Goal: Task Accomplishment & Management: Use online tool/utility

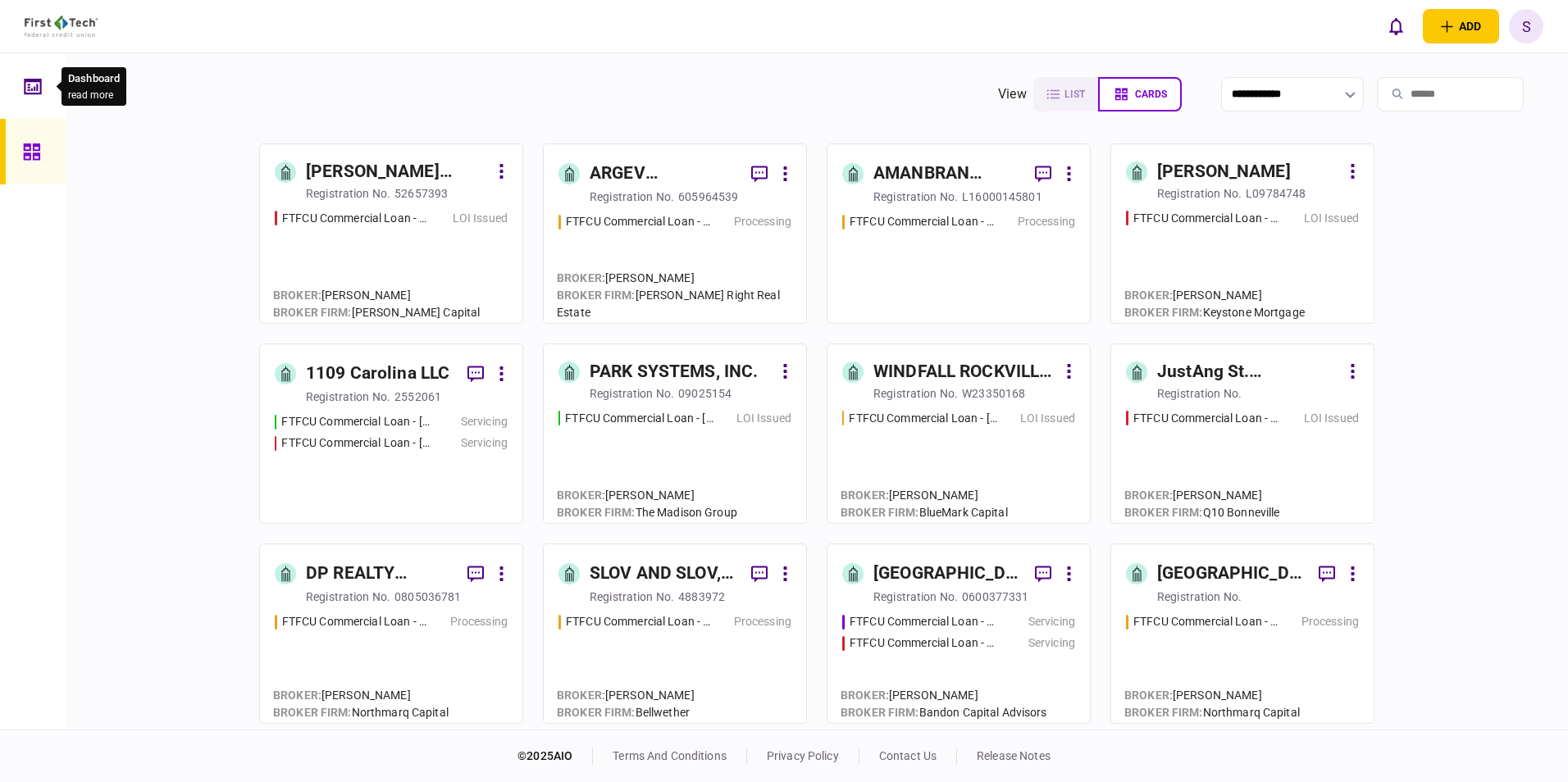
click at [29, 86] on icon at bounding box center [32, 86] width 18 height 19
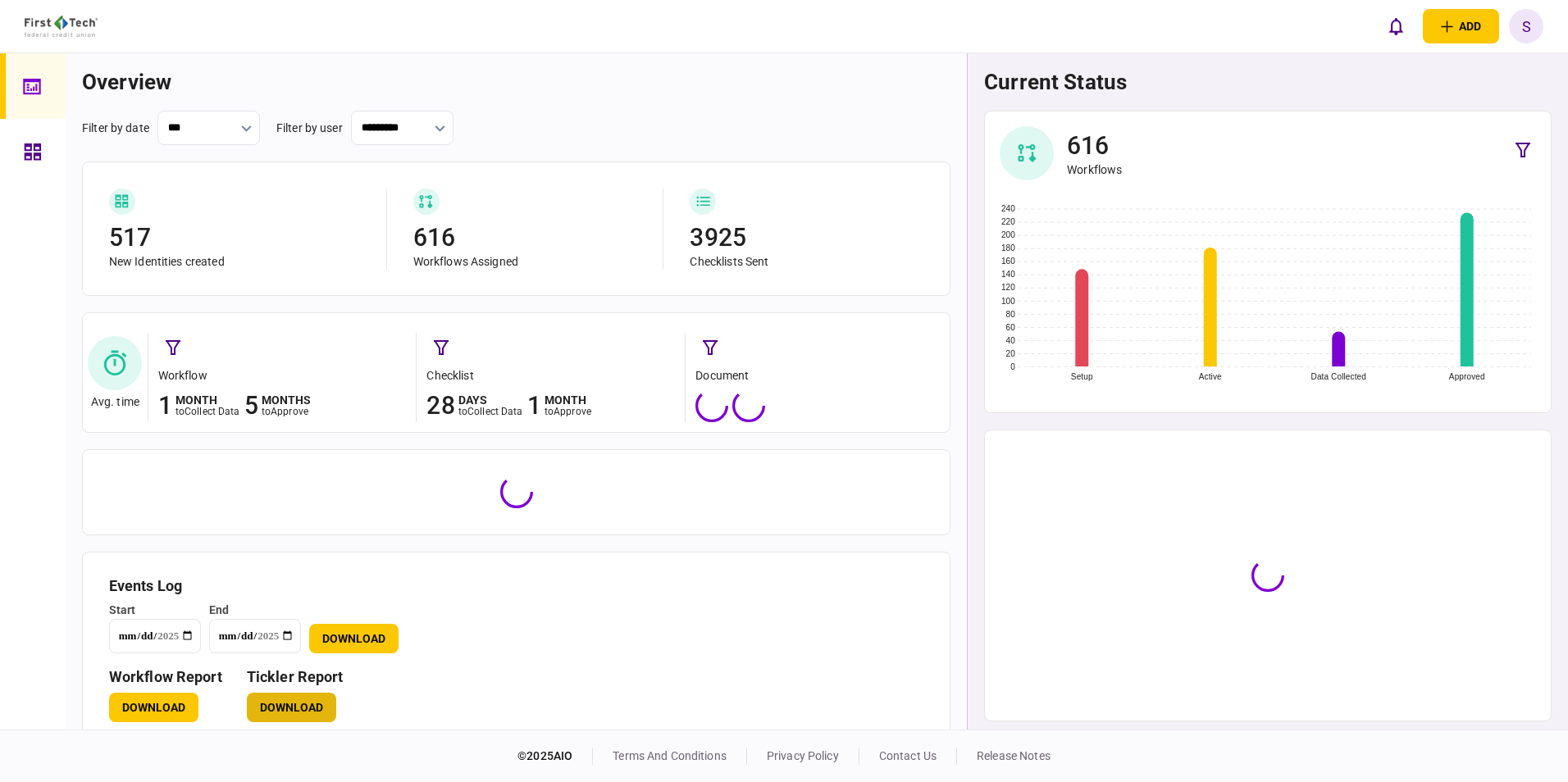
click at [296, 291] on button "Download" at bounding box center [291, 707] width 90 height 30
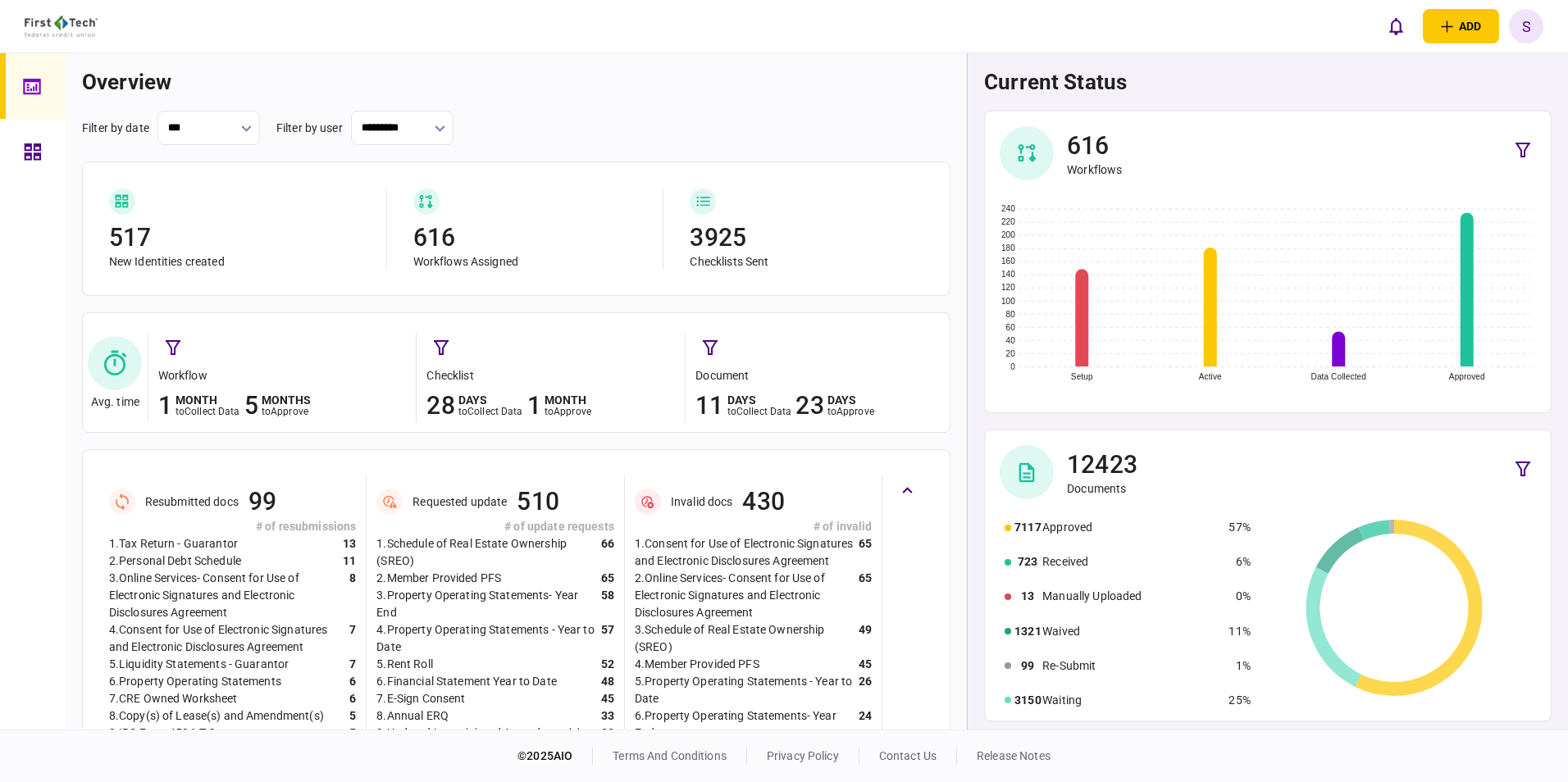
click at [30, 149] on icon at bounding box center [32, 152] width 18 height 19
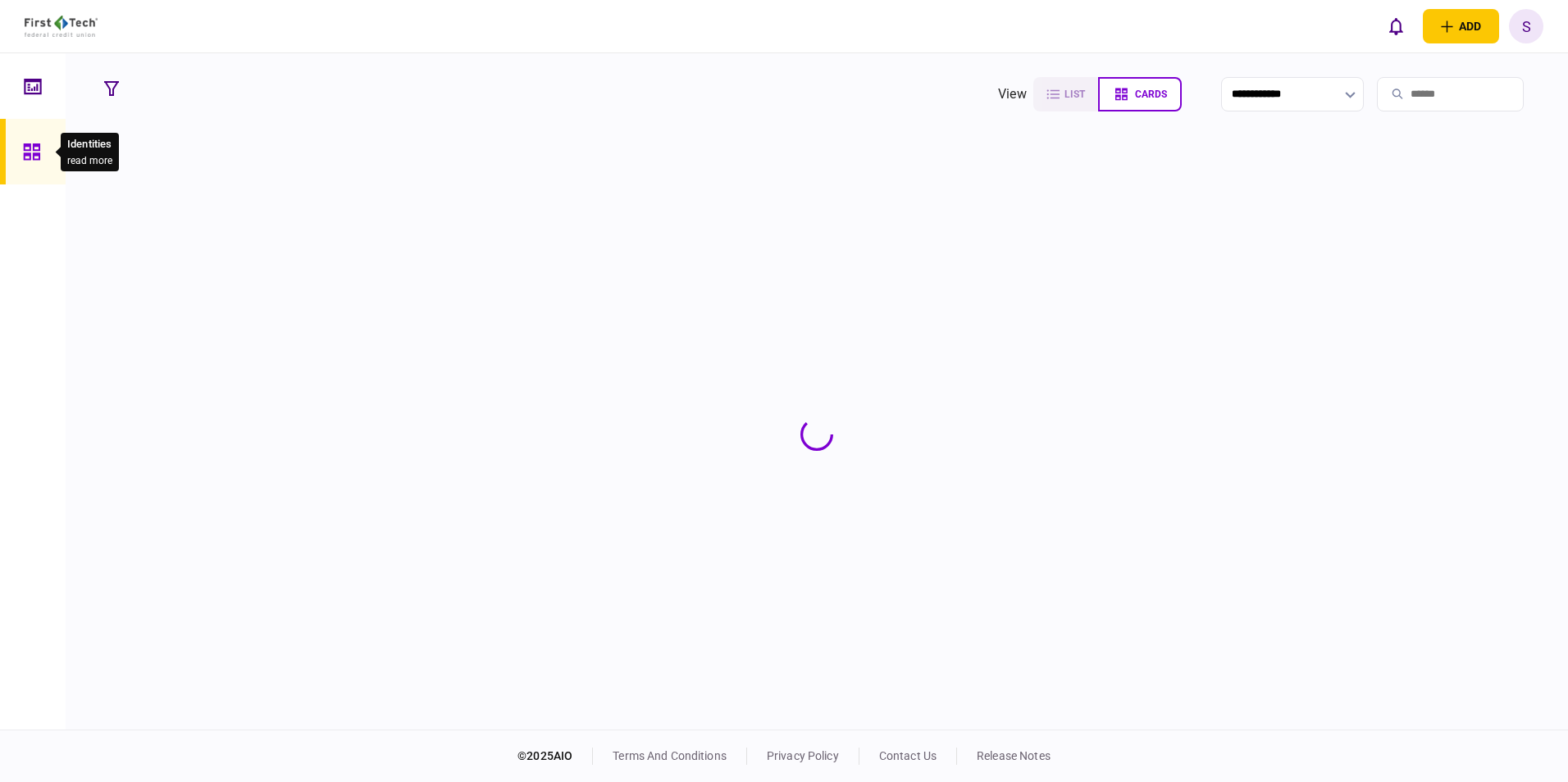
click at [36, 149] on icon at bounding box center [30, 151] width 16 height 16
click at [680, 94] on input "search" at bounding box center [1451, 94] width 147 height 35
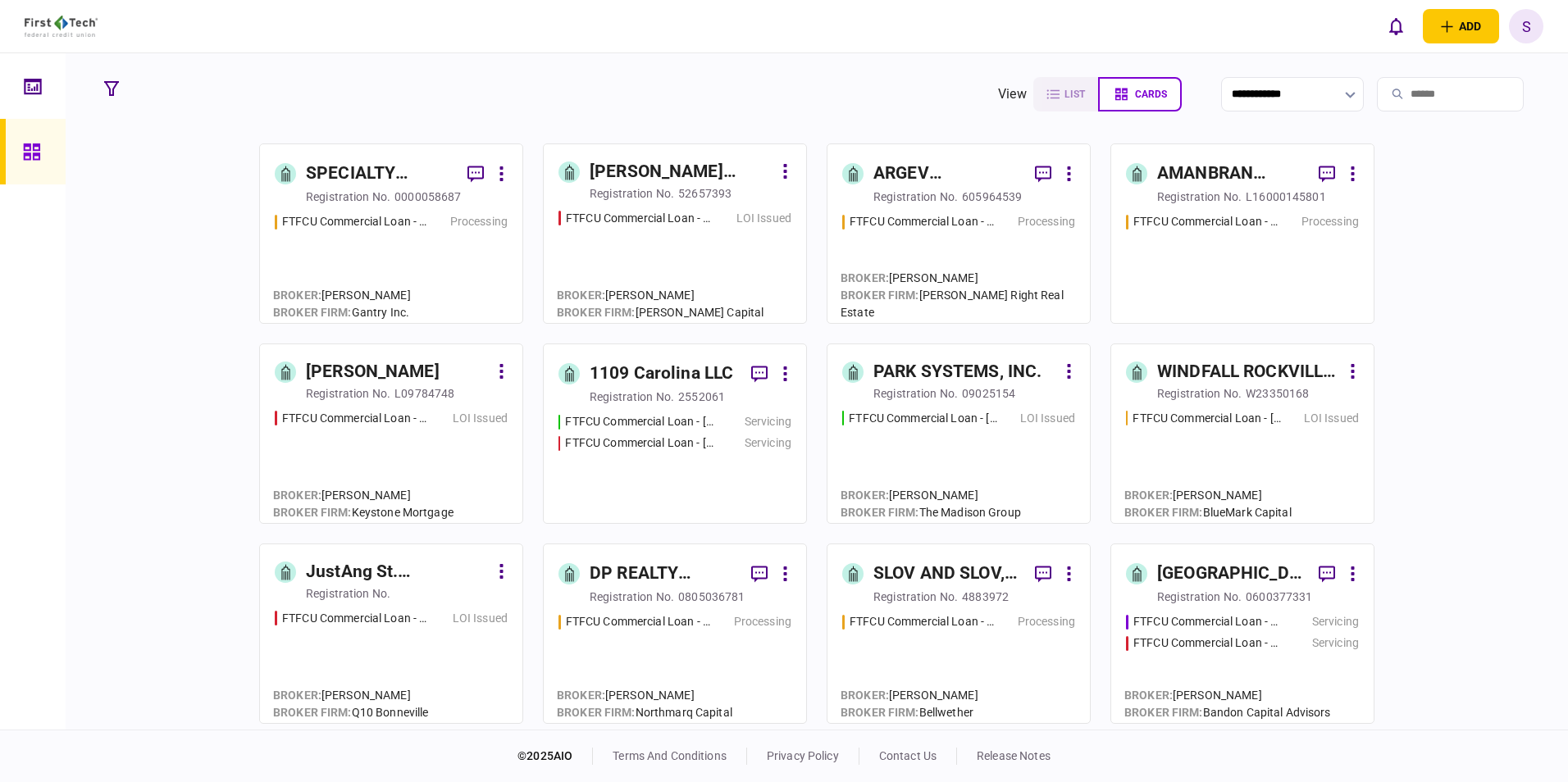
click at [680, 96] on input "search" at bounding box center [1451, 94] width 147 height 35
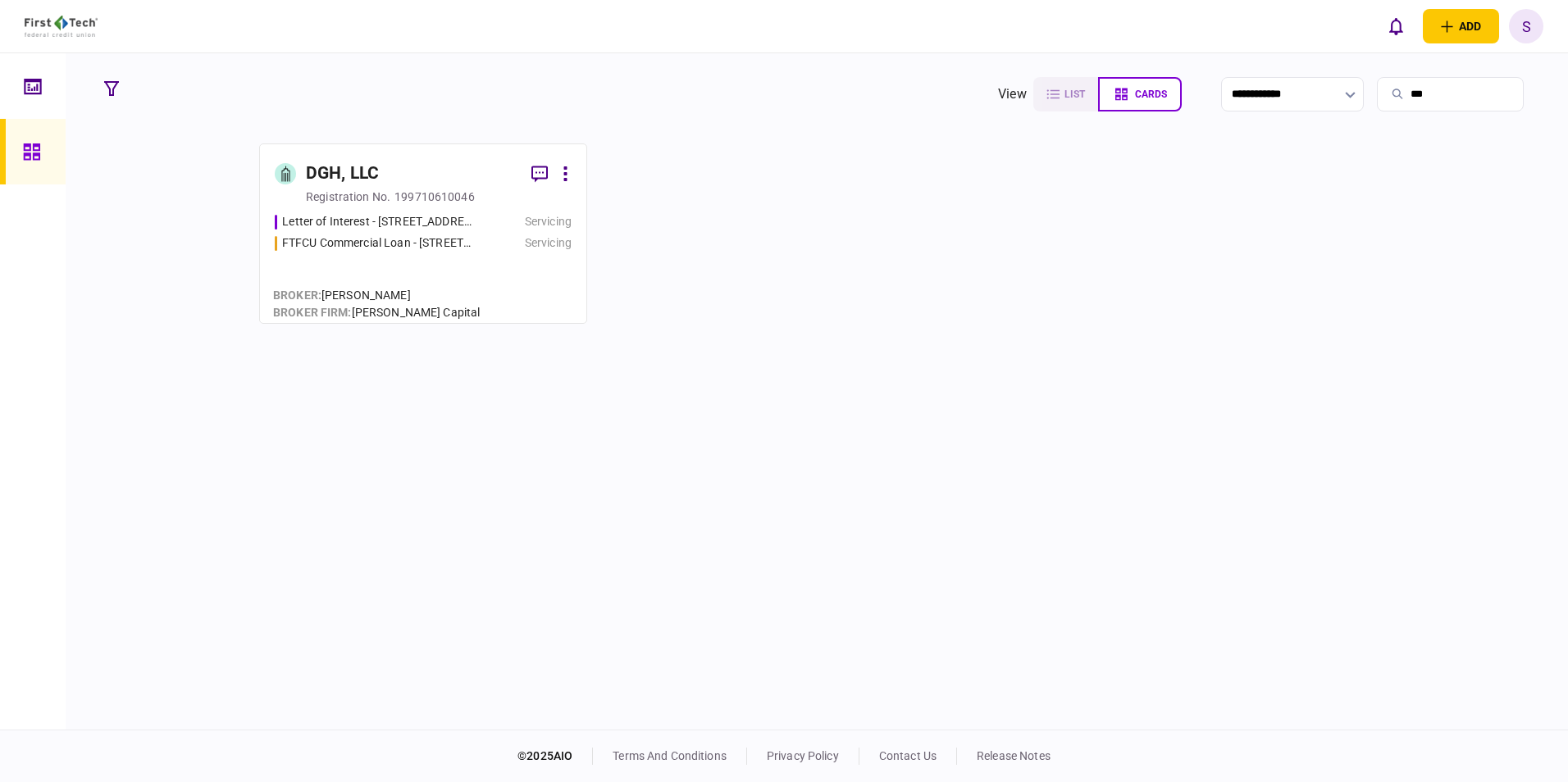
type input "***"
click at [398, 189] on div "199710610046" at bounding box center [434, 196] width 80 height 16
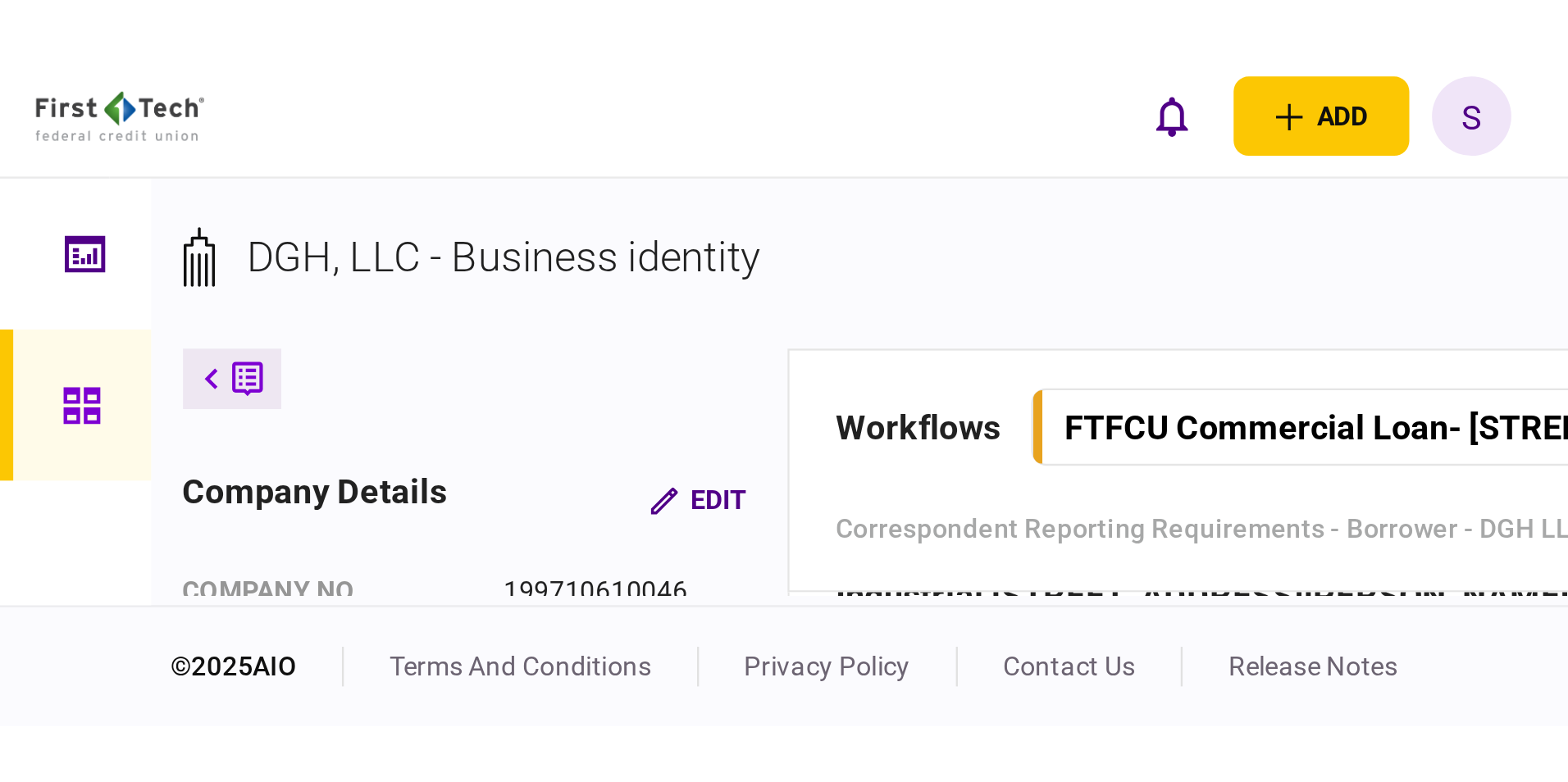
scroll to position [1066, 0]
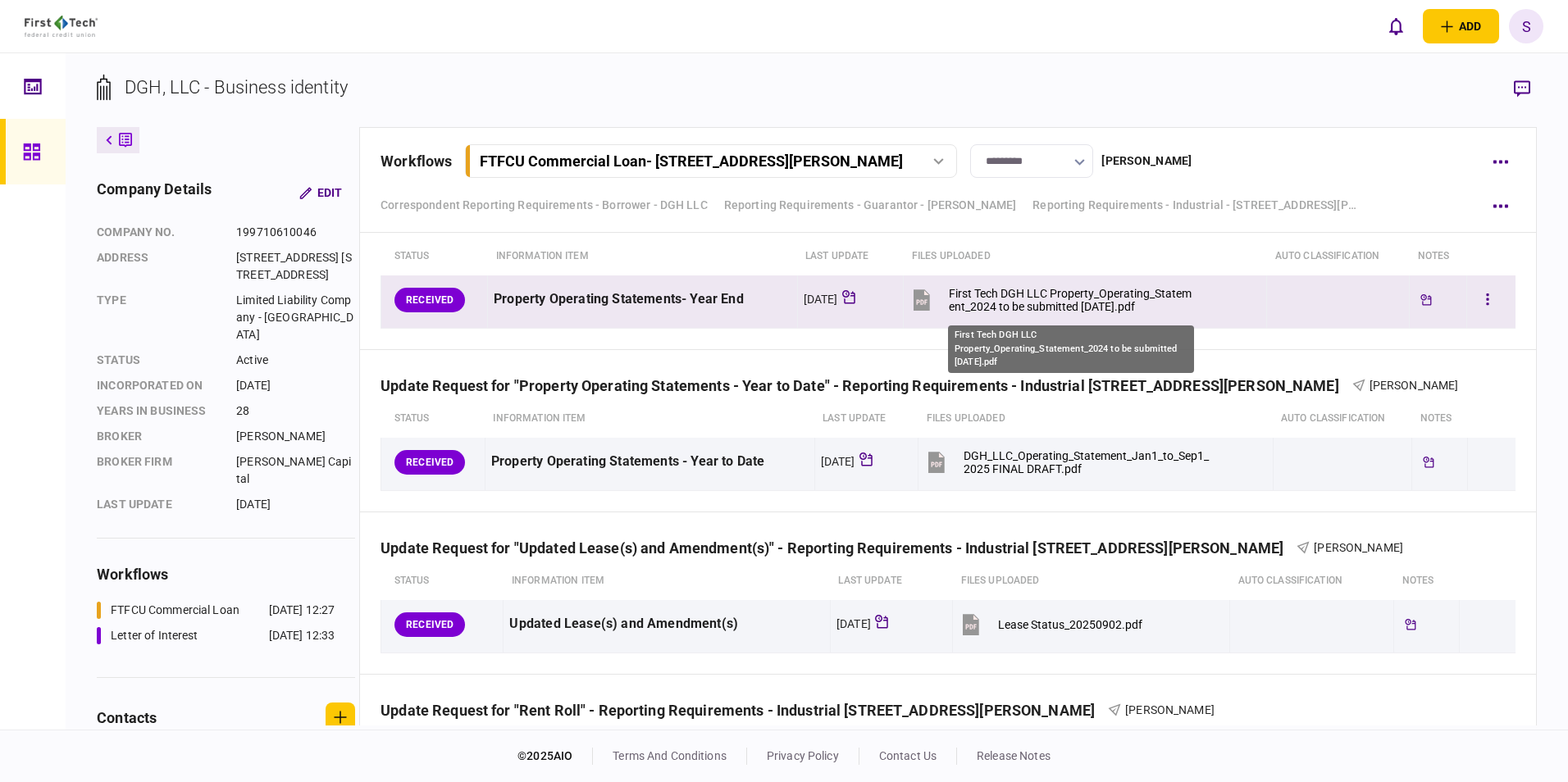
click at [680, 291] on div "First Tech DGH LLC Property_Operating_Statement_2024 to be submitted [DATE].pdf" at bounding box center [1072, 300] width 248 height 26
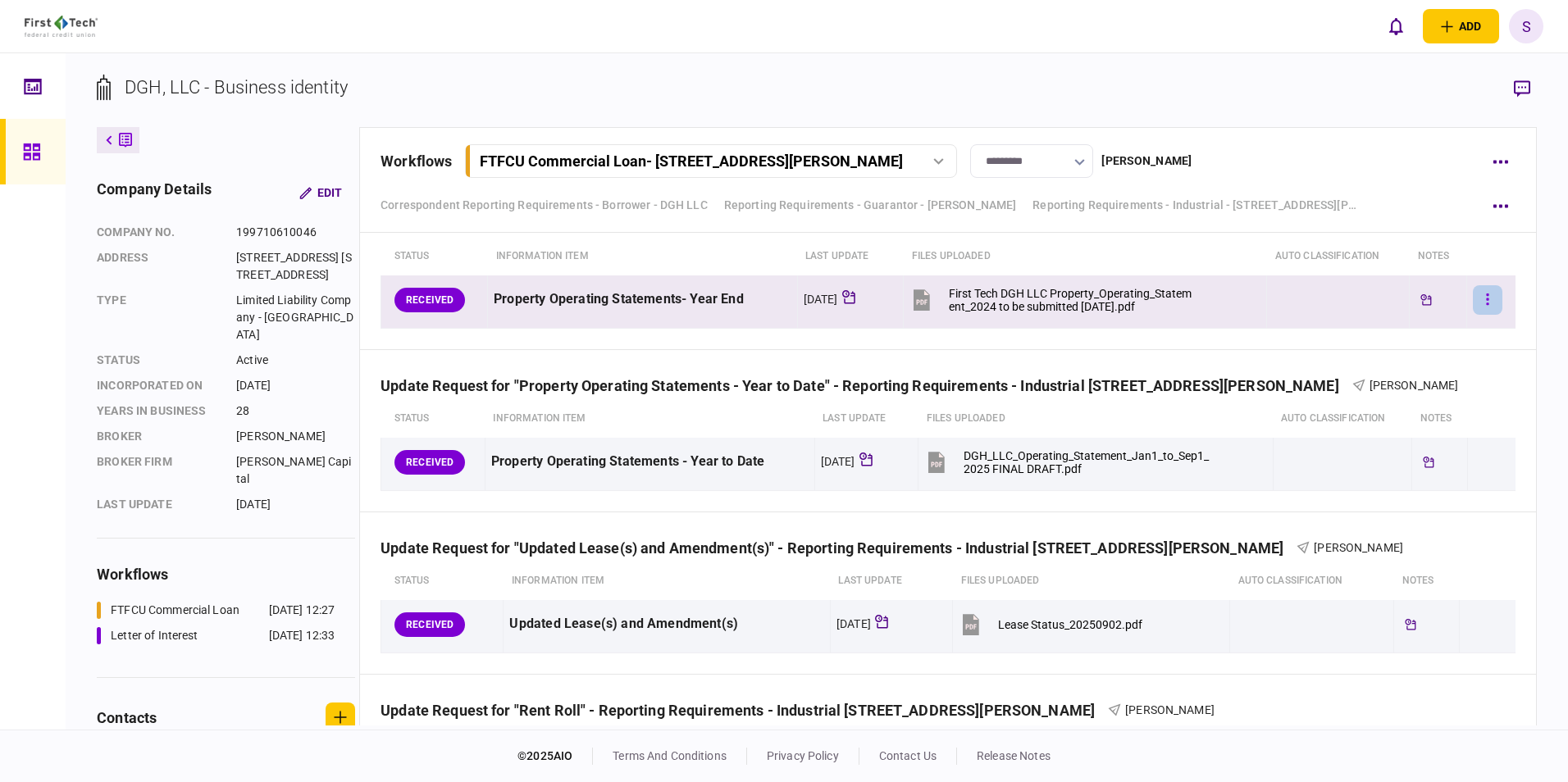
click at [680, 291] on button "button" at bounding box center [1487, 300] width 30 height 30
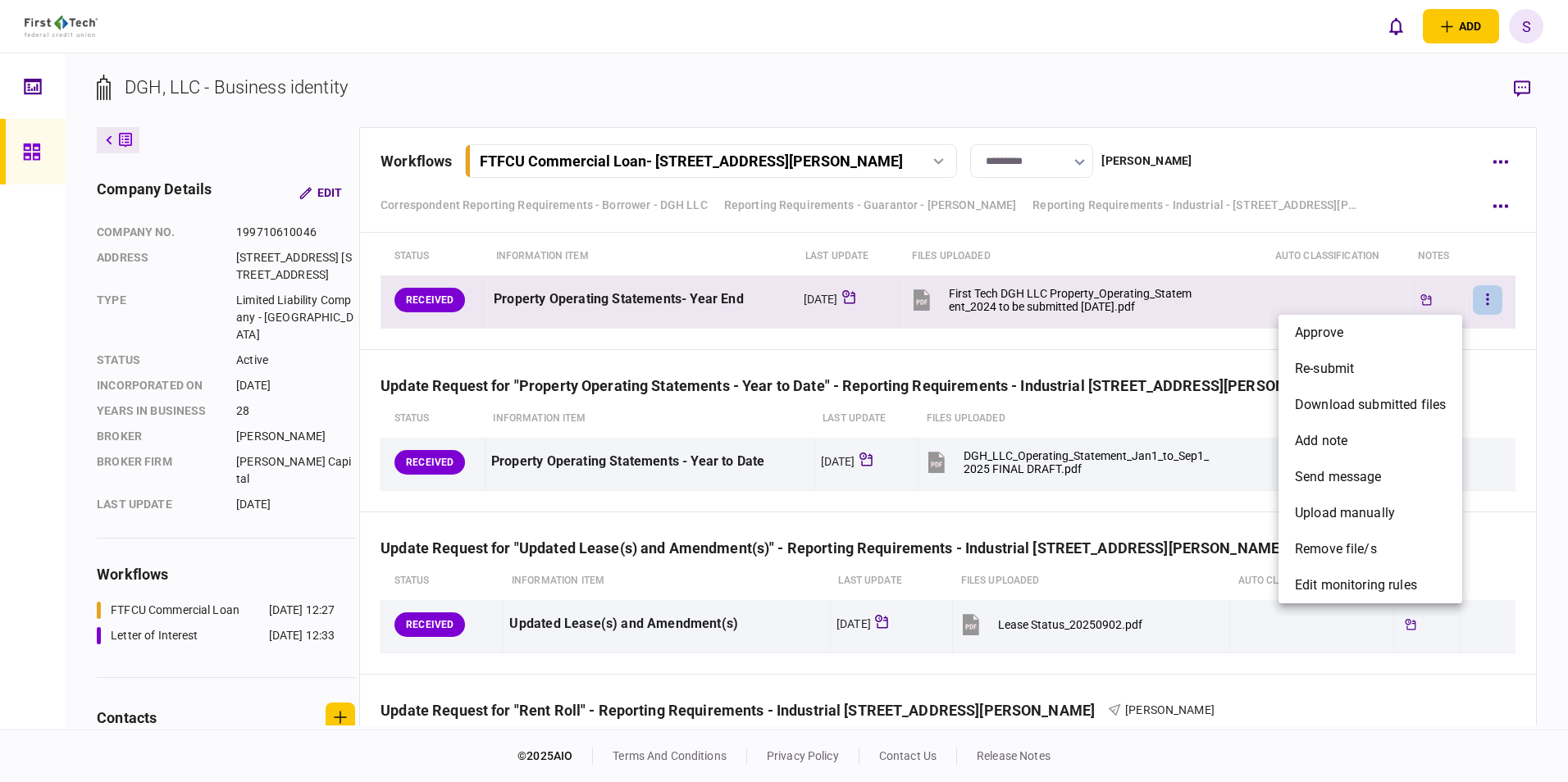
click at [680, 291] on div at bounding box center [784, 391] width 1568 height 782
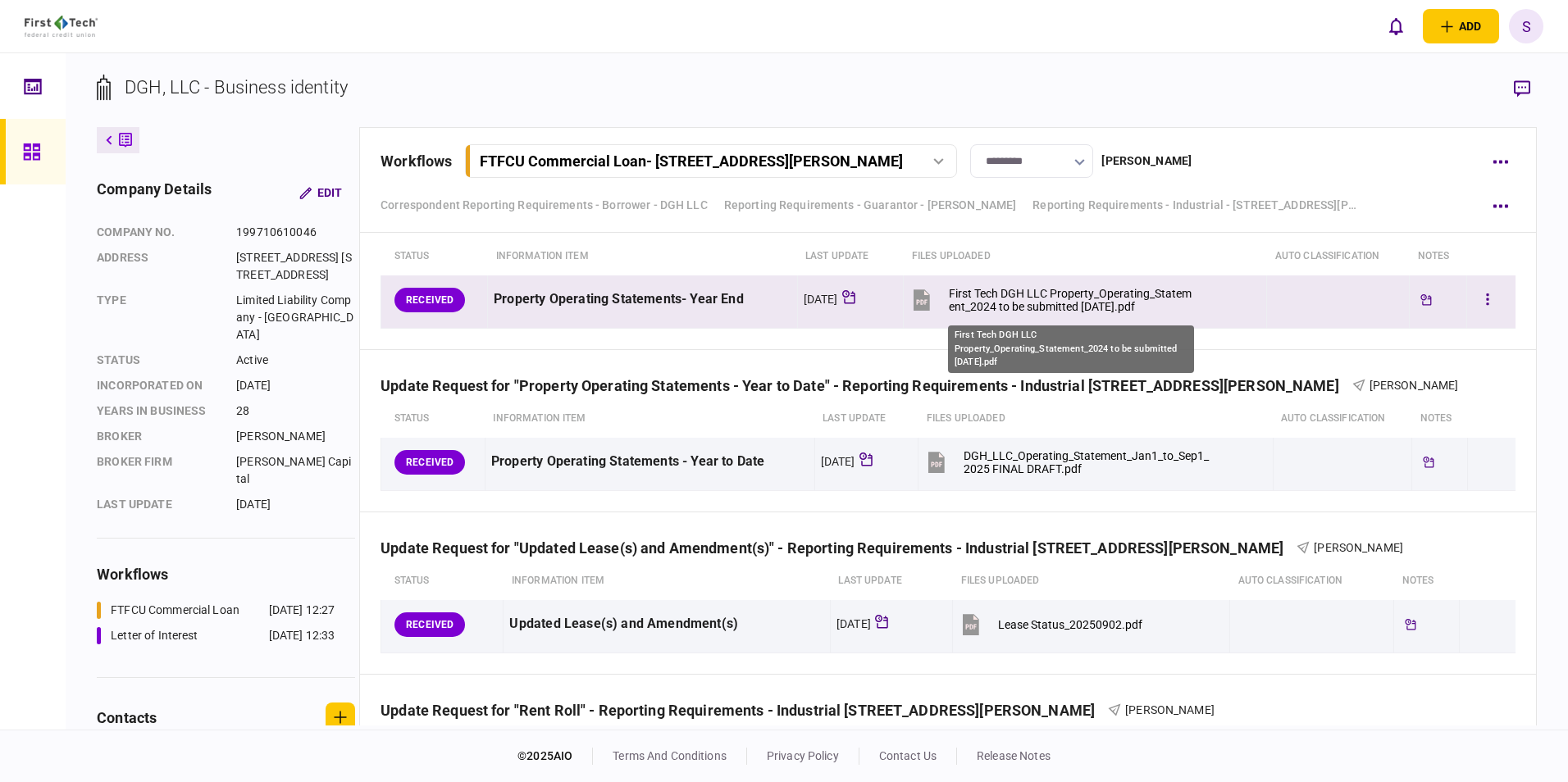
click at [680, 291] on div "First Tech DGH LLC Property_Operating_Statement_2024 to be submitted [DATE].pdf" at bounding box center [1072, 300] width 248 height 26
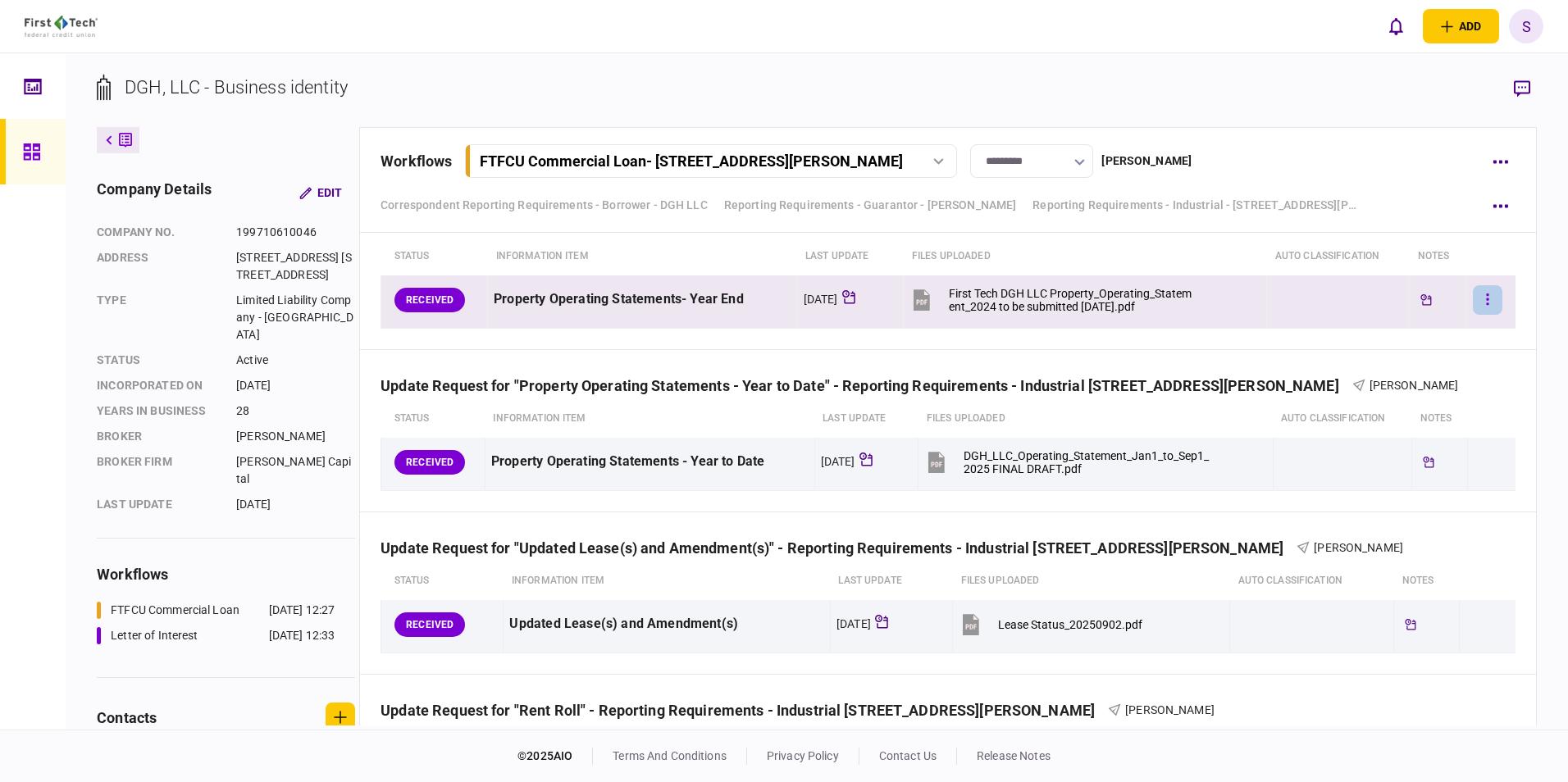
click at [680, 291] on icon "button" at bounding box center [1487, 299] width 3 height 12
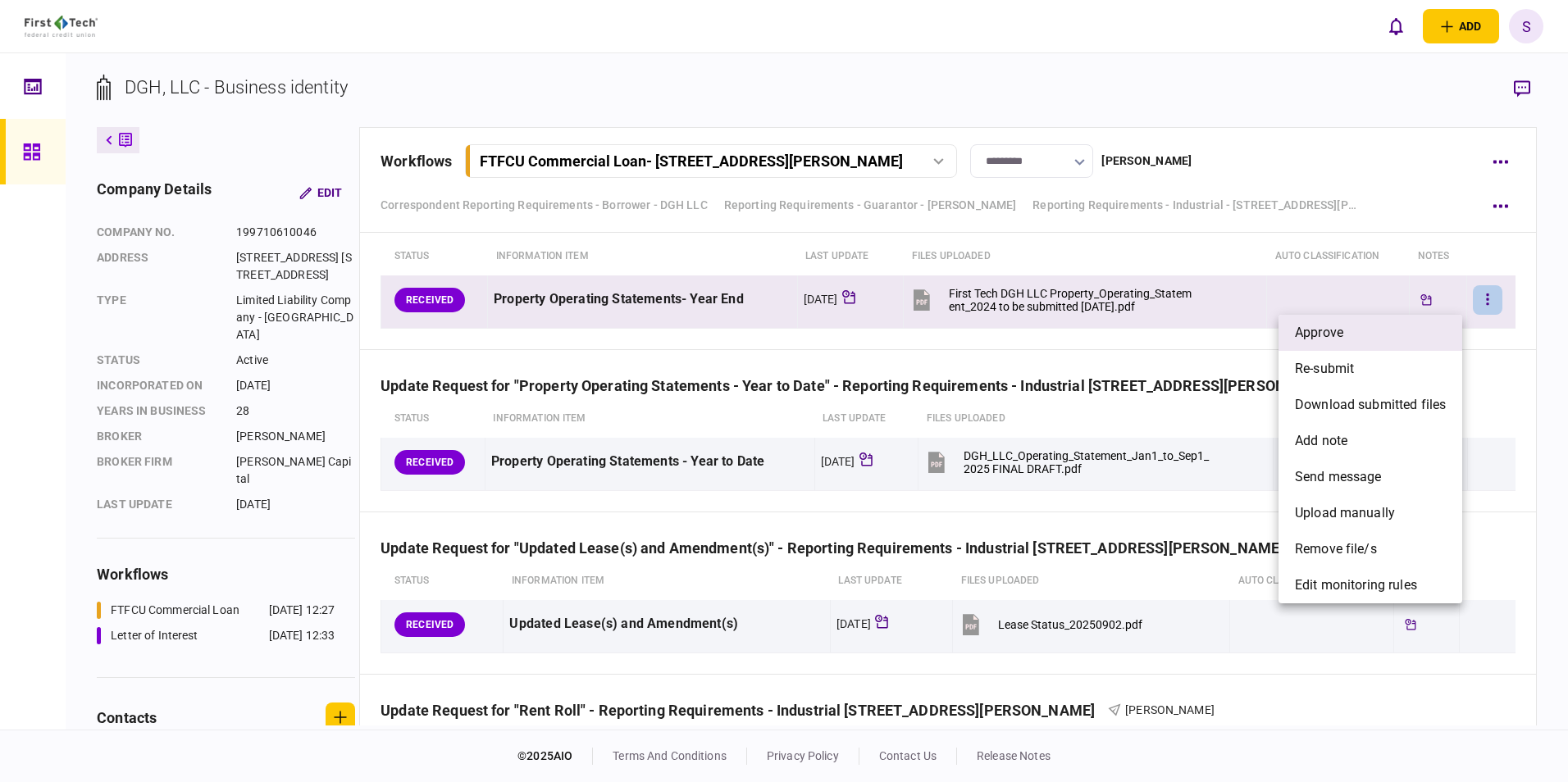
click at [680, 291] on li "approve" at bounding box center [1369, 333] width 183 height 36
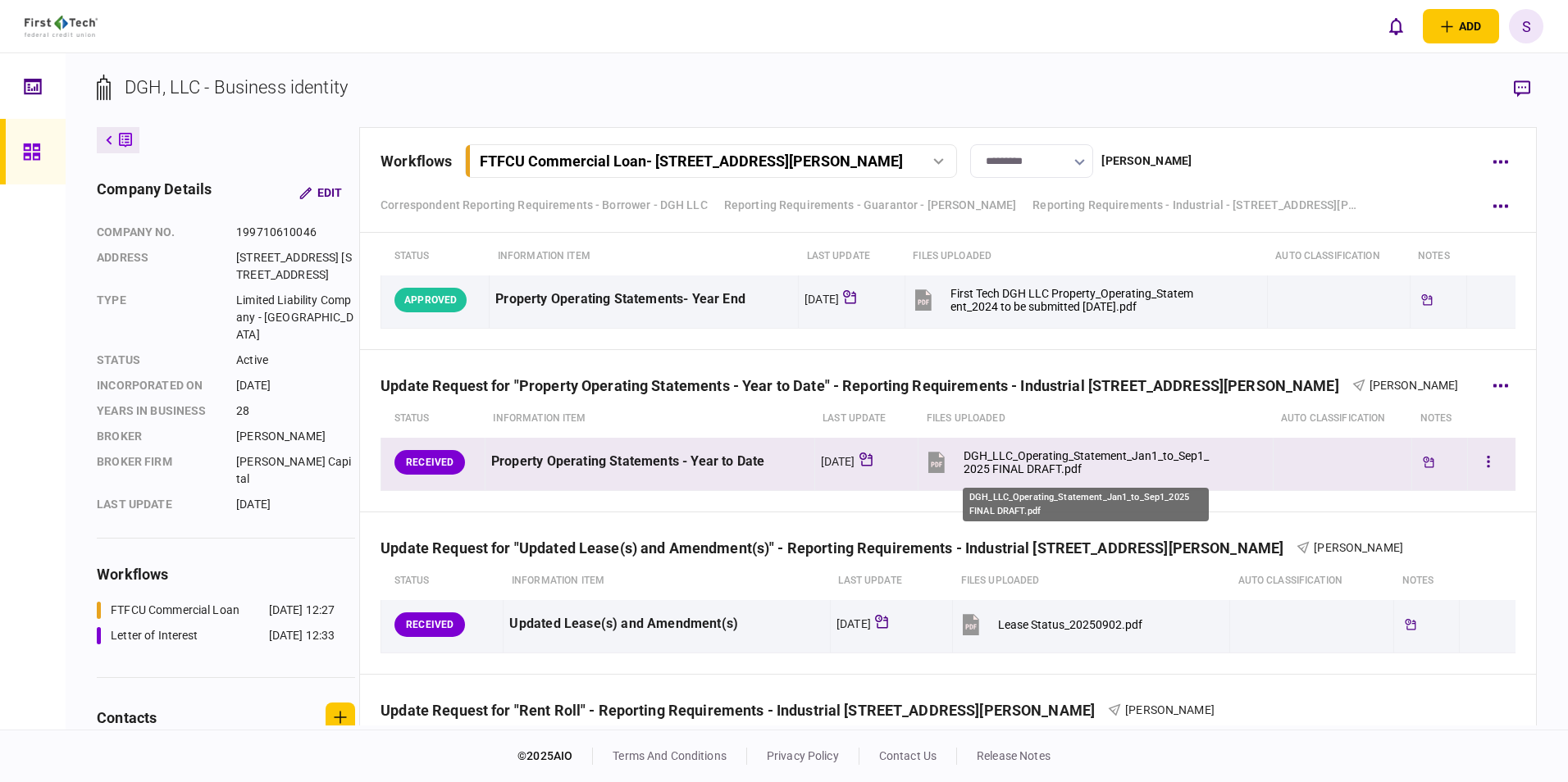
click at [680, 291] on div "DGH_LLC_Operating_Statement_Jan1_to_Sep1_2025 FINAL DRAFT.pdf" at bounding box center [1086, 462] width 248 height 26
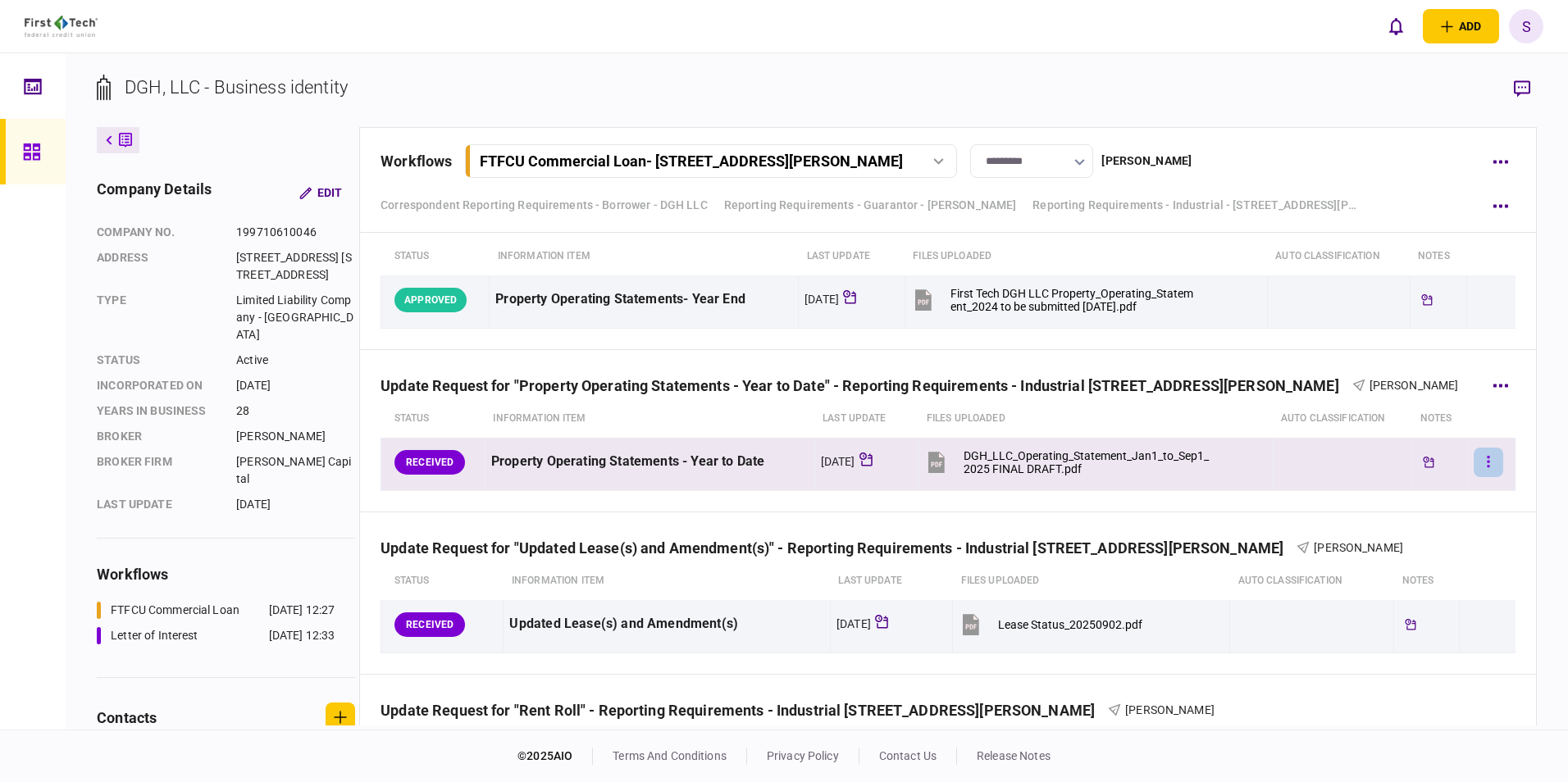
click at [680, 291] on icon "button" at bounding box center [1489, 462] width 3 height 15
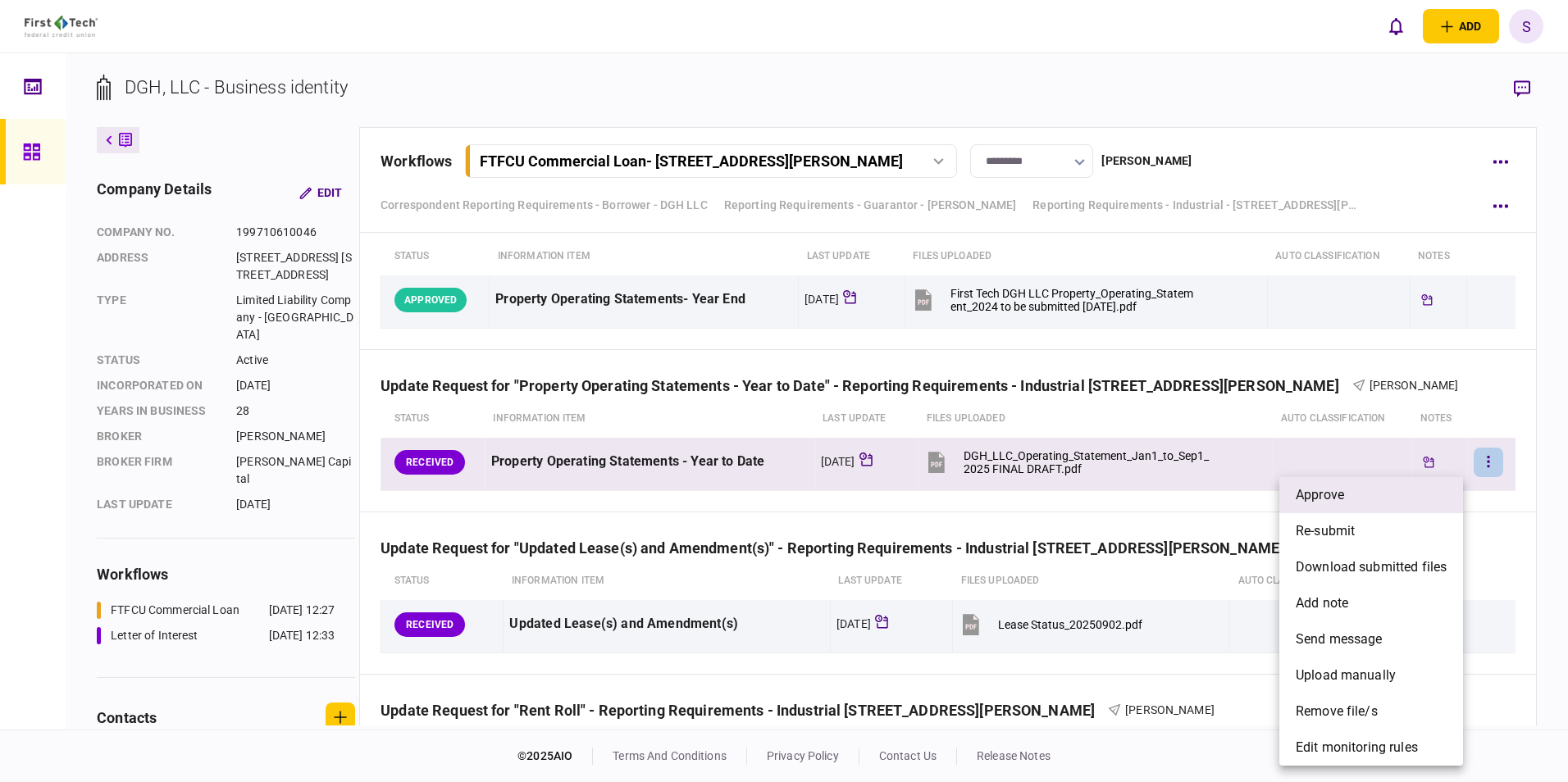
click at [680, 291] on li "approve" at bounding box center [1370, 495] width 183 height 36
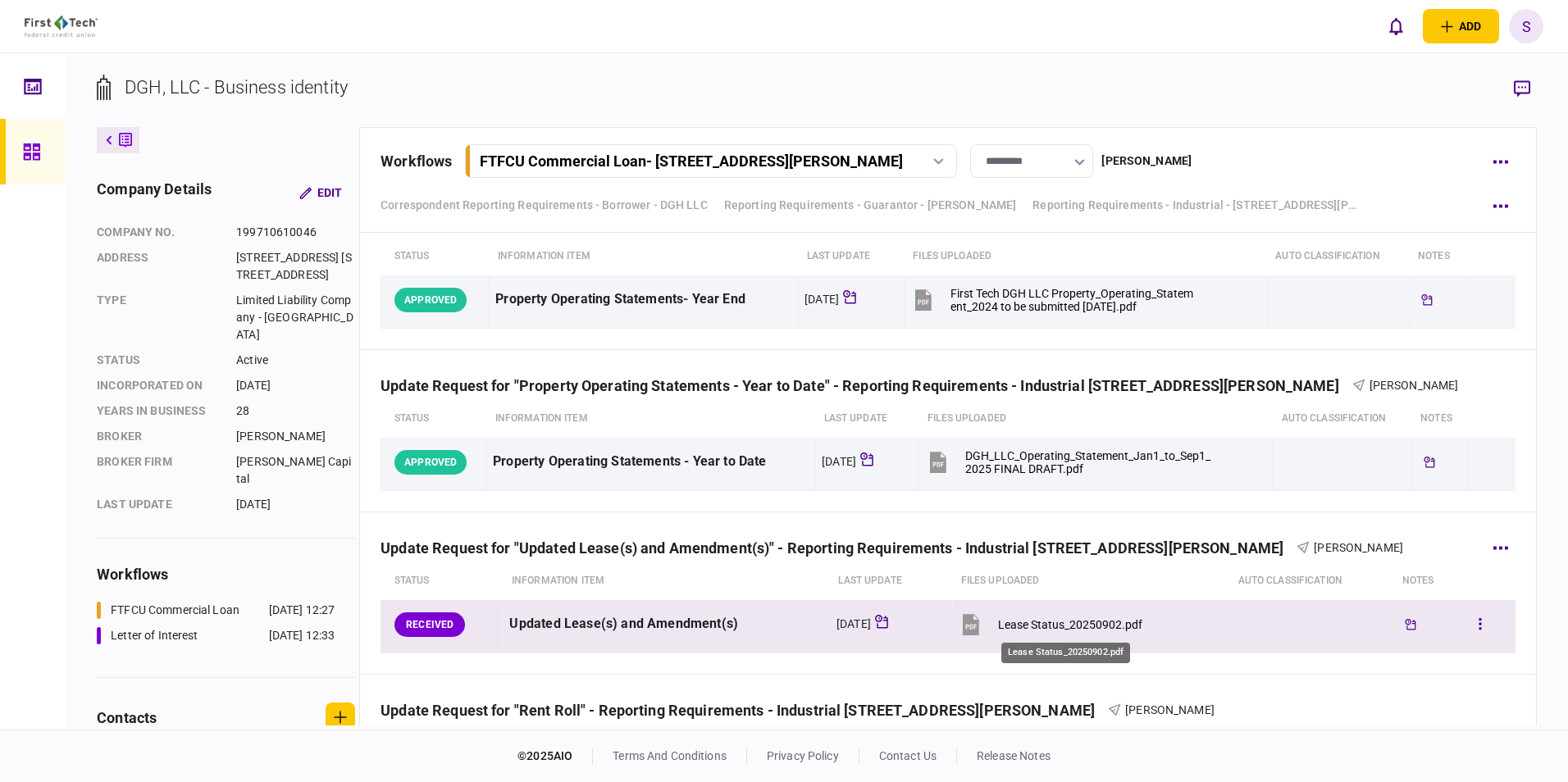
click at [680, 291] on div "Lease Status_20250902.pdf" at bounding box center [1070, 625] width 144 height 14
click at [680, 291] on button "button" at bounding box center [1479, 624] width 30 height 30
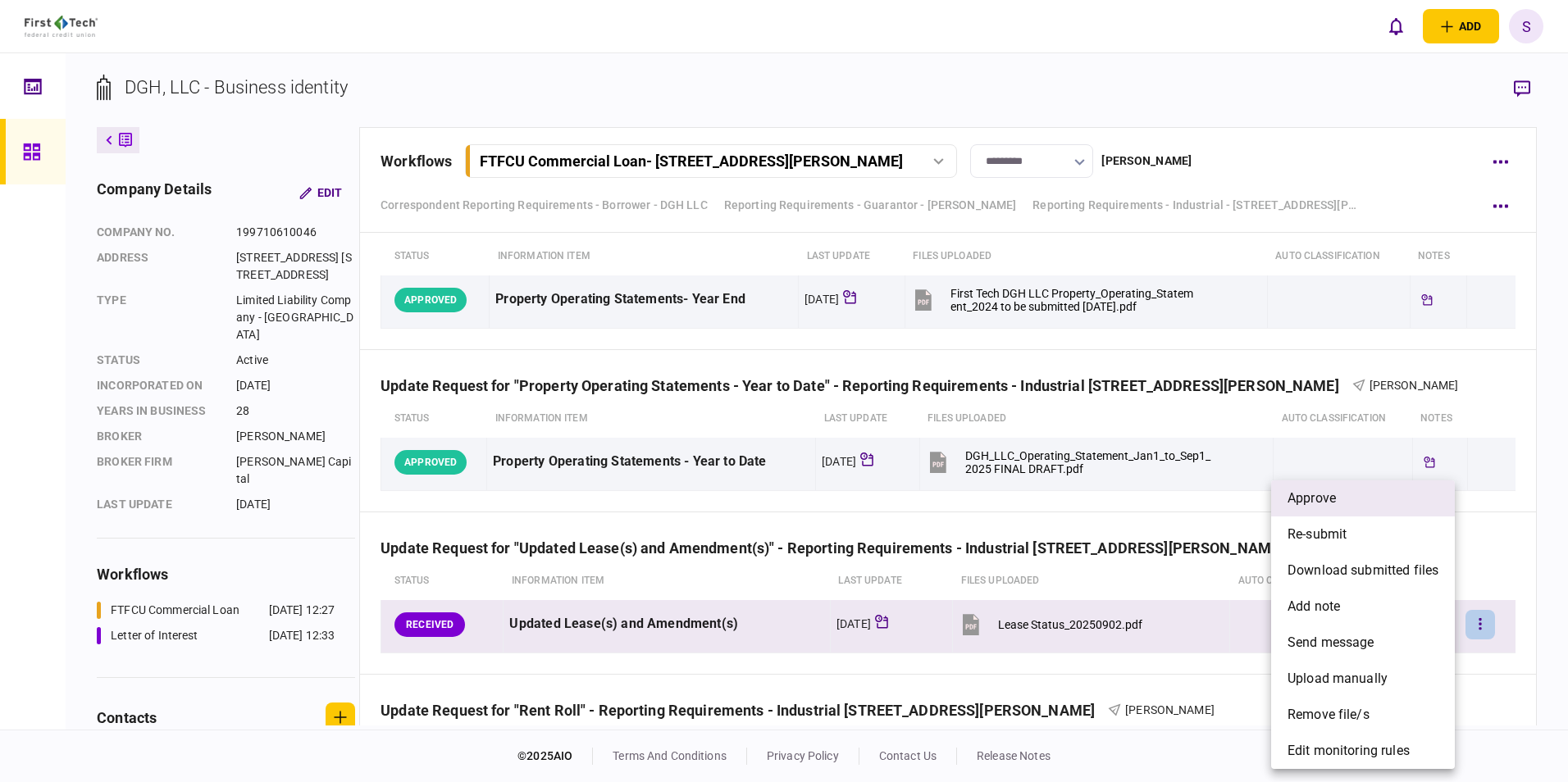
click at [680, 291] on span "approve" at bounding box center [1311, 497] width 48 height 19
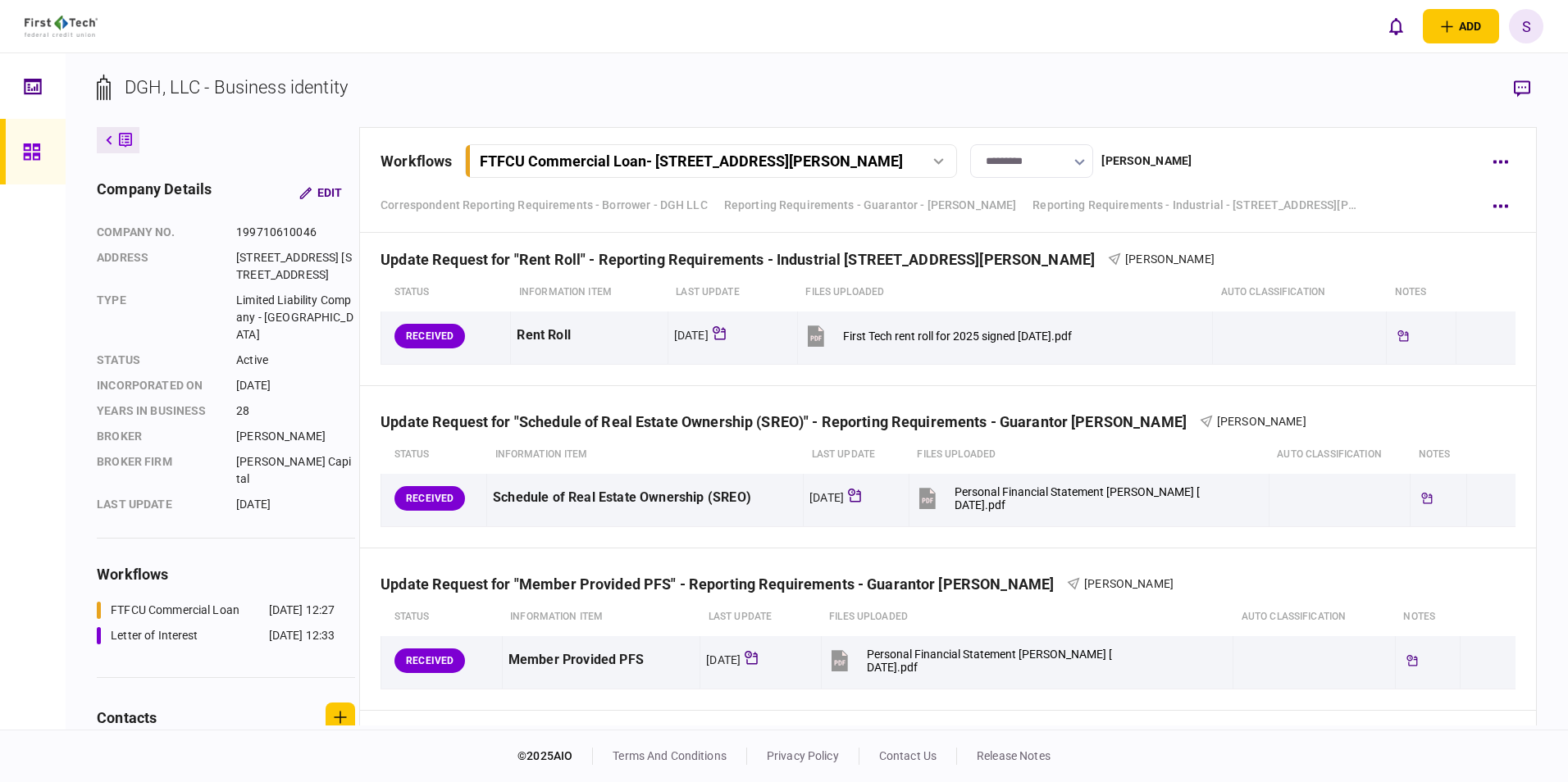
scroll to position [1528, 0]
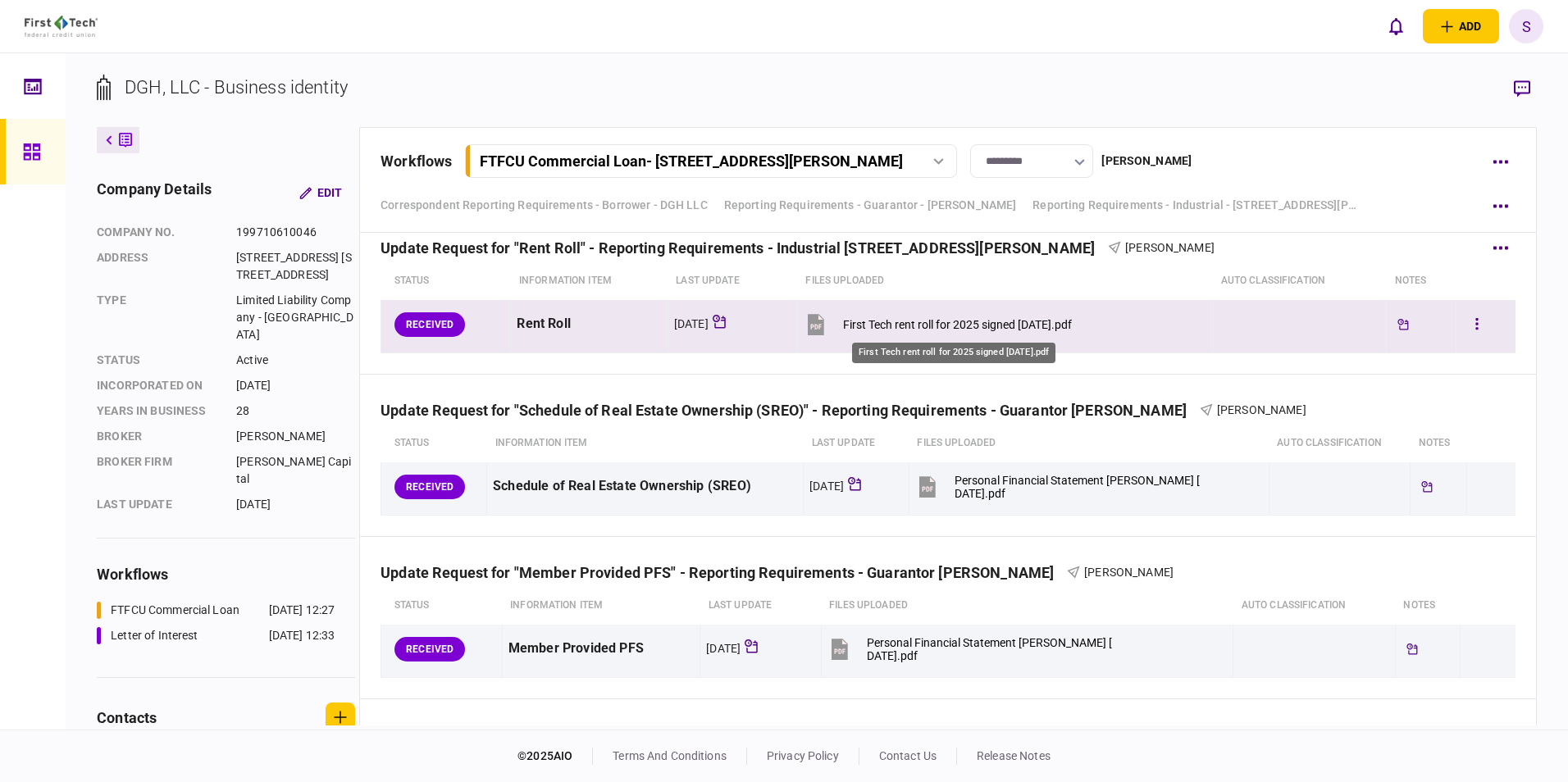
click at [680, 291] on div "First Tech rent roll for 2025 signed [DATE].pdf" at bounding box center [957, 325] width 229 height 14
click at [680, 291] on icon "button" at bounding box center [1477, 324] width 3 height 15
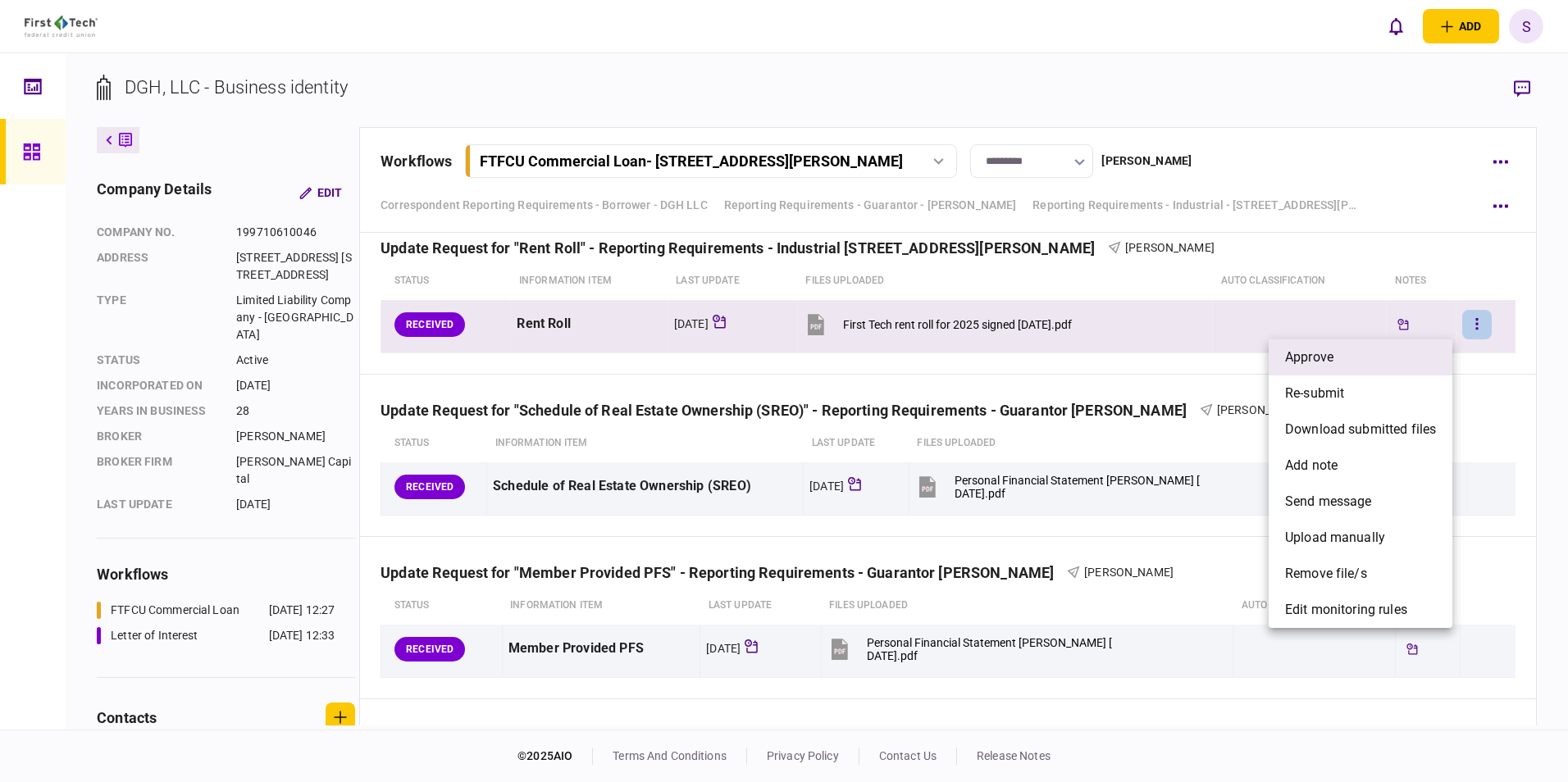
click at [680, 291] on span "approve" at bounding box center [1309, 357] width 48 height 19
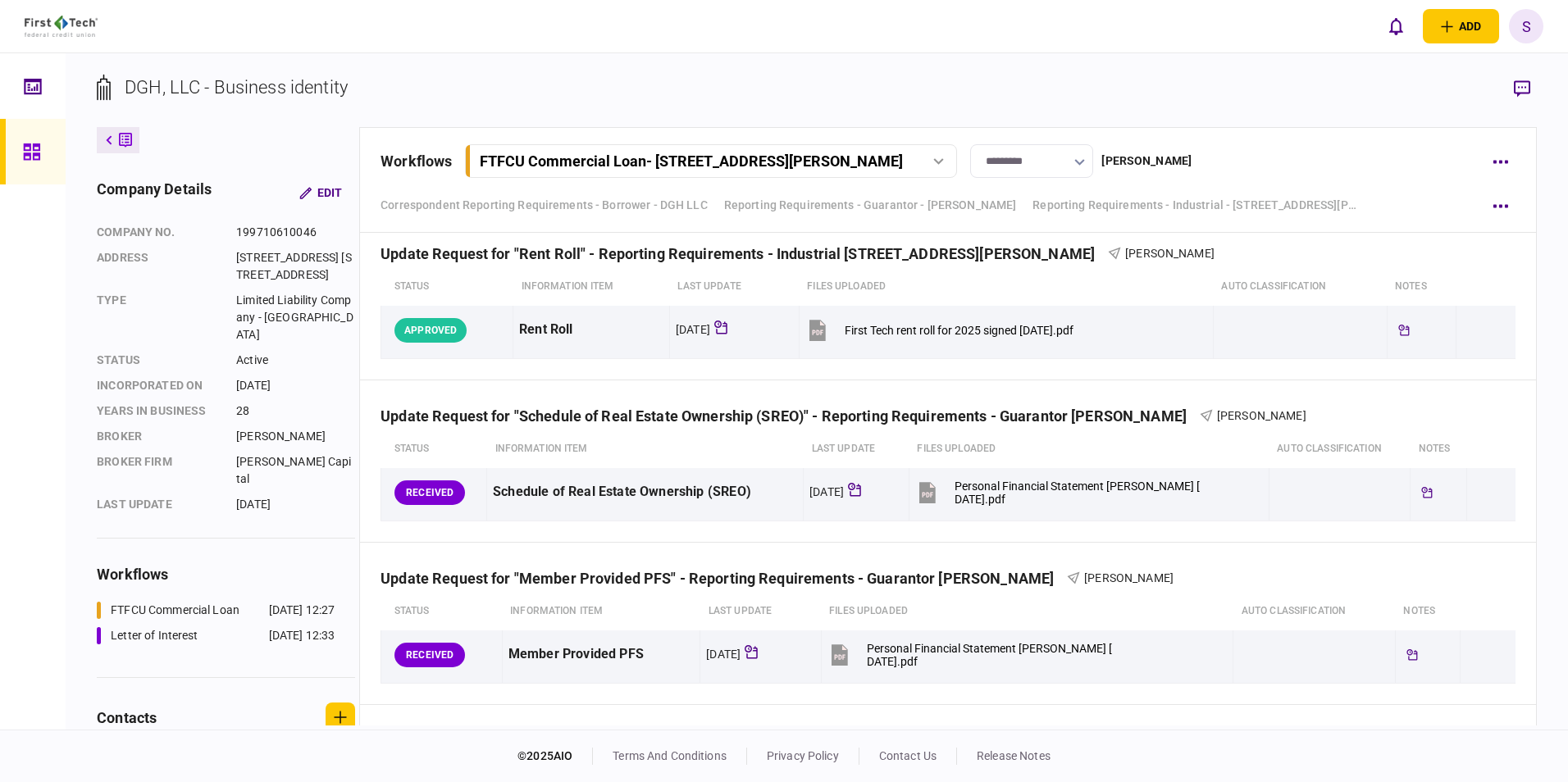
scroll to position [1505, 0]
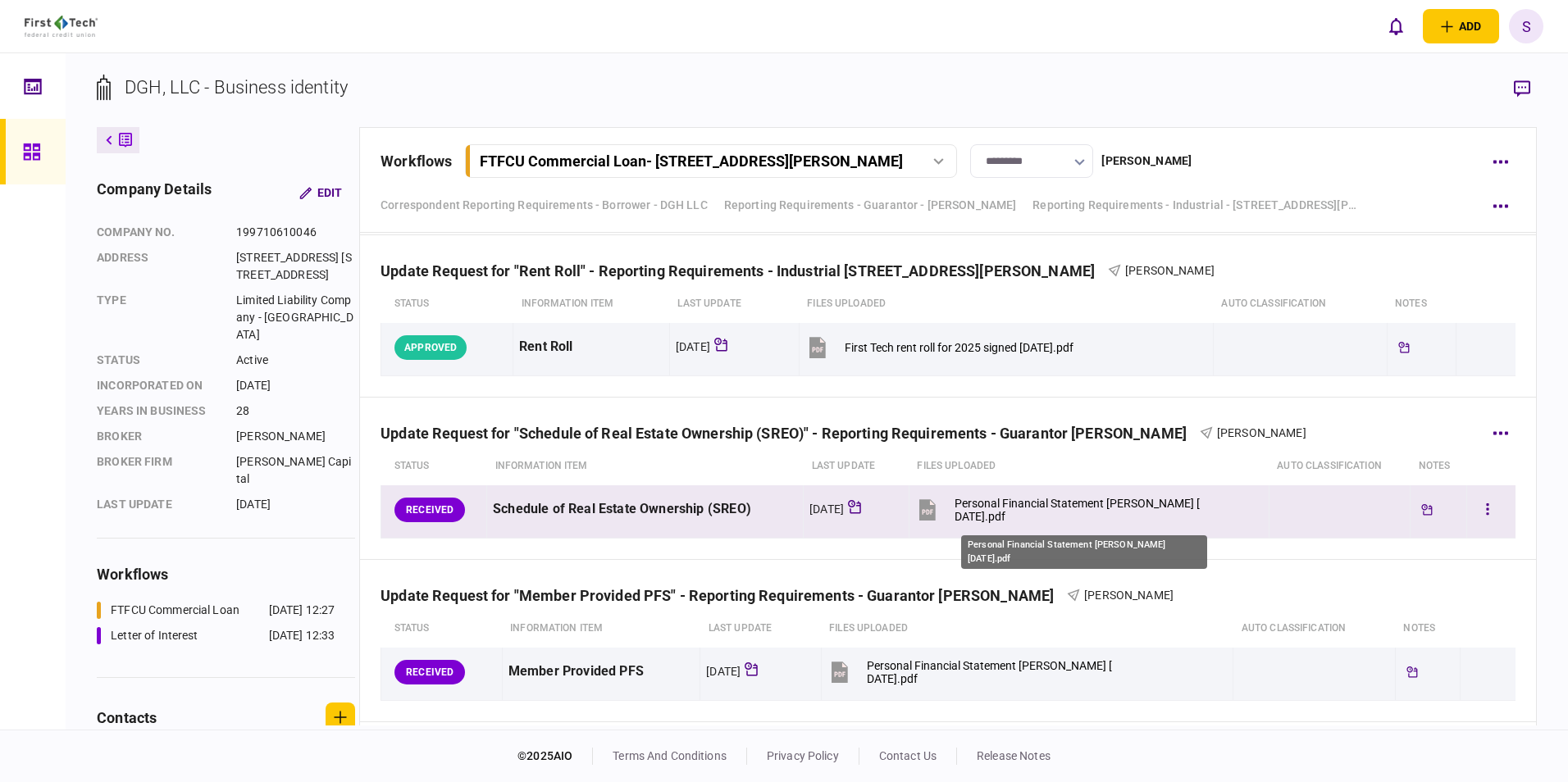
click at [680, 291] on div "Personal Financial Statement [PERSON_NAME] [DATE].pdf" at bounding box center [1078, 509] width 248 height 26
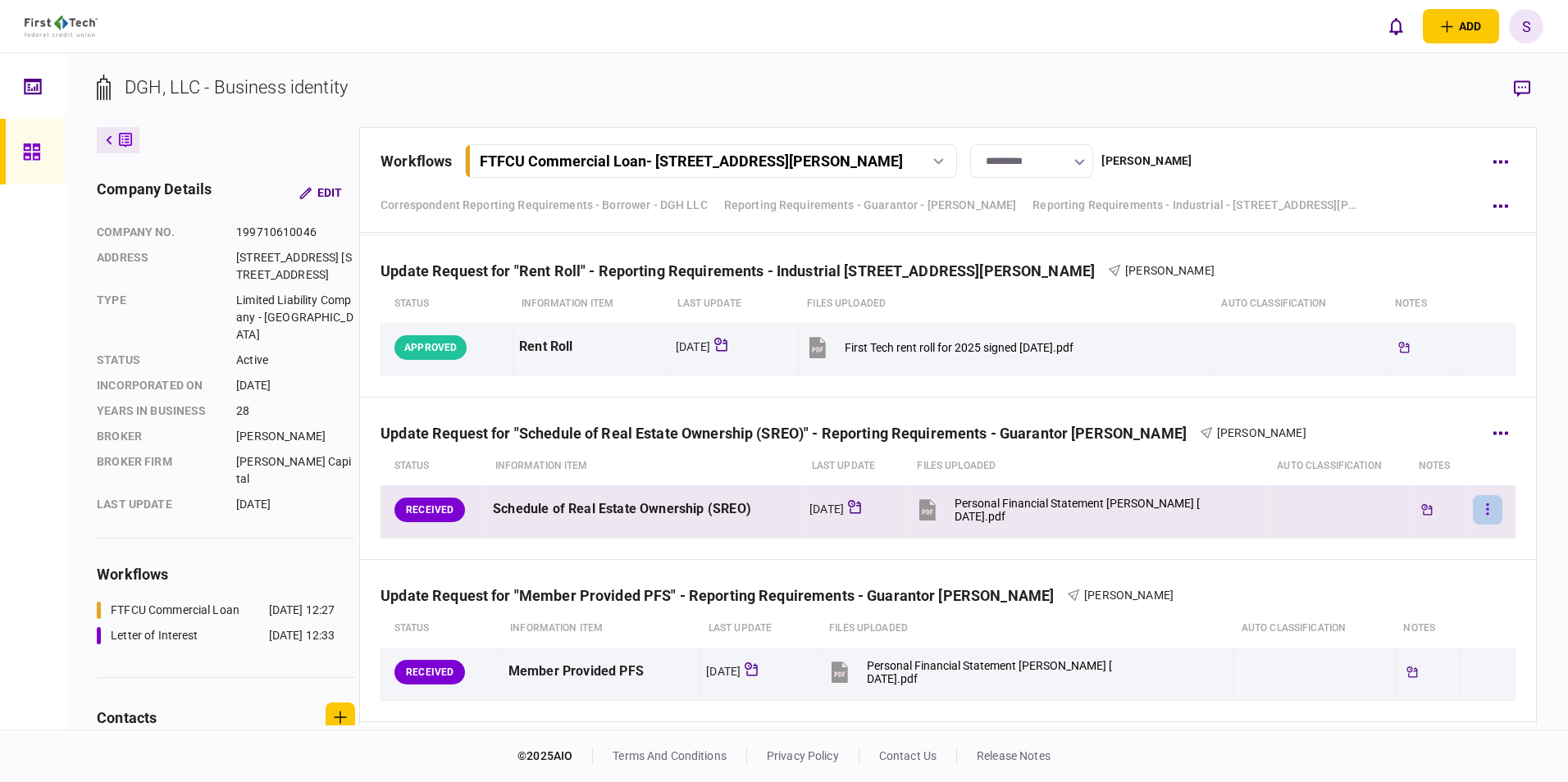
click at [680, 291] on icon "button" at bounding box center [1488, 509] width 3 height 12
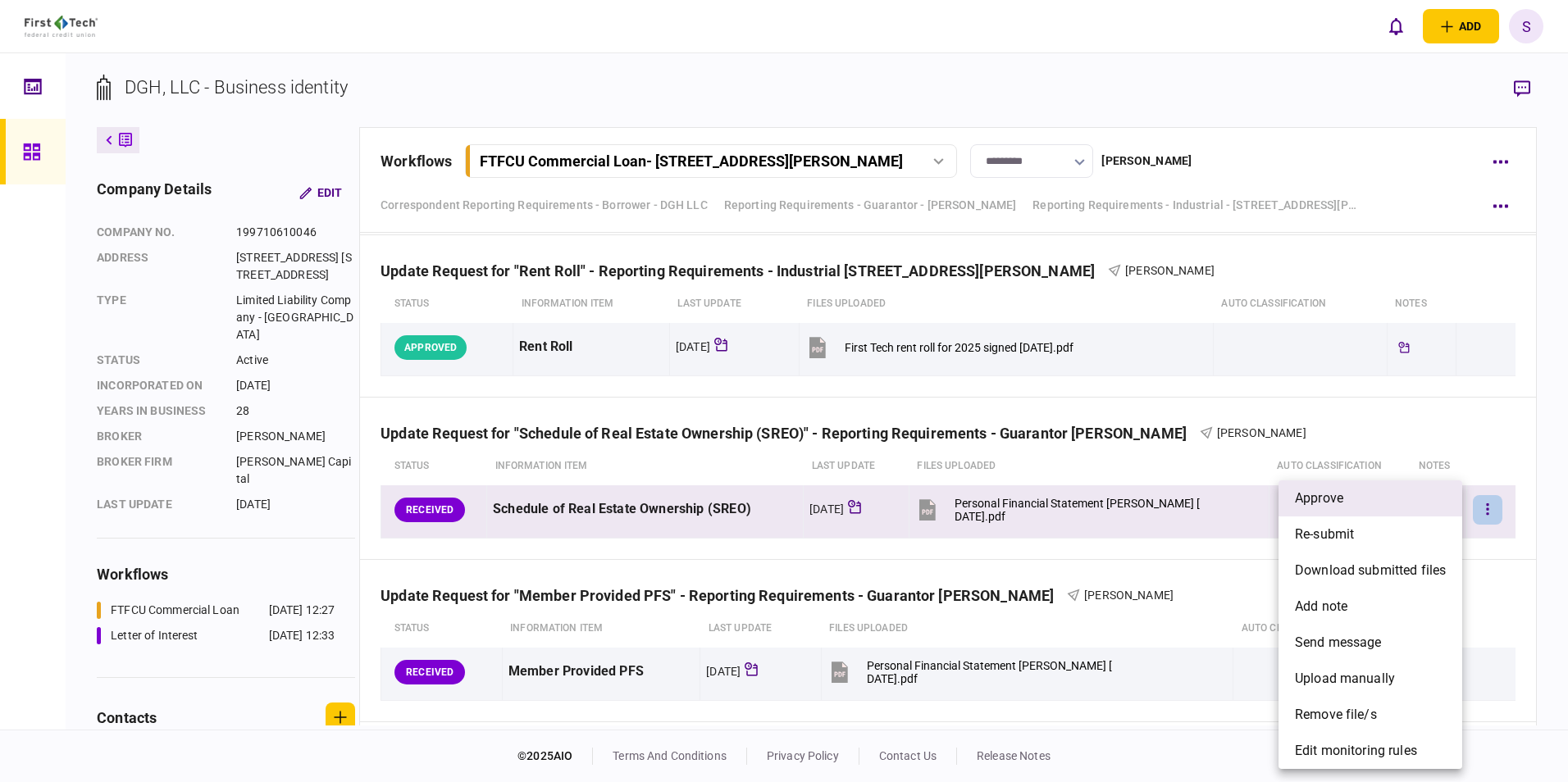
click at [680, 291] on li "approve" at bounding box center [1369, 498] width 183 height 36
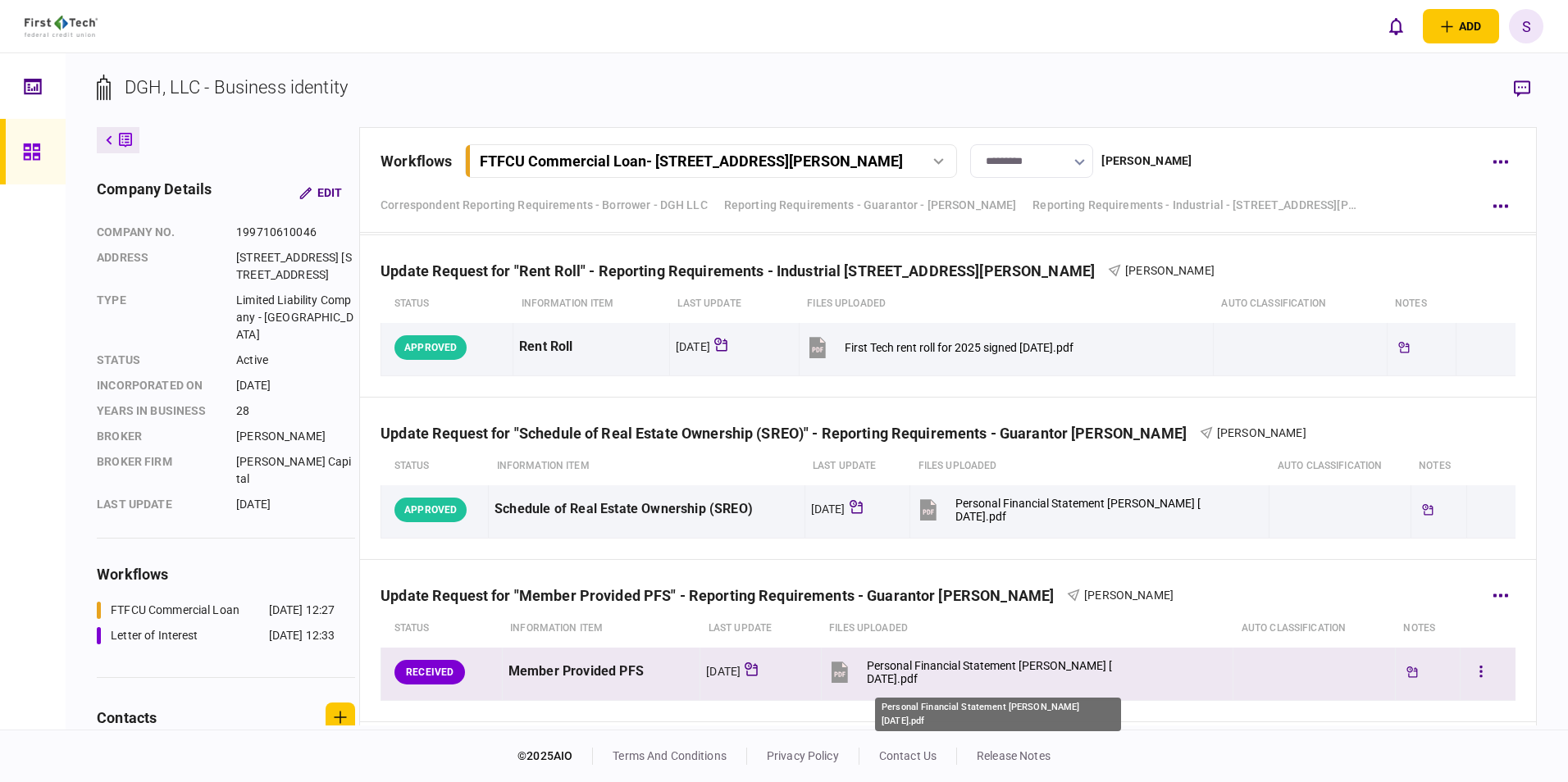
click at [680, 291] on div "Personal Financial Statement [PERSON_NAME] [DATE].pdf" at bounding box center [990, 671] width 248 height 26
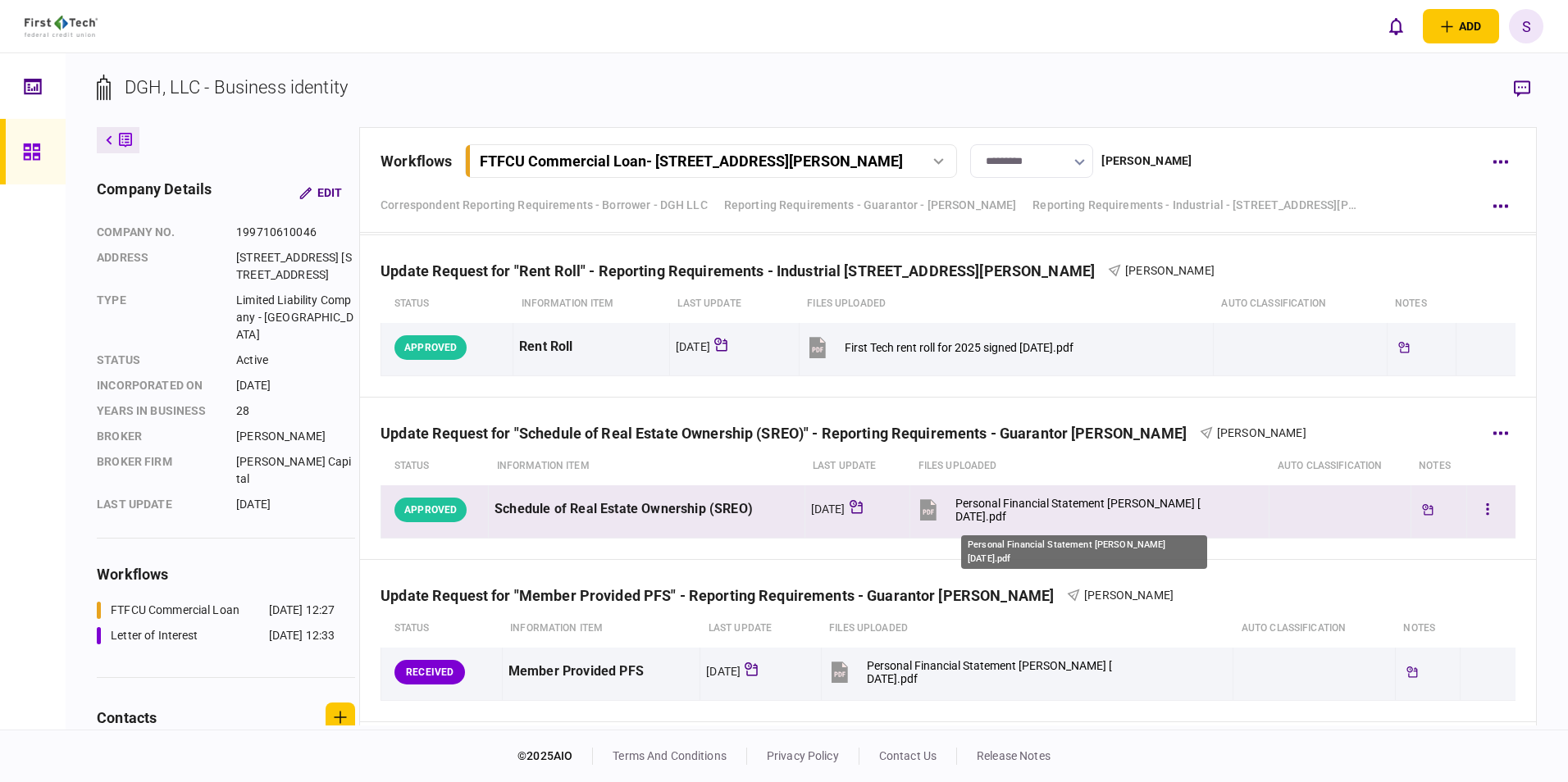
click at [680, 291] on div "Personal Financial Statement [PERSON_NAME] [DATE].pdf" at bounding box center [1079, 509] width 248 height 26
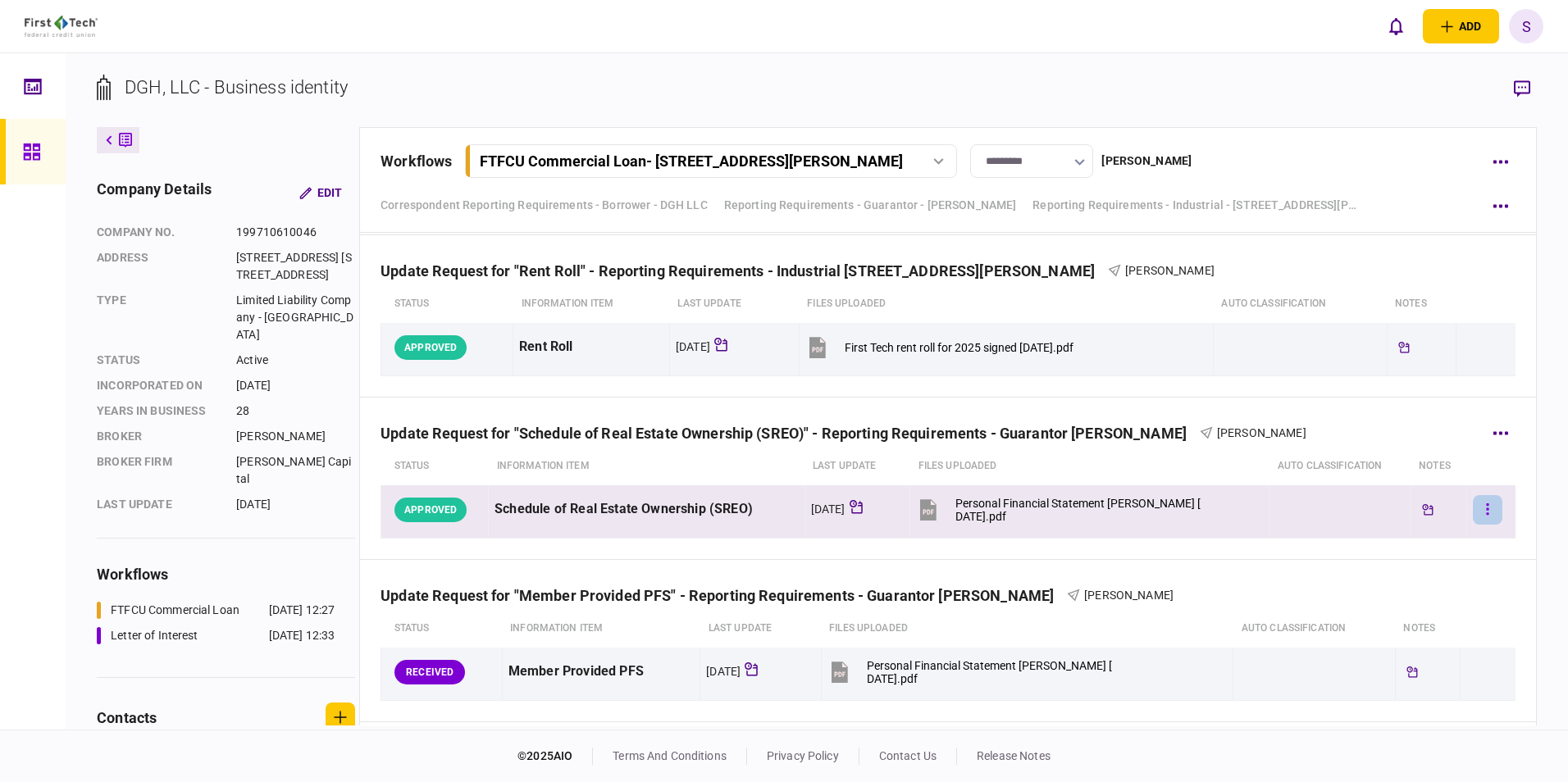
click at [680, 291] on icon "button" at bounding box center [1488, 509] width 3 height 15
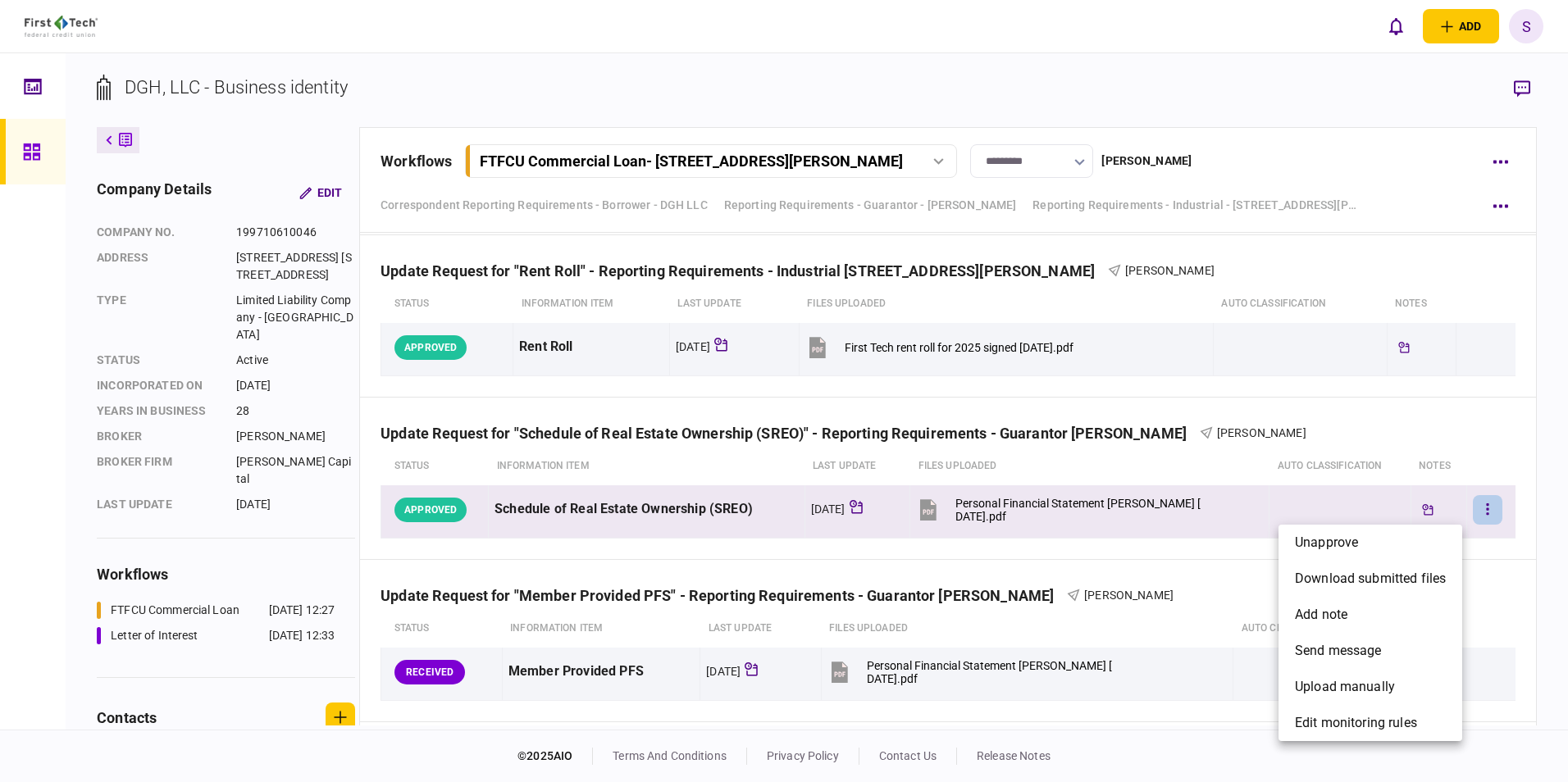
click at [680, 291] on div at bounding box center [784, 391] width 1568 height 782
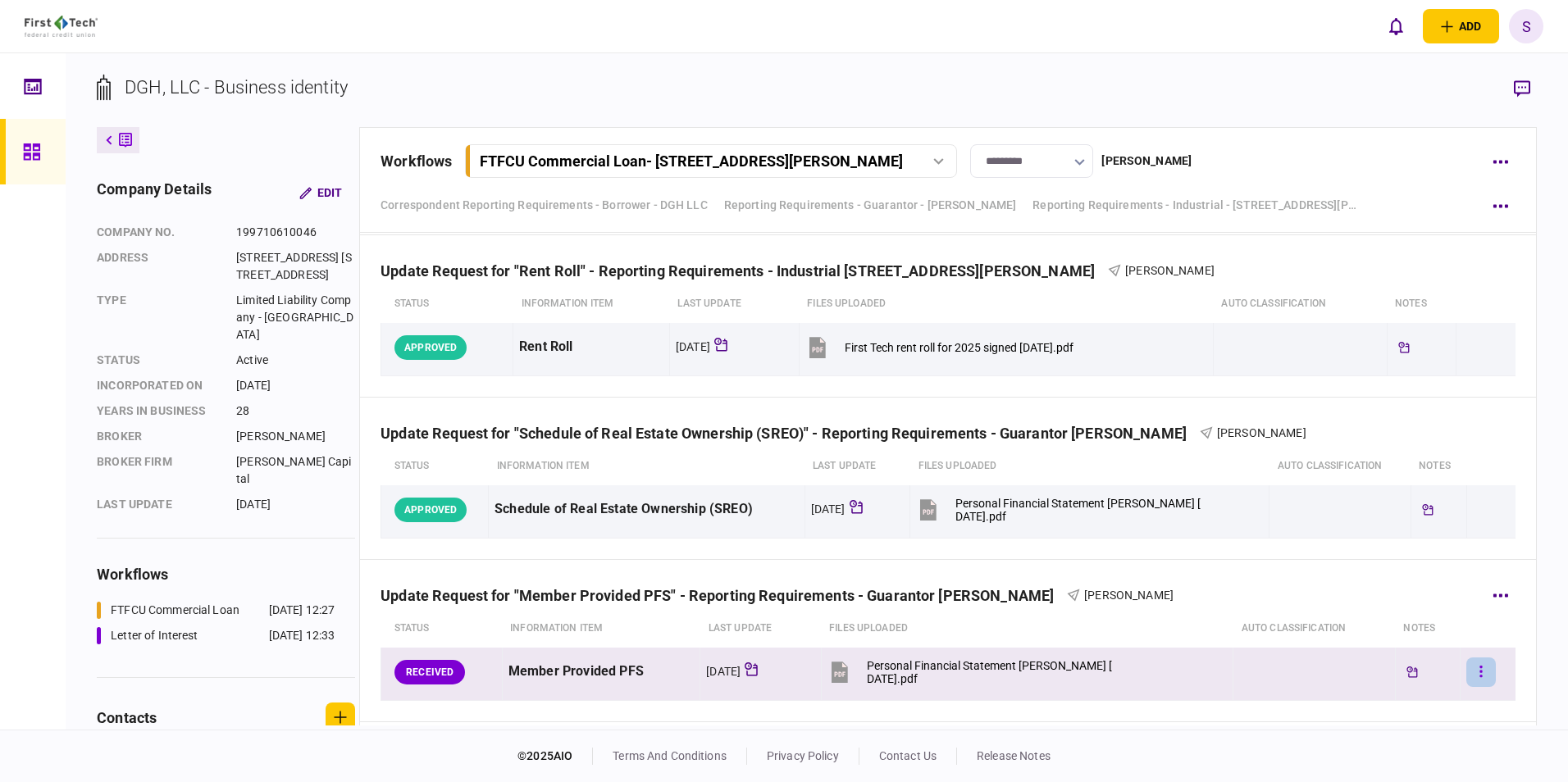
click at [680, 291] on button "button" at bounding box center [1480, 671] width 30 height 30
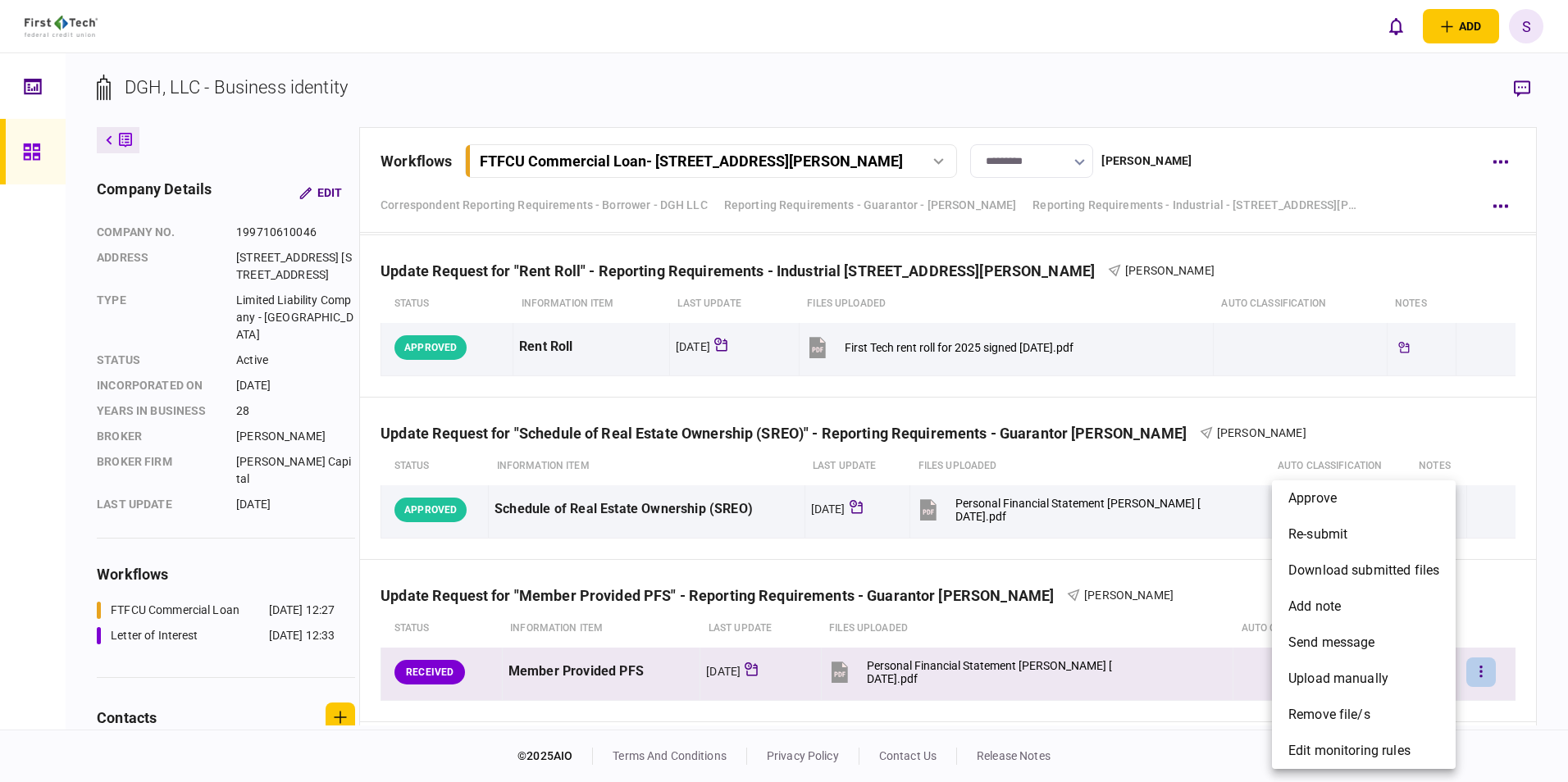
click at [680, 291] on div at bounding box center [784, 391] width 1568 height 782
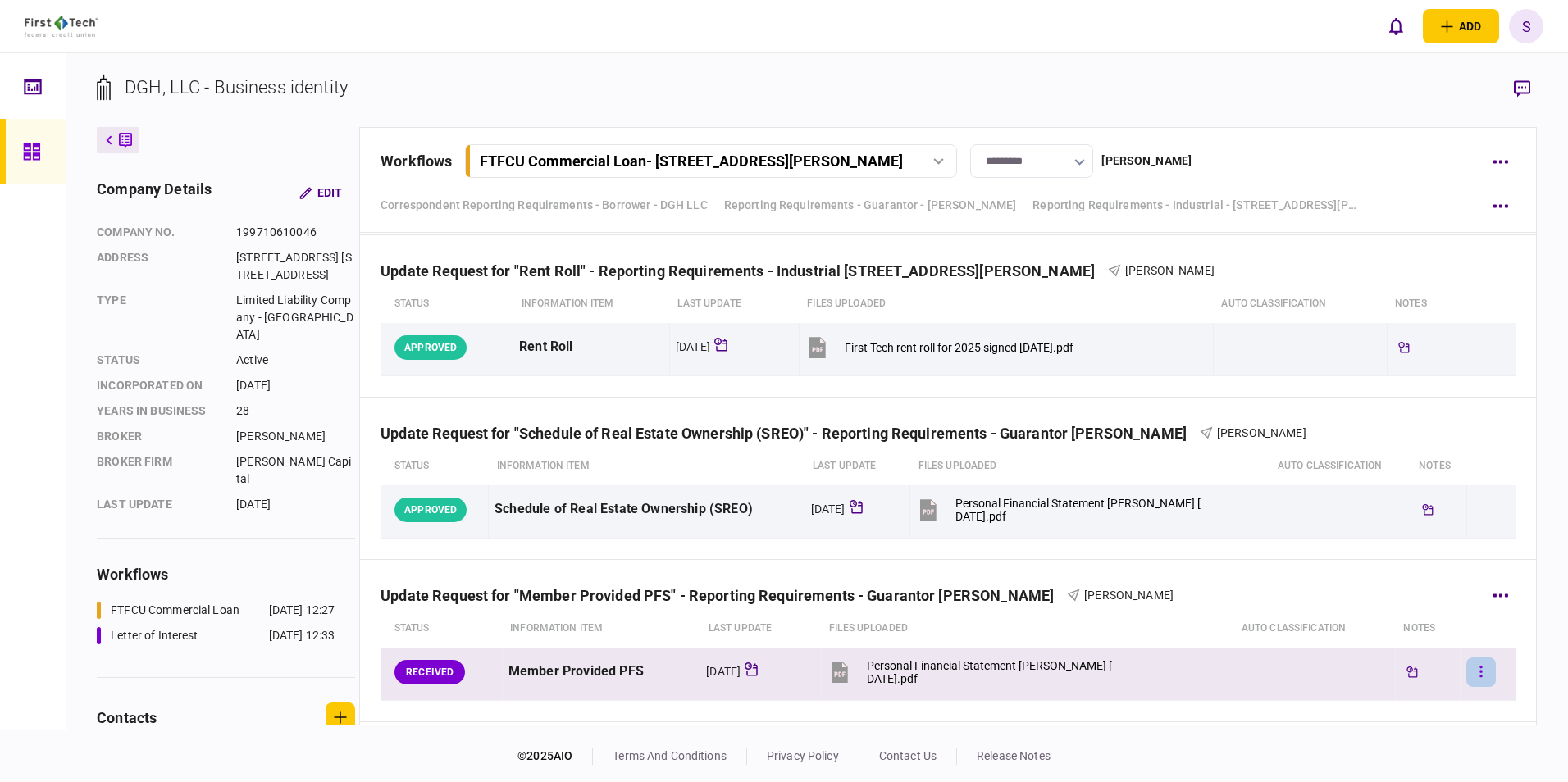
click at [680, 291] on icon "button" at bounding box center [1481, 671] width 3 height 15
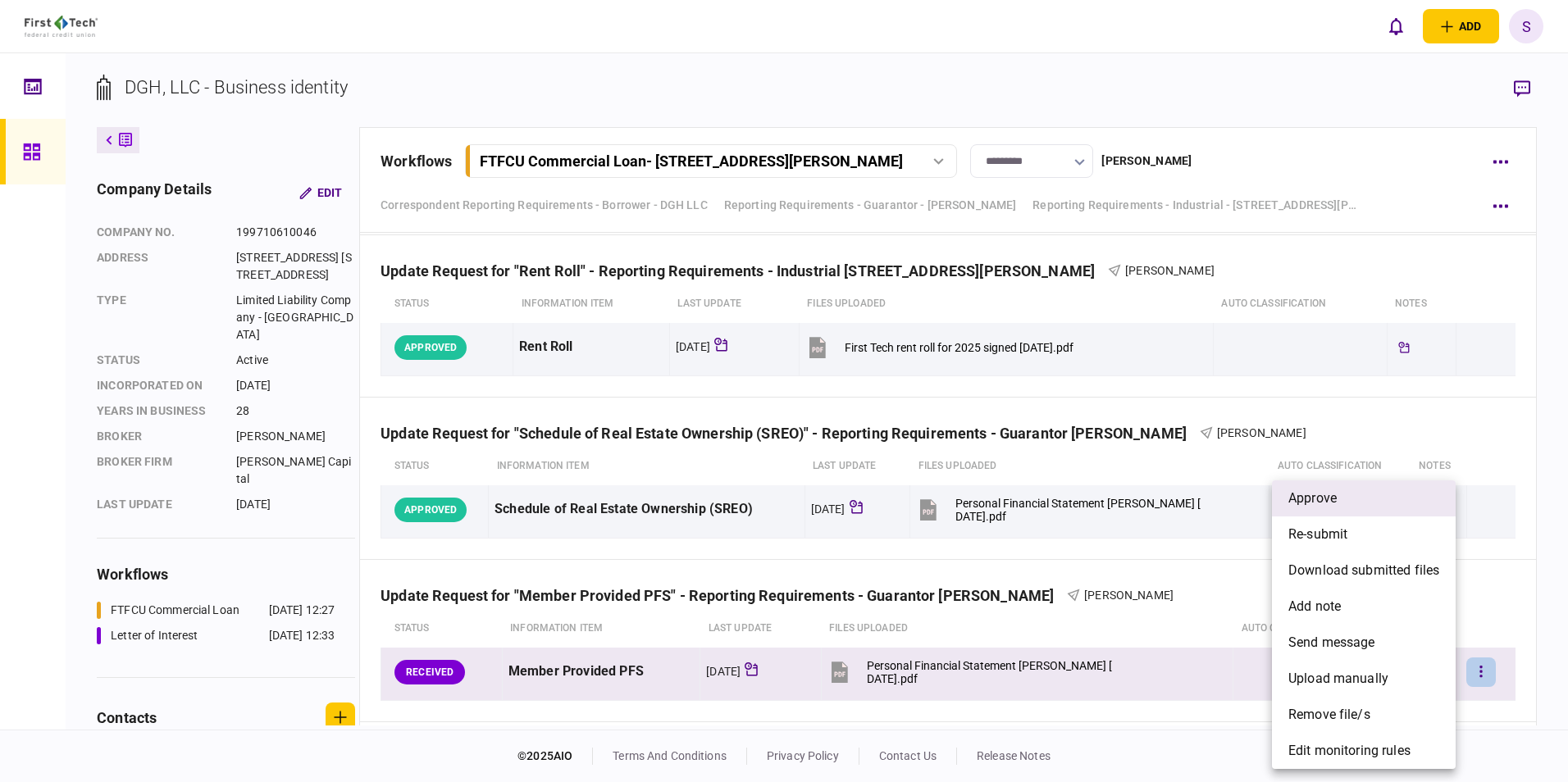
click at [680, 291] on span "approve" at bounding box center [1312, 497] width 48 height 19
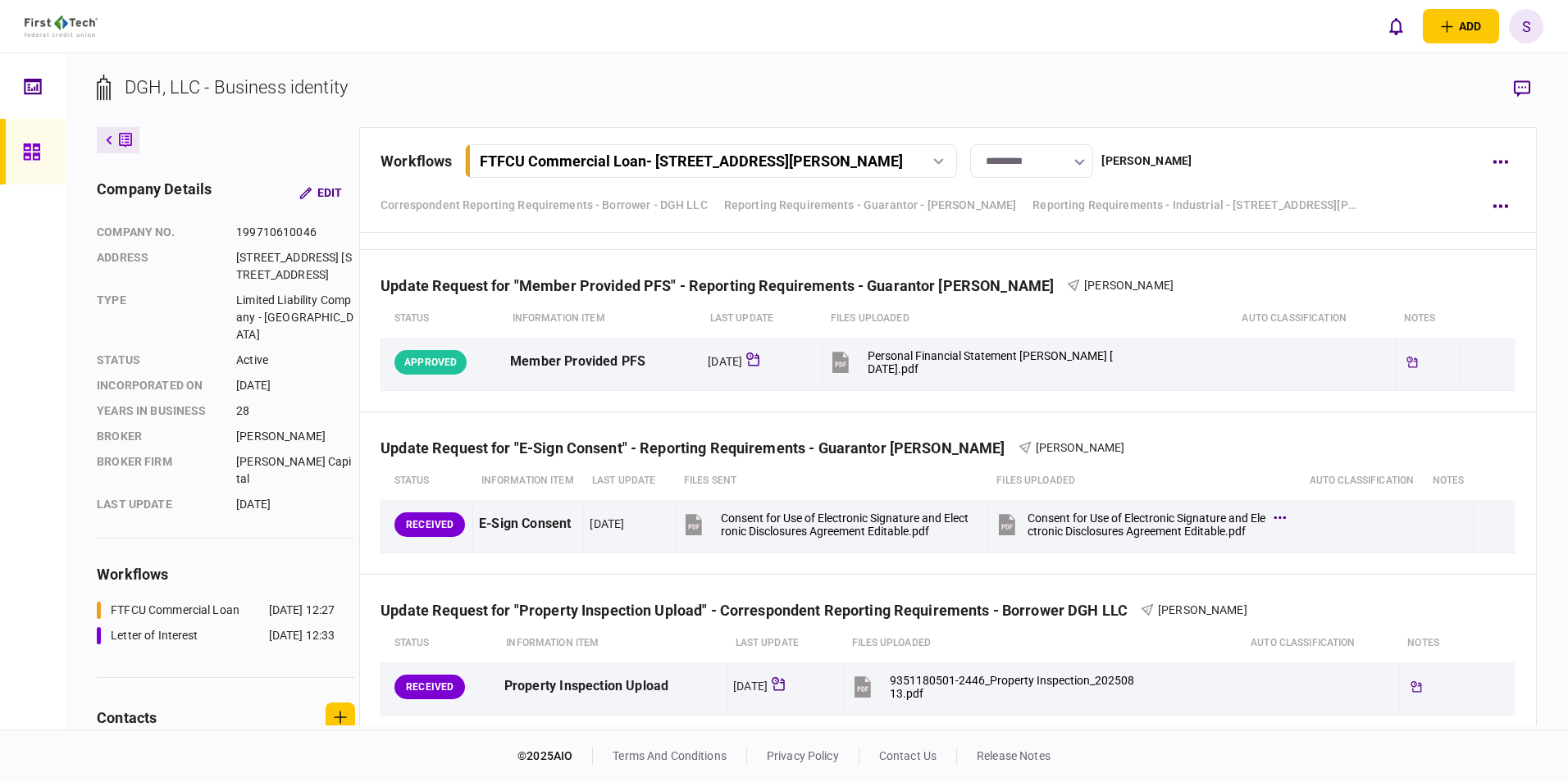
scroll to position [1838, 0]
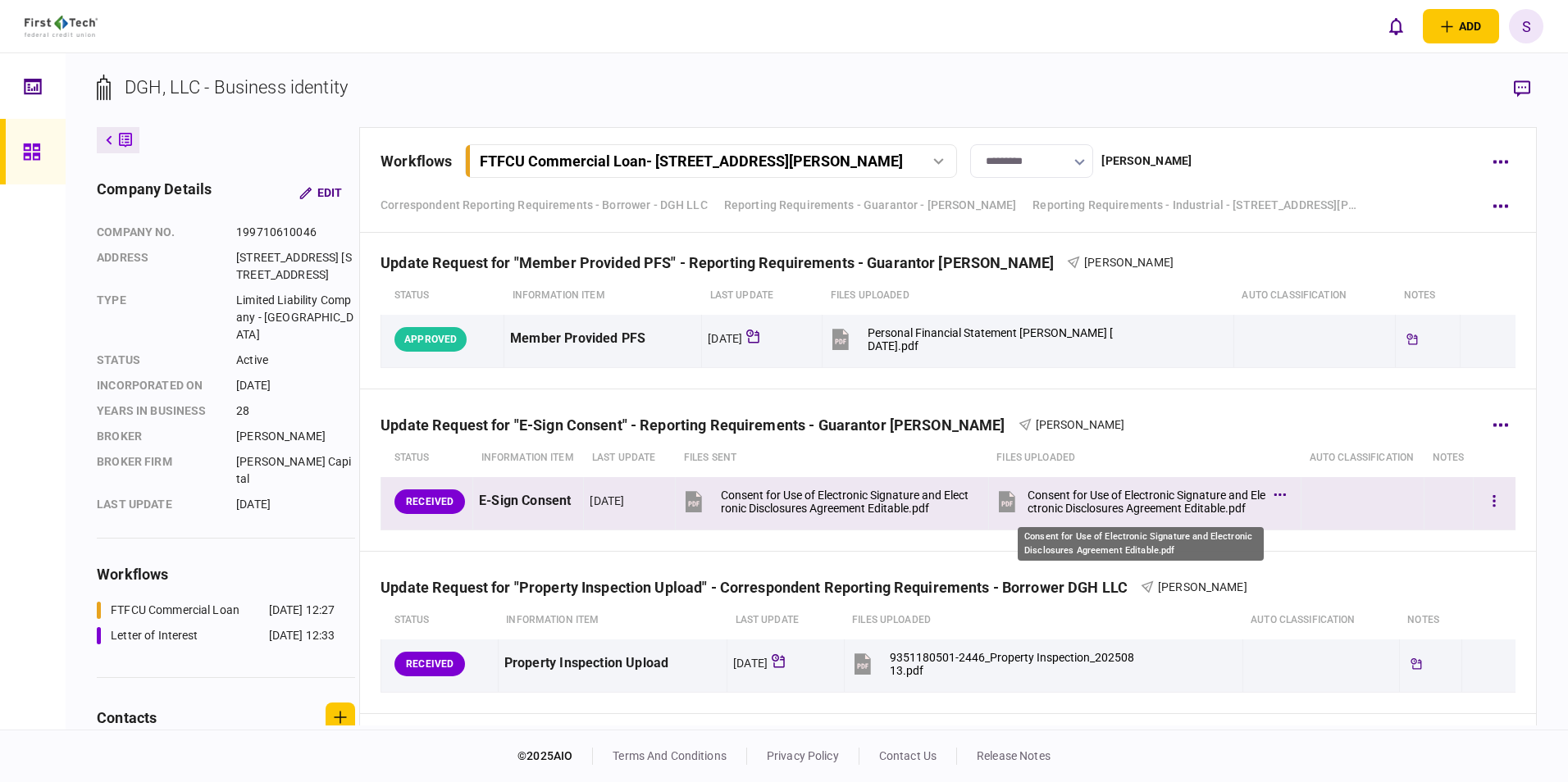
click at [680, 291] on div "Consent for Use of Electronic Signature and Electronic Disclosures Agreement Ed…" at bounding box center [1146, 501] width 237 height 26
click at [680, 291] on icon "button" at bounding box center [1493, 501] width 3 height 12
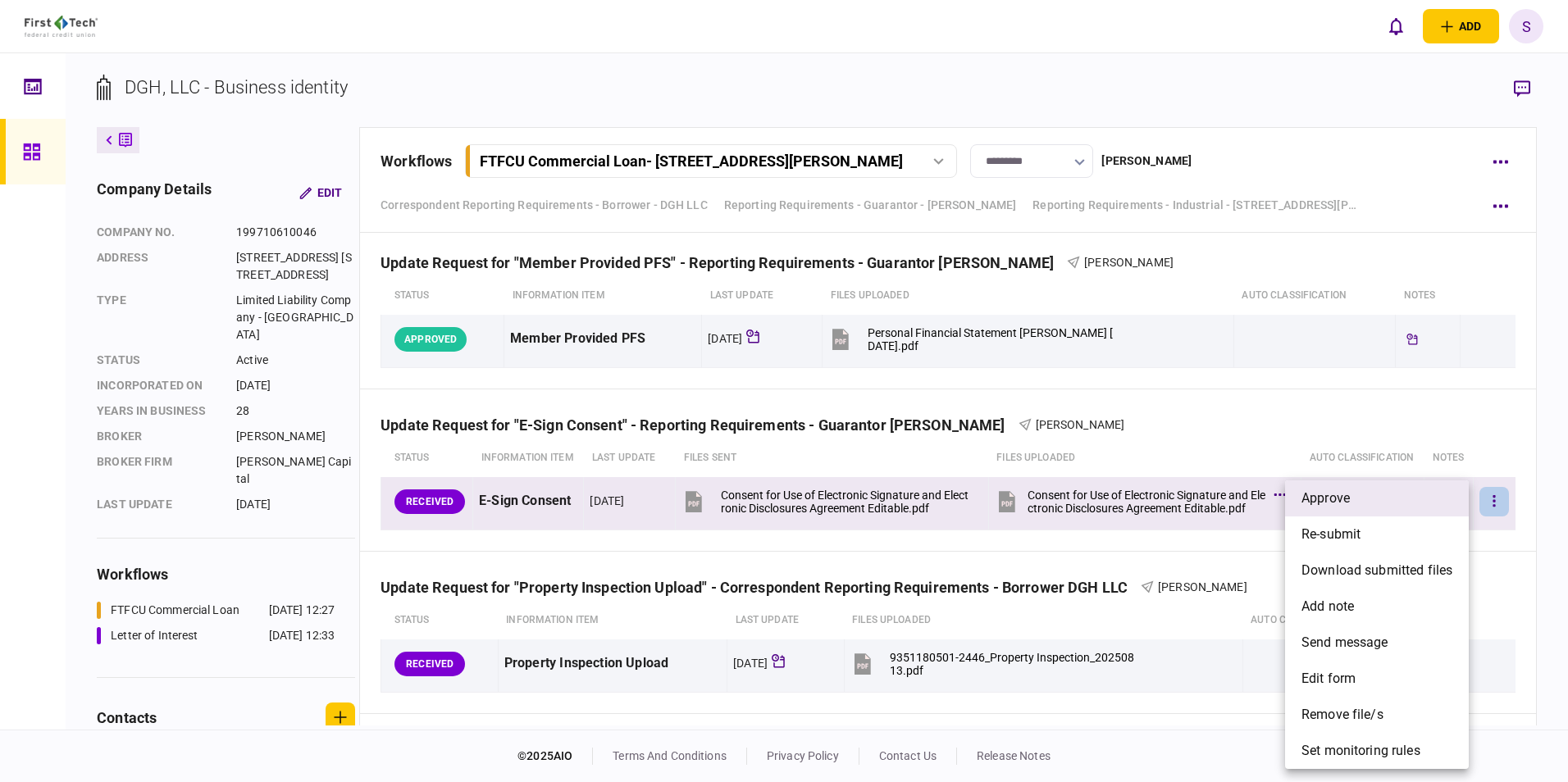
click at [680, 291] on li "approve" at bounding box center [1376, 498] width 183 height 36
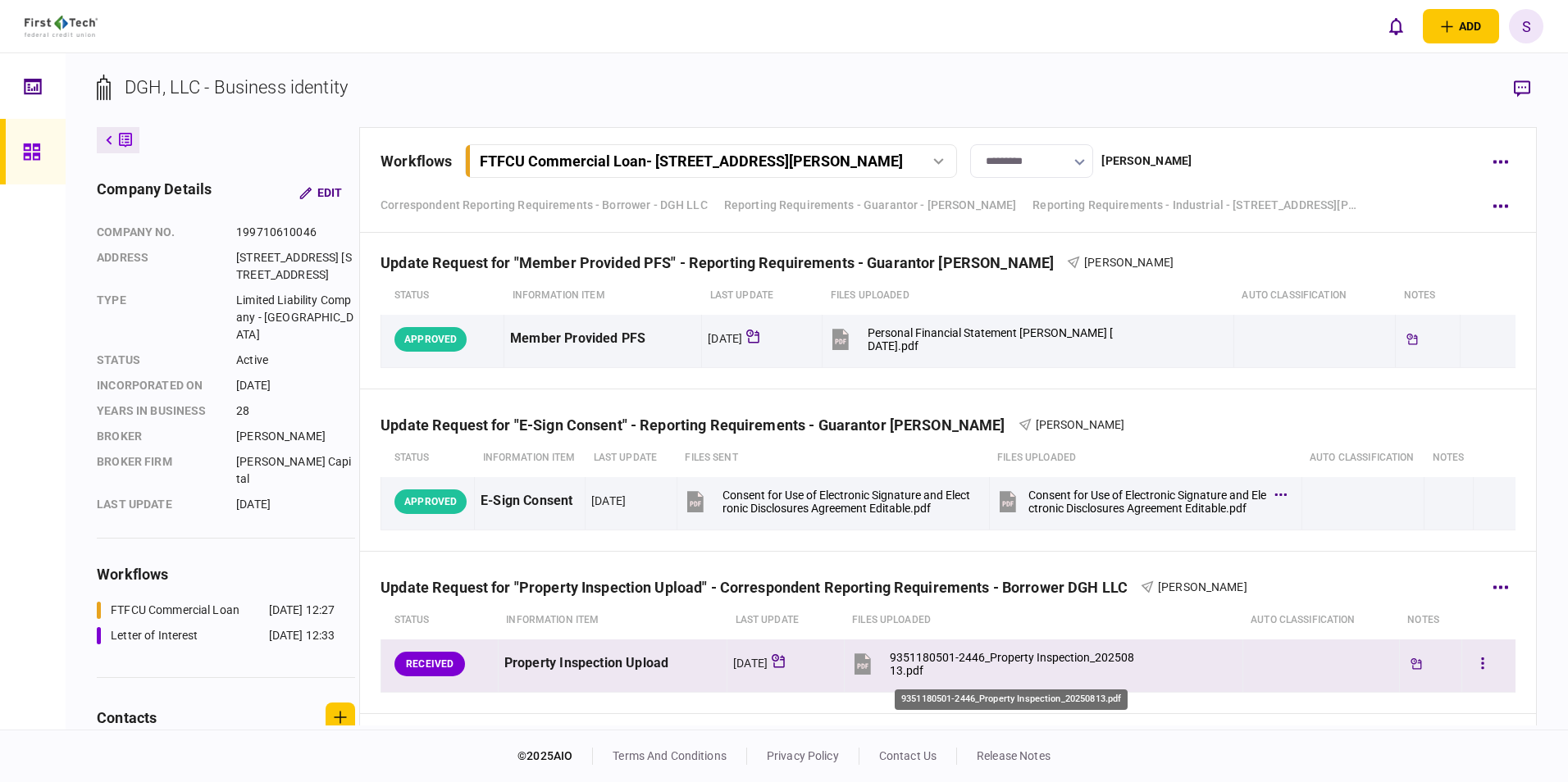
click at [680, 291] on div "9351180501-2446_Property Inspection_20250813.pdf" at bounding box center [1013, 664] width 248 height 26
click at [680, 291] on button "button" at bounding box center [1482, 664] width 30 height 30
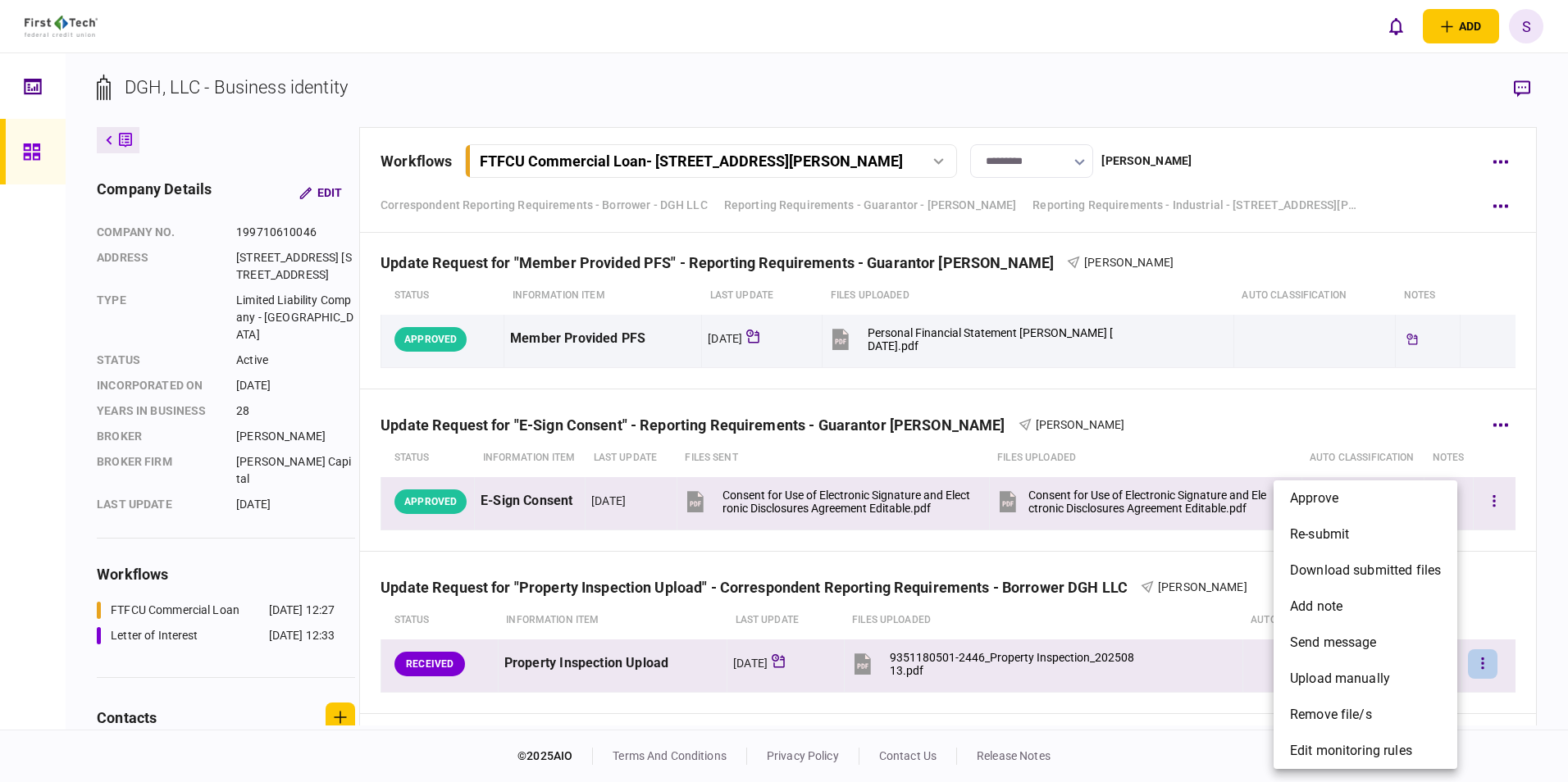
click at [680, 291] on li "approve" at bounding box center [1364, 498] width 183 height 36
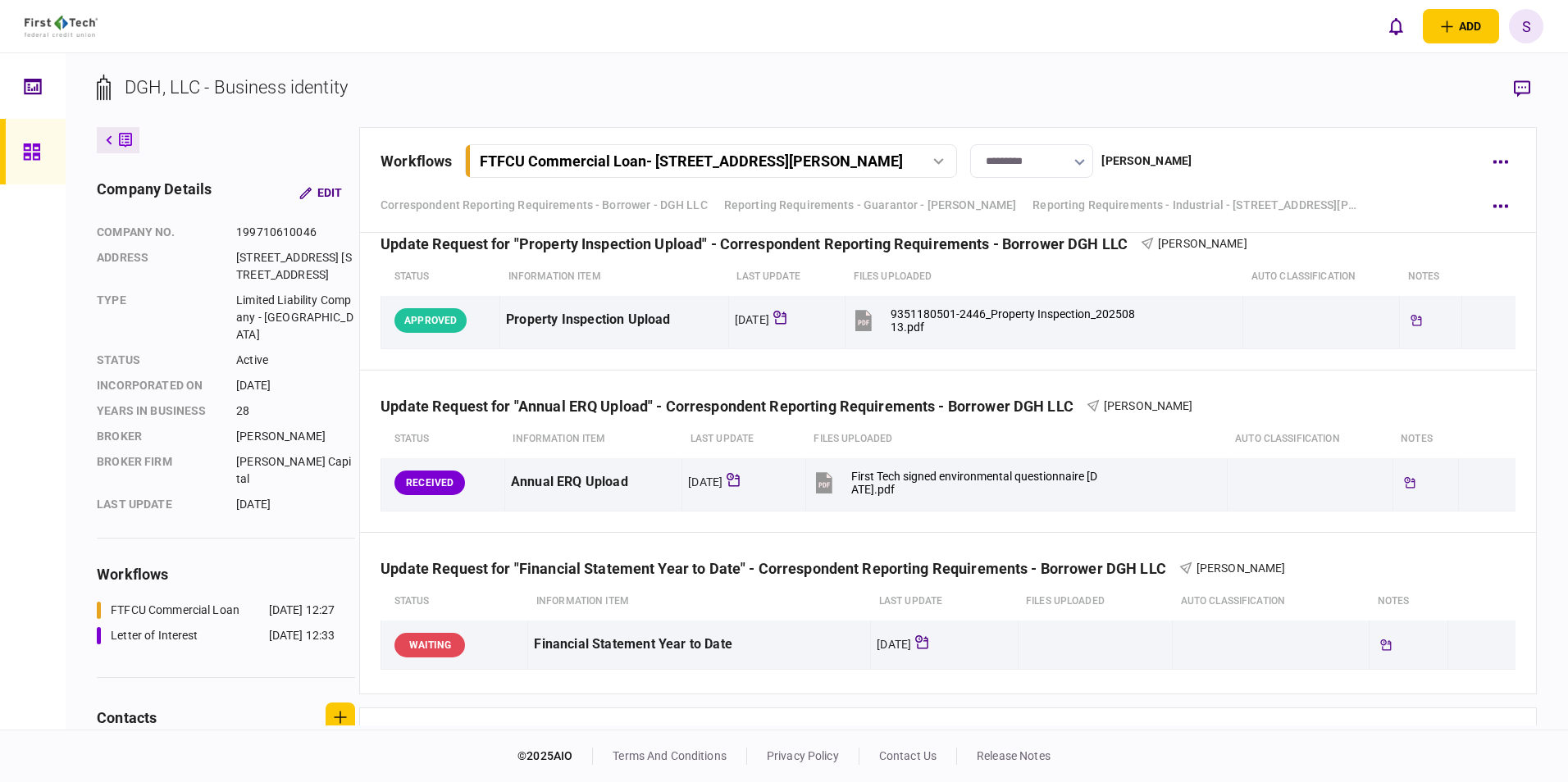
scroll to position [2197, 0]
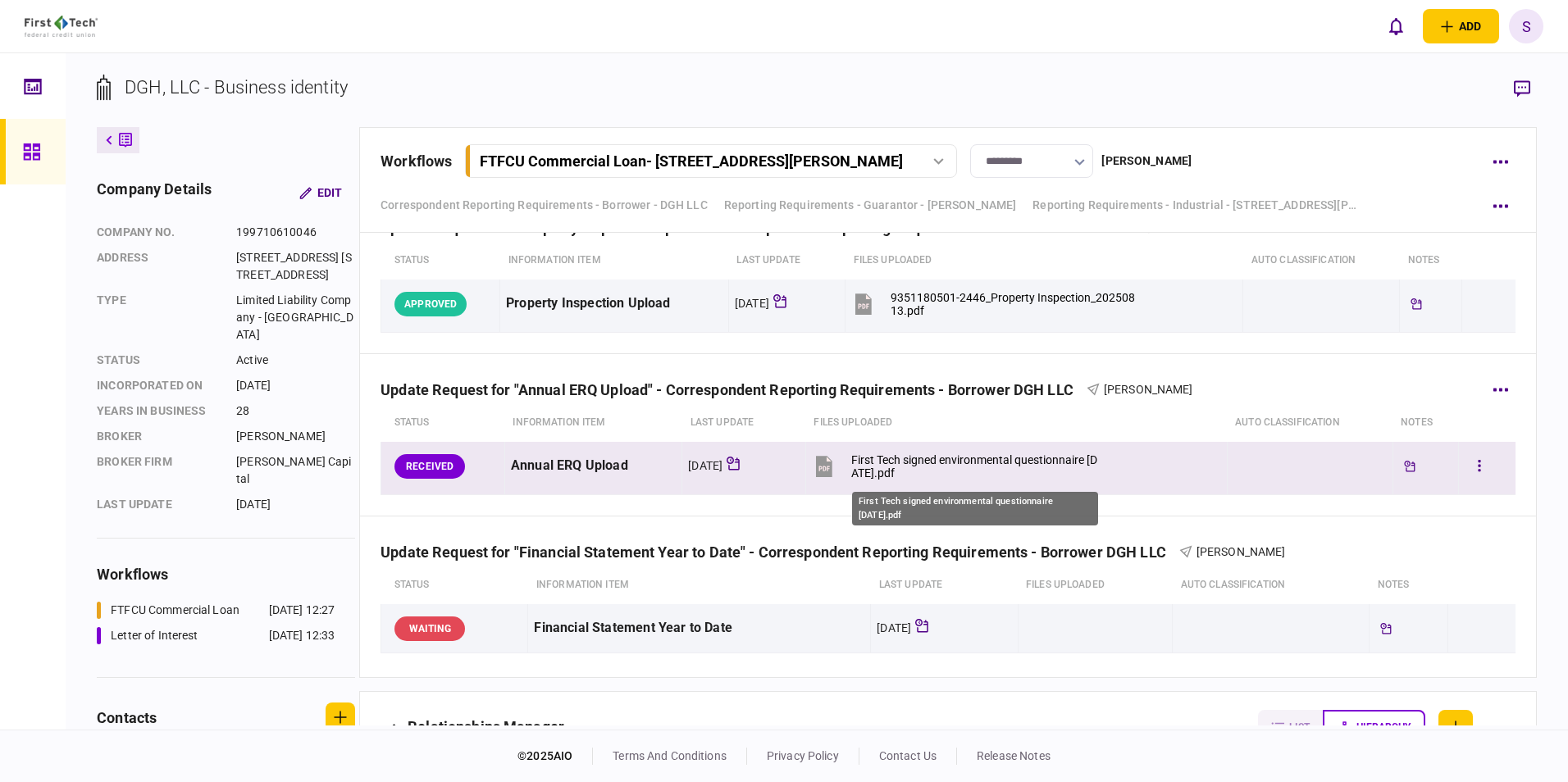
click at [680, 291] on div "First Tech signed environmental questionnaire [DATE].pdf" at bounding box center [974, 466] width 248 height 26
click at [680, 291] on icon "button" at bounding box center [1479, 466] width 3 height 15
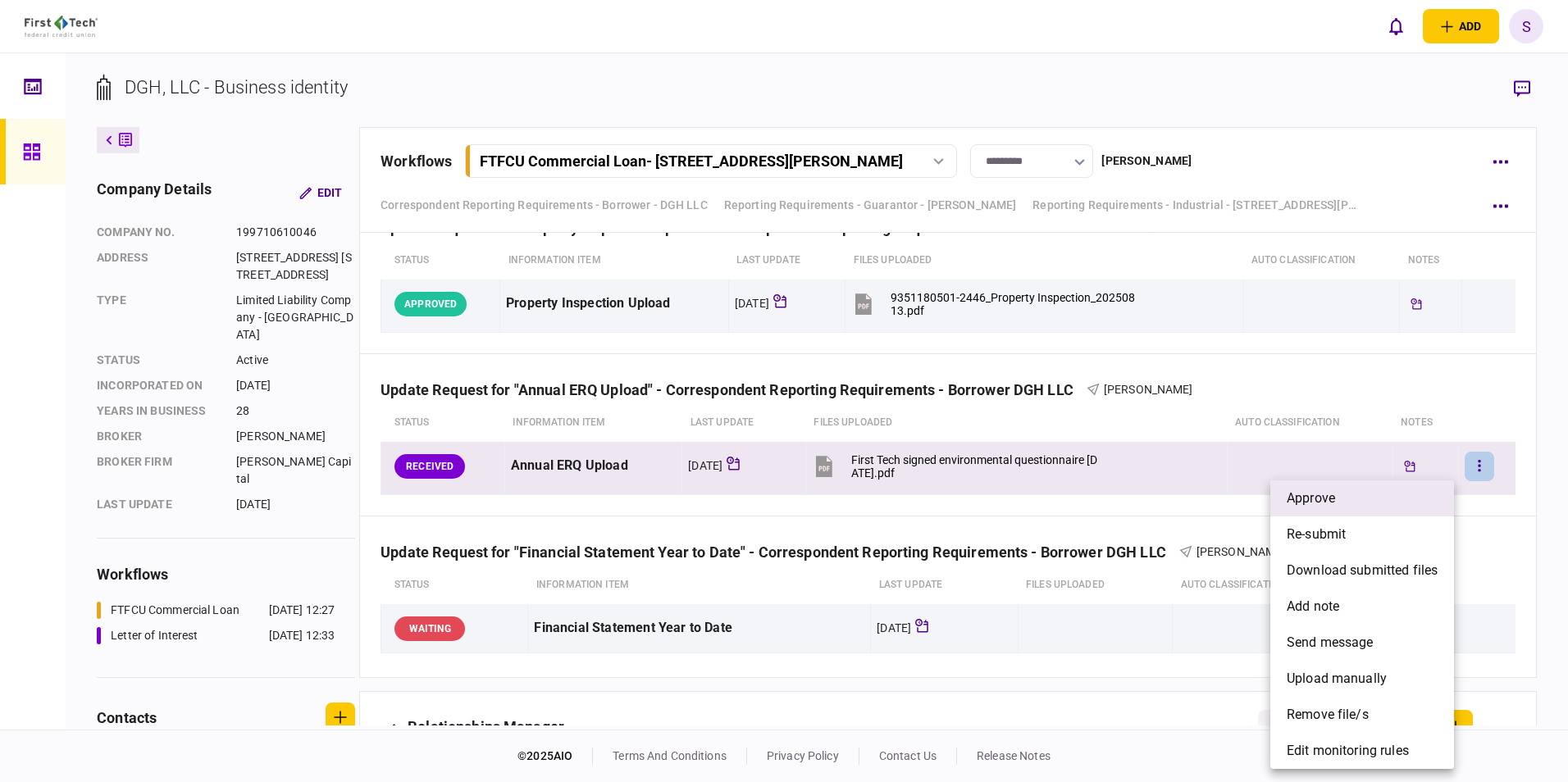
click at [680, 291] on span "approve" at bounding box center [1310, 497] width 48 height 19
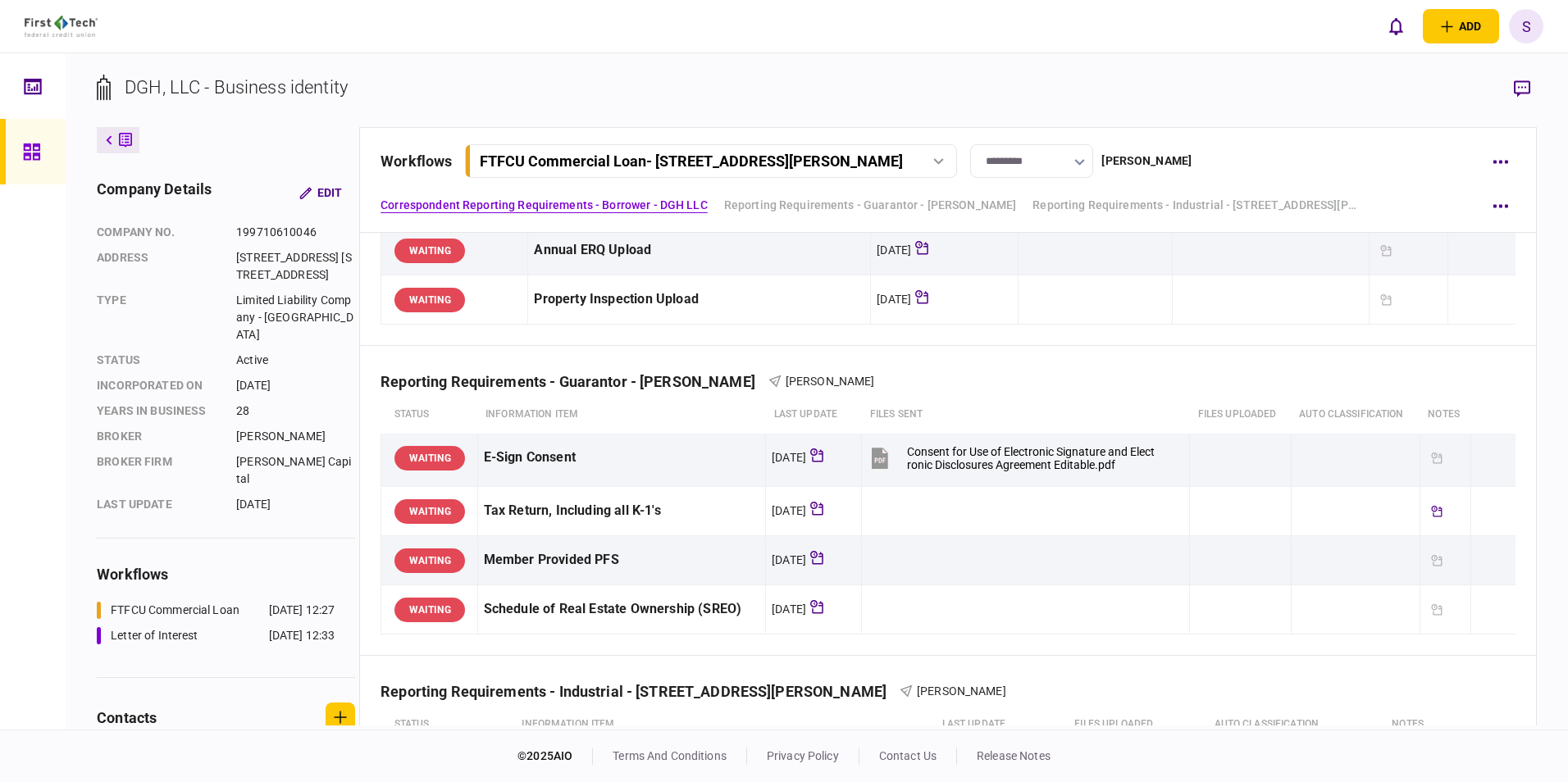
scroll to position [0, 0]
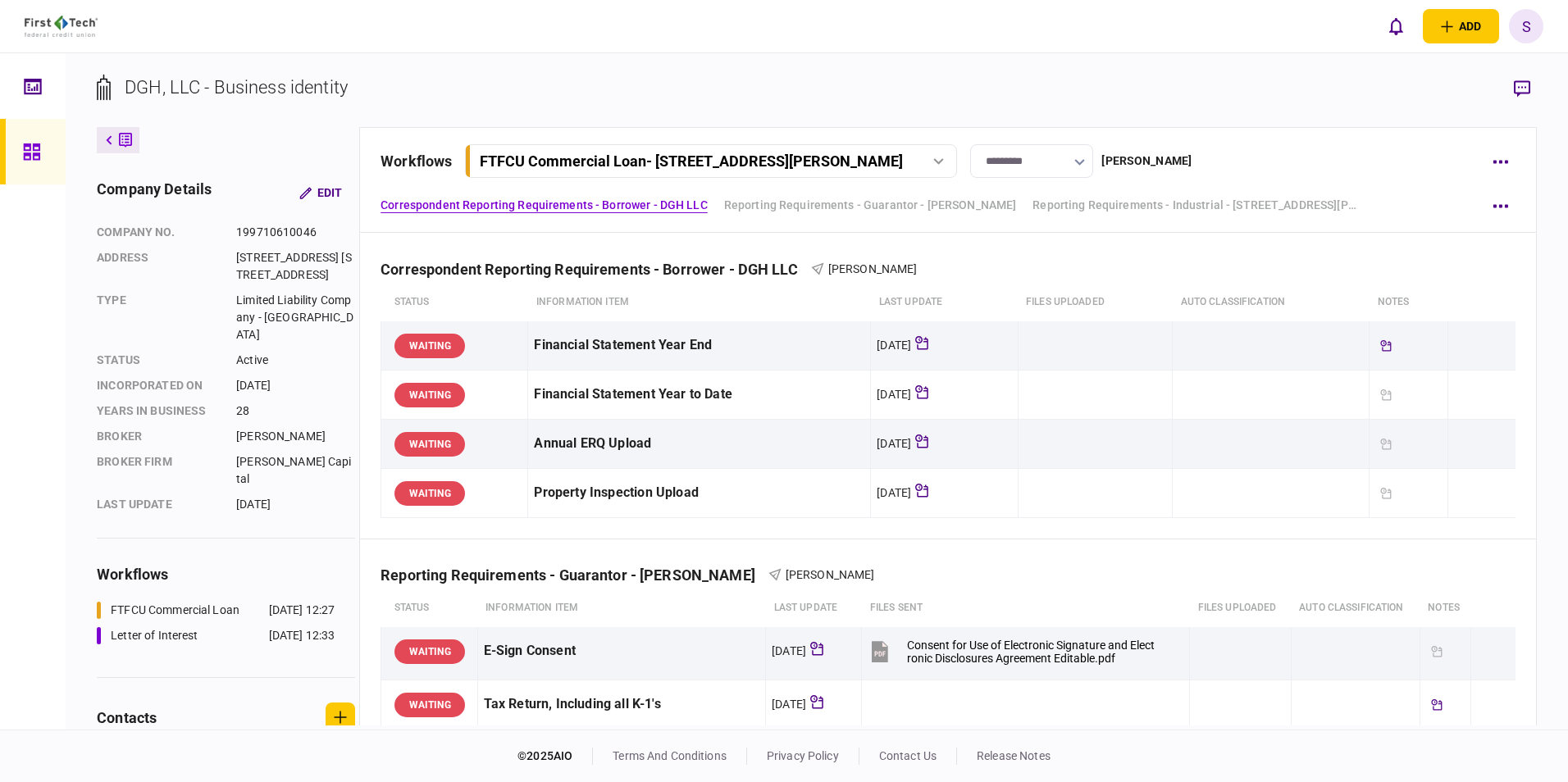
click at [34, 147] on icon at bounding box center [30, 151] width 16 height 16
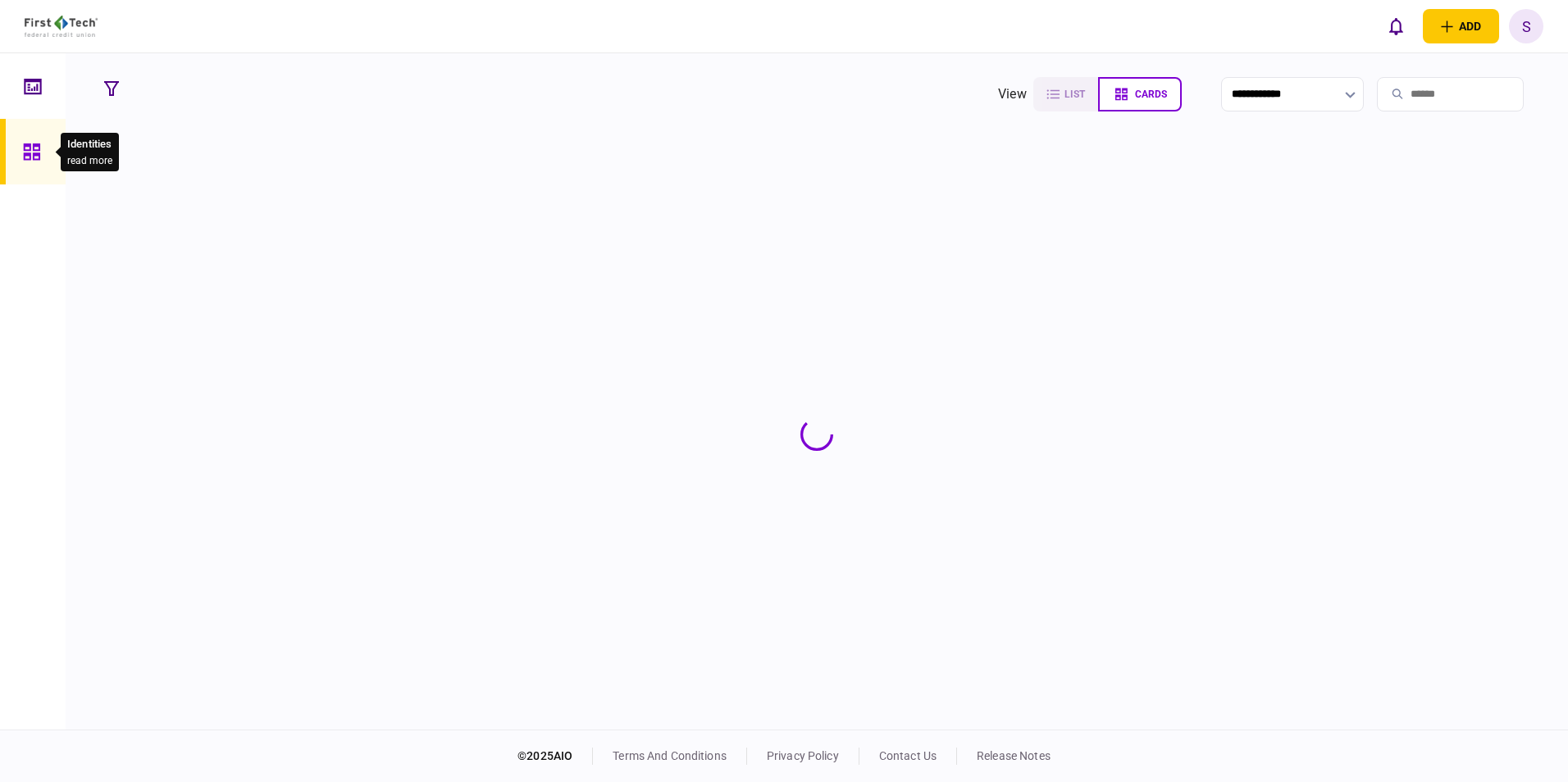
click at [680, 89] on input "search" at bounding box center [1451, 94] width 147 height 35
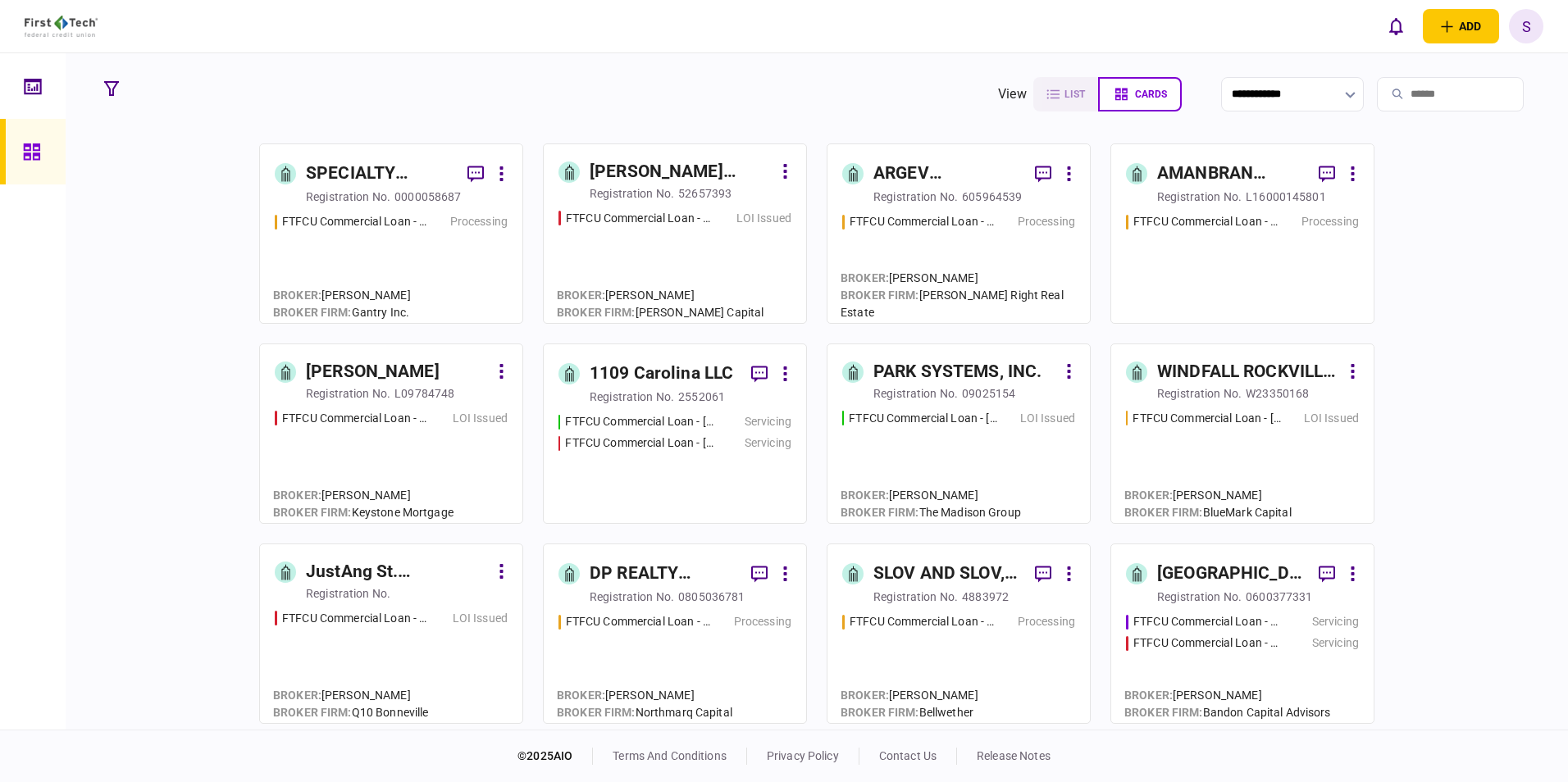
click at [680, 86] on input "search" at bounding box center [1451, 94] width 147 height 35
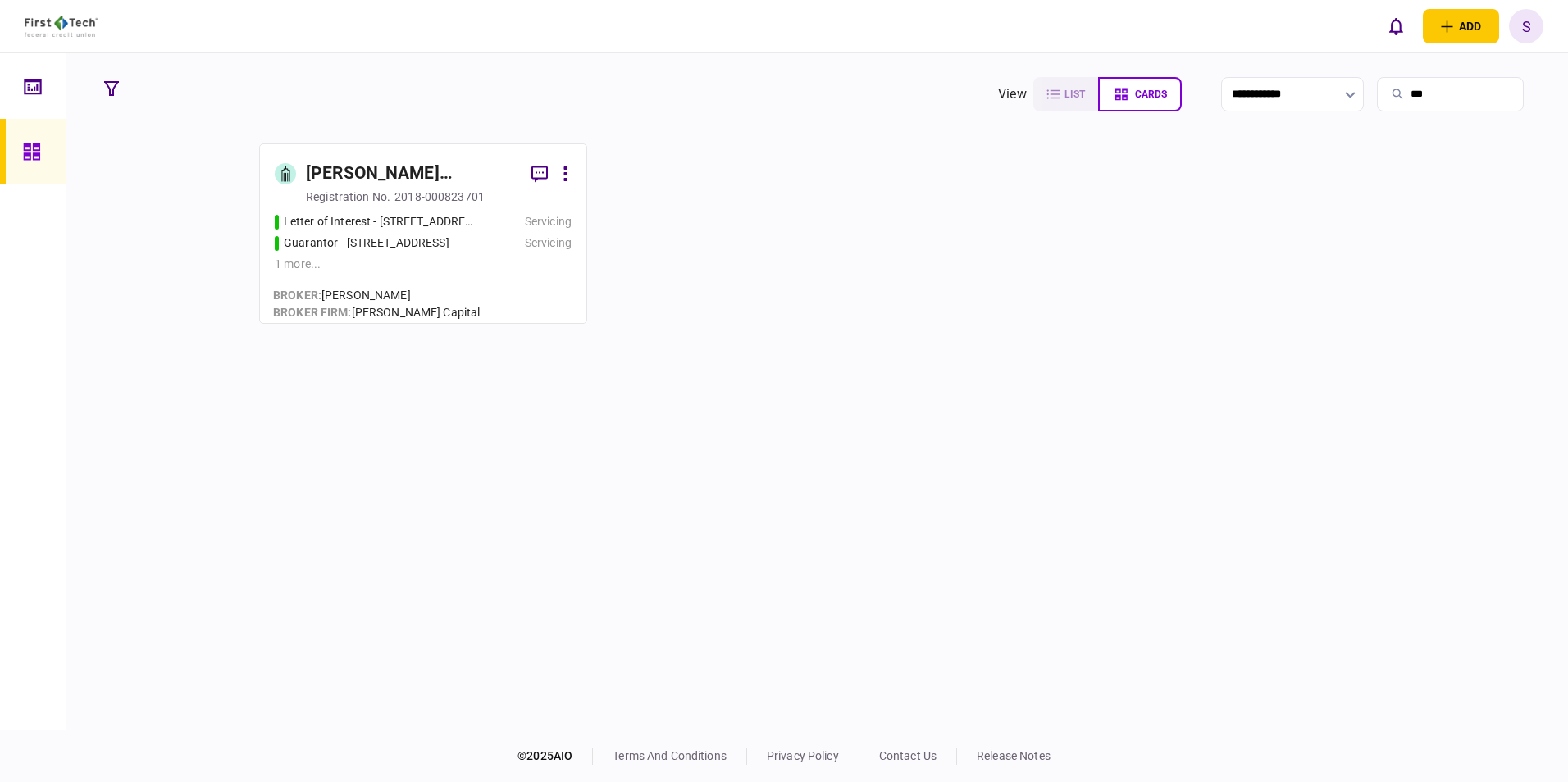
type input "***"
click at [408, 258] on div "1 more ..." at bounding box center [422, 264] width 297 height 17
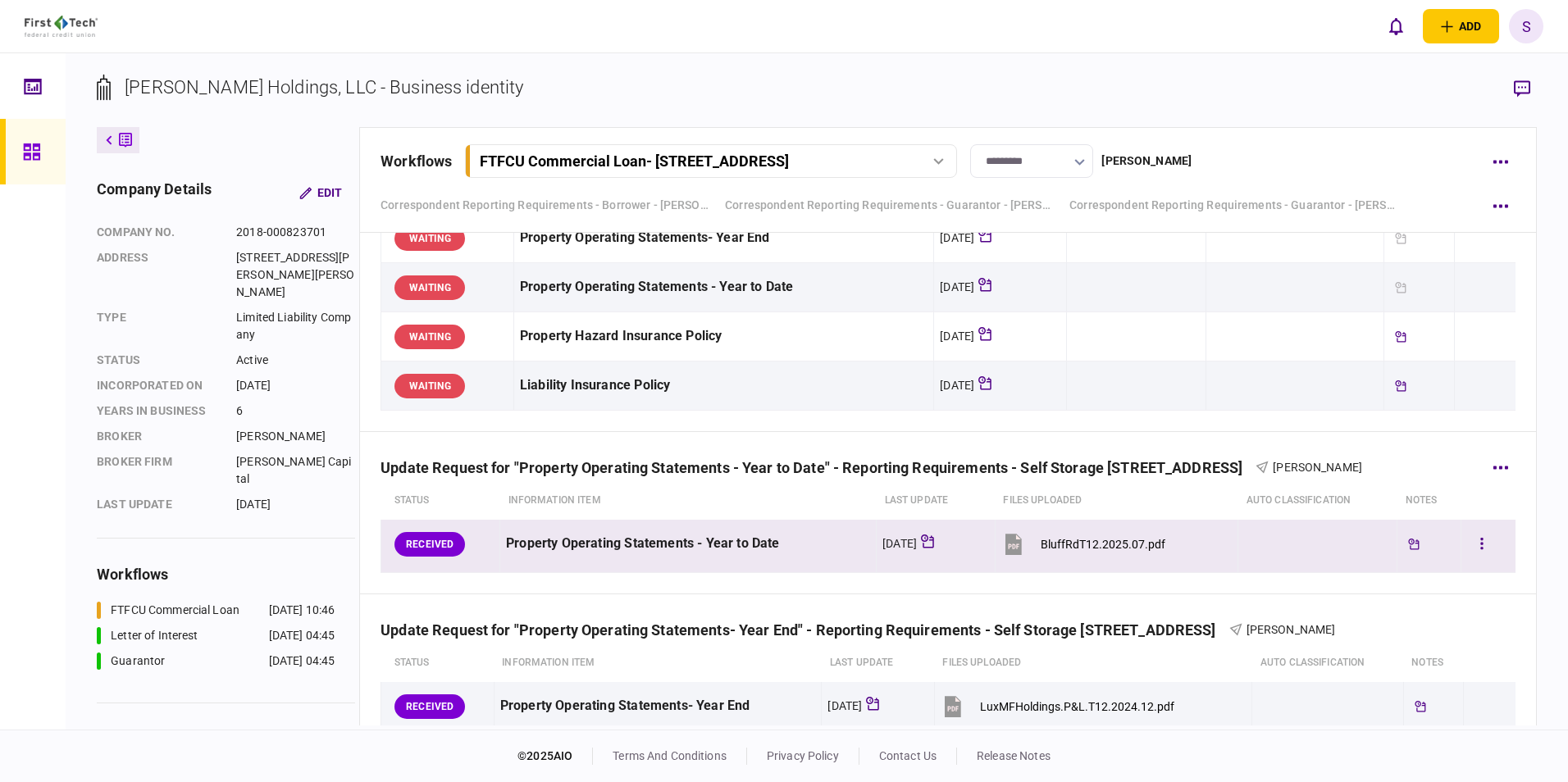
scroll to position [1047, 0]
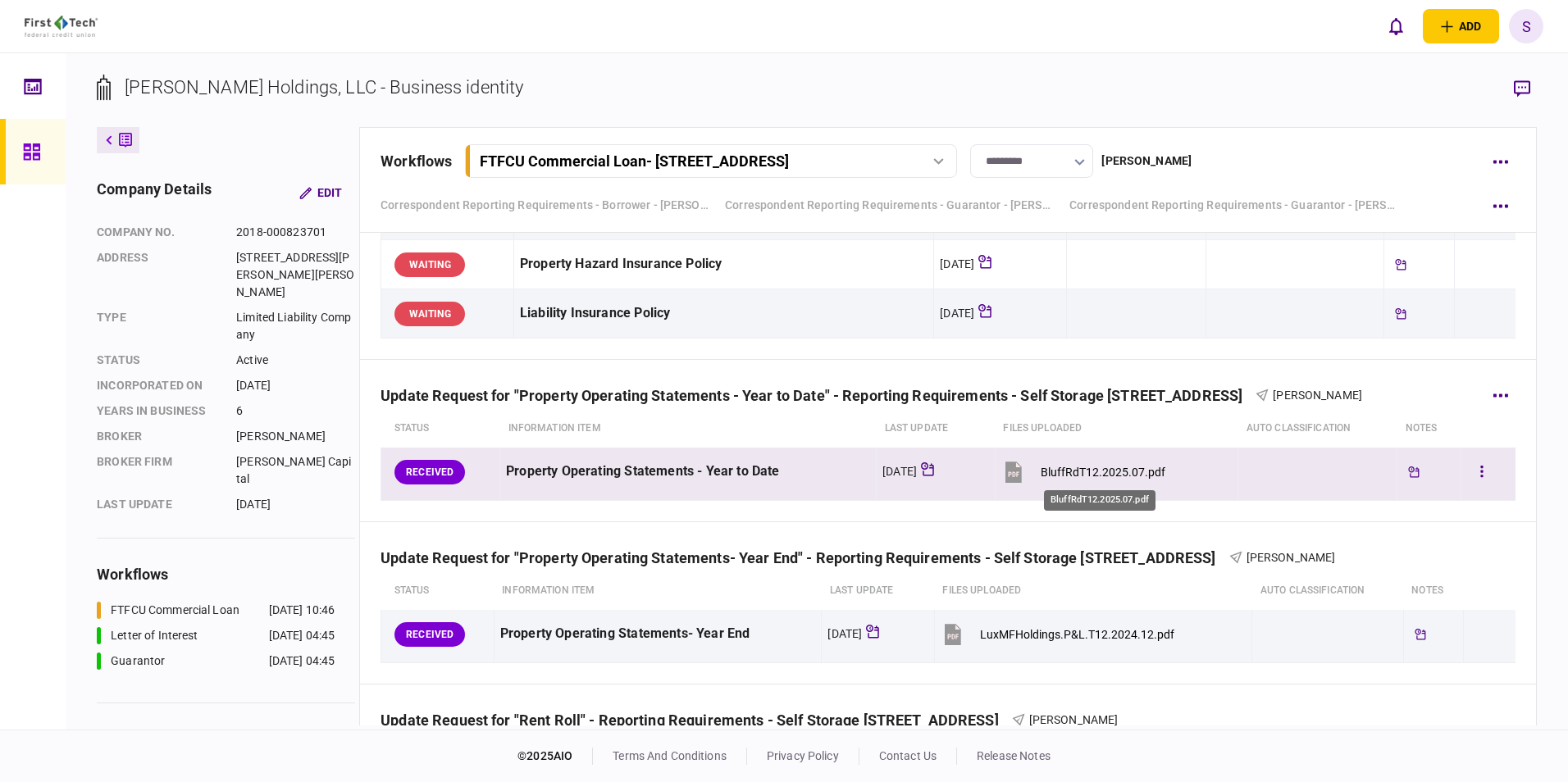
click at [680, 291] on div "BluffRdT12.2025.07.pdf" at bounding box center [1103, 472] width 125 height 14
click at [680, 291] on button "button" at bounding box center [1481, 472] width 30 height 30
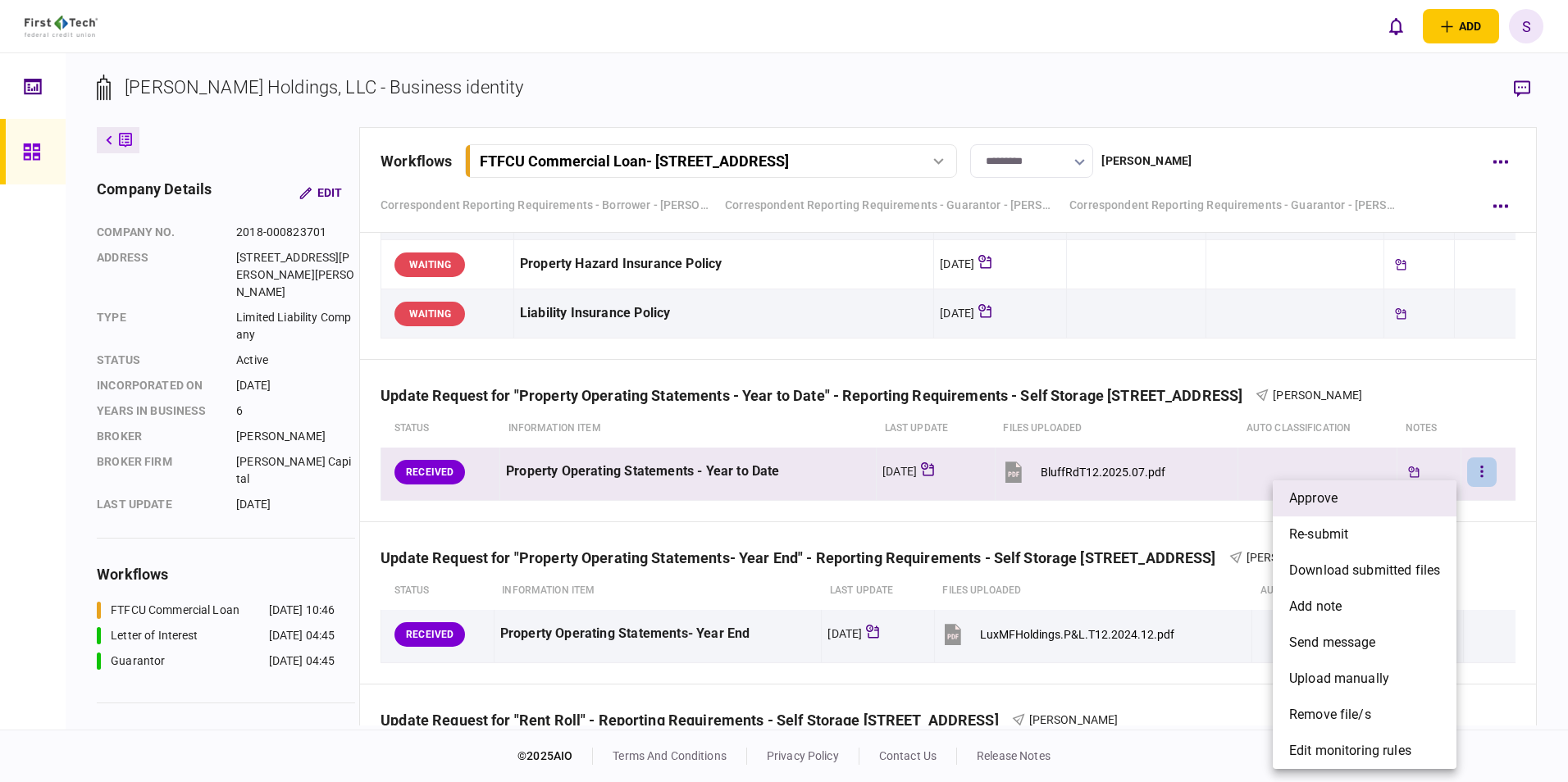
click at [680, 291] on li "approve" at bounding box center [1364, 498] width 183 height 36
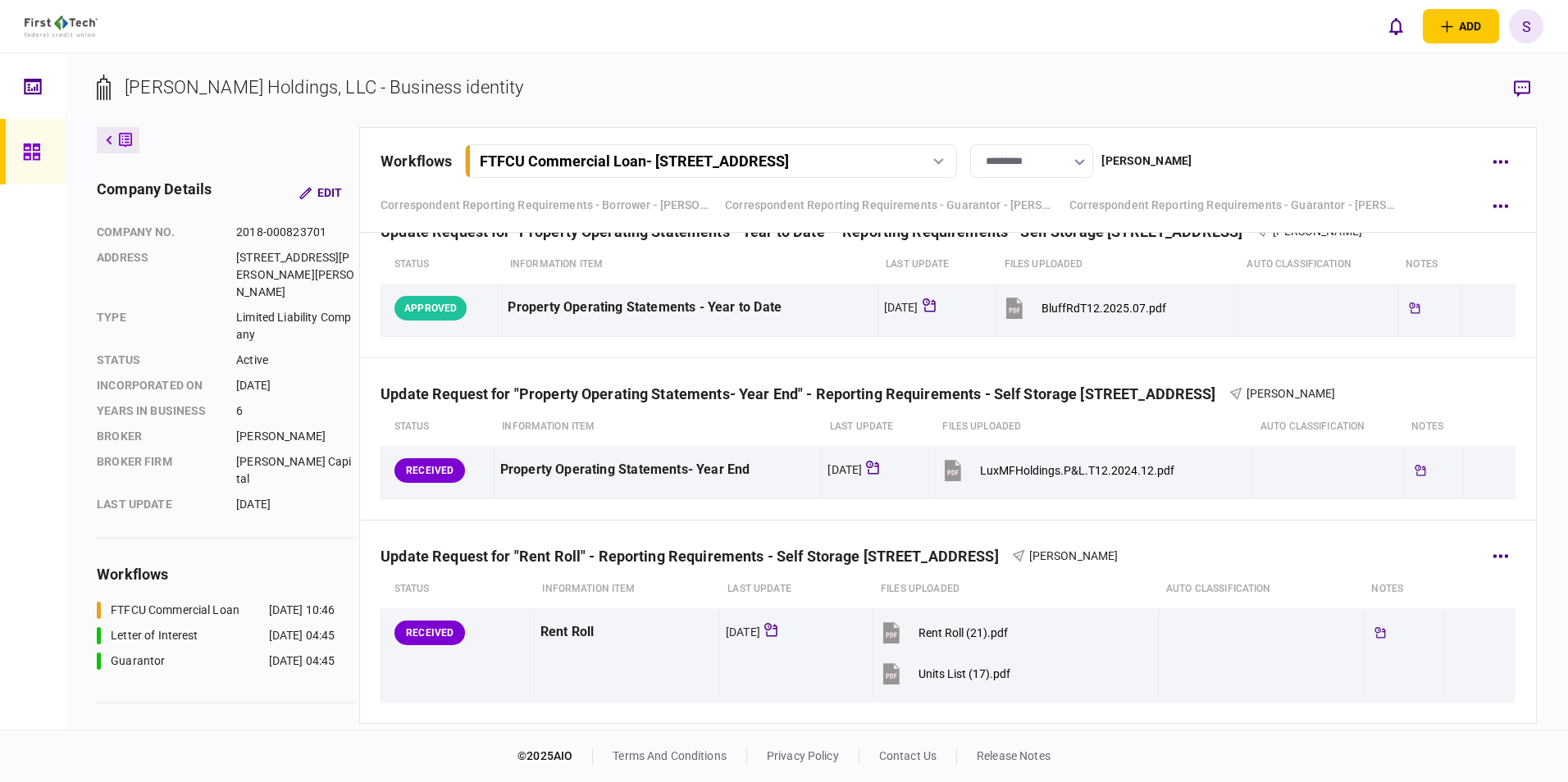
scroll to position [1294, 0]
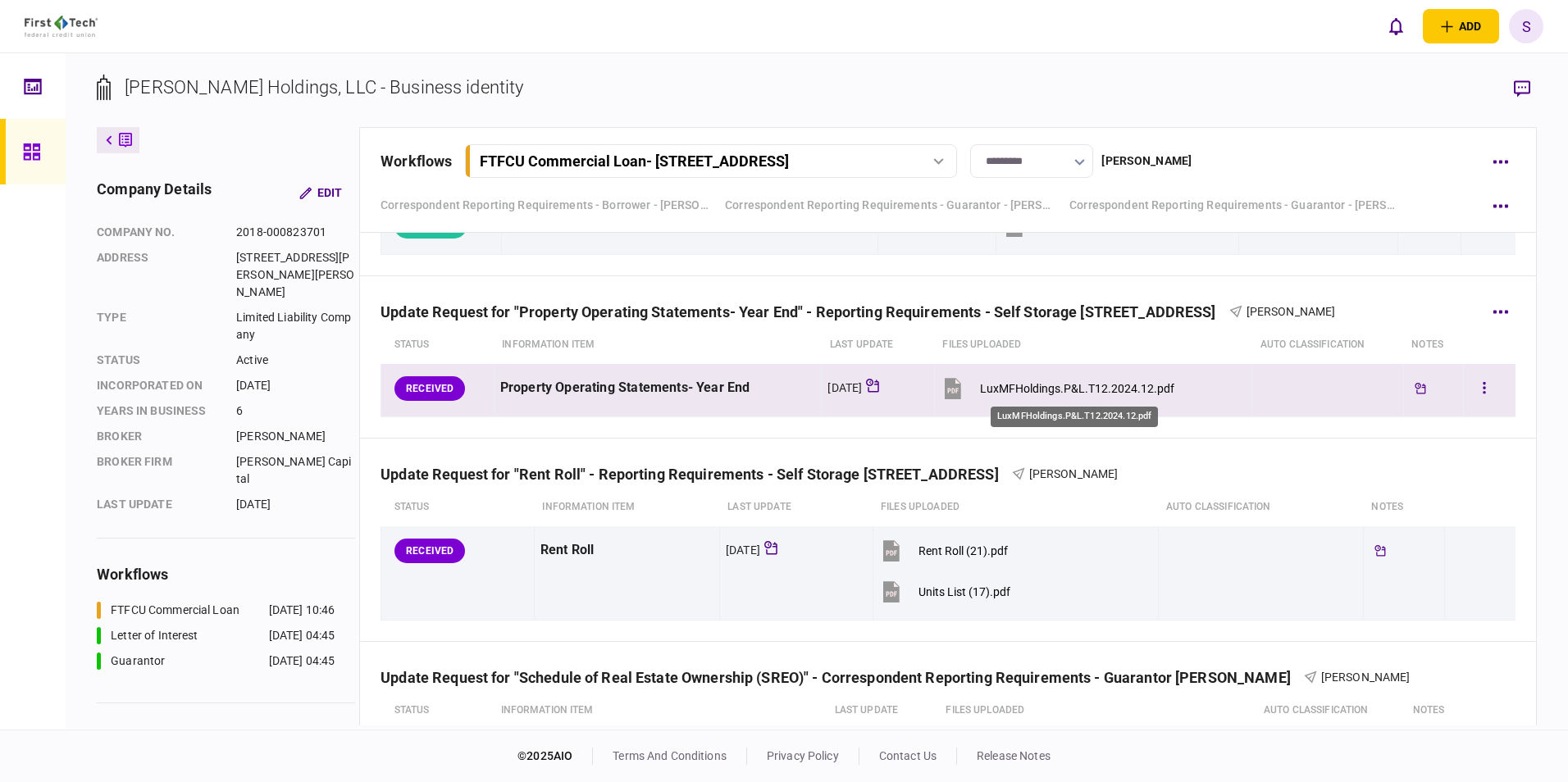
click at [680, 291] on div "LuxMFHoldings.P&L.T12.2024.12.pdf" at bounding box center [1077, 388] width 194 height 14
click at [680, 291] on icon "button" at bounding box center [1484, 388] width 3 height 15
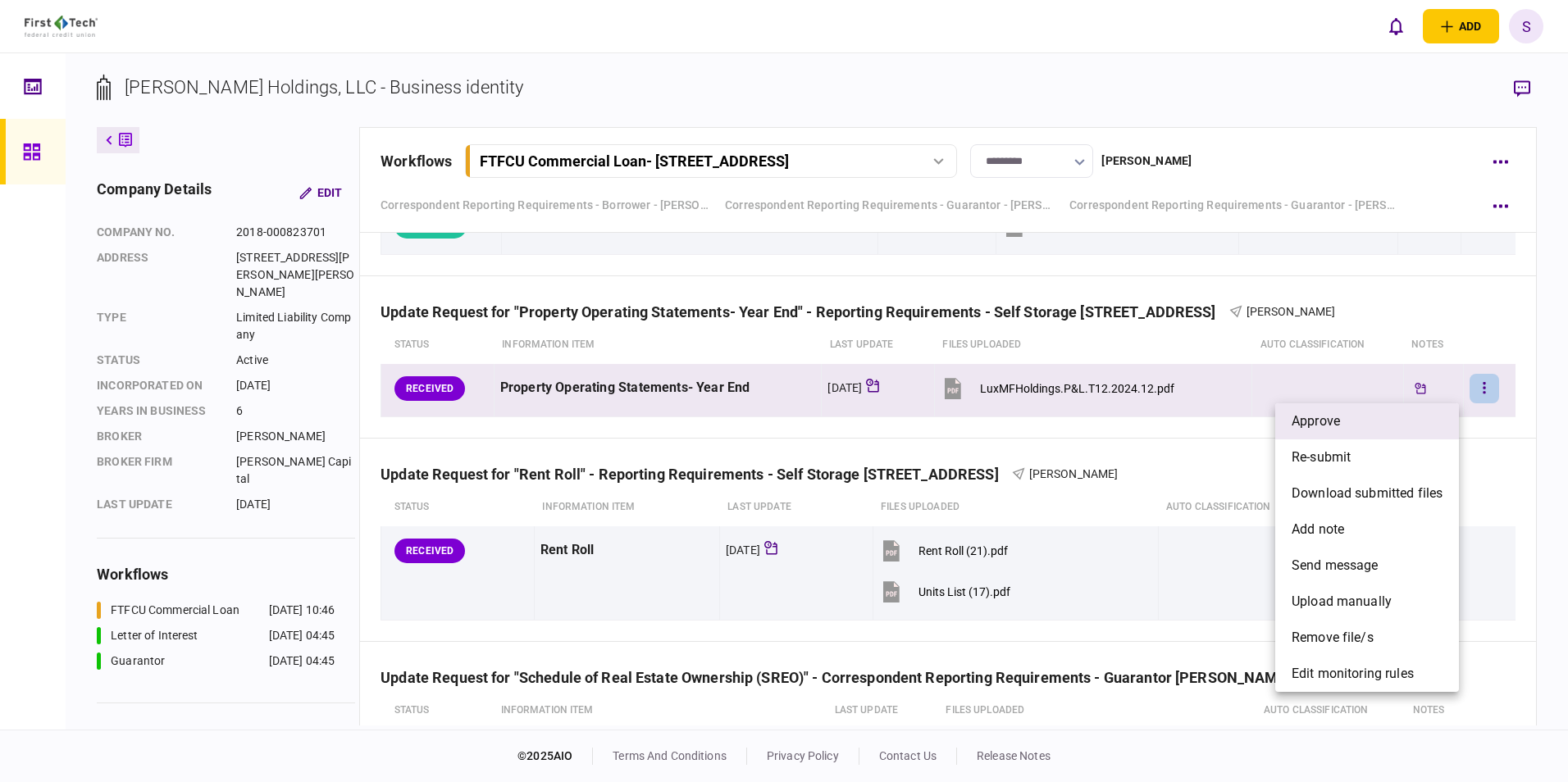
click at [680, 291] on li "approve" at bounding box center [1366, 421] width 183 height 36
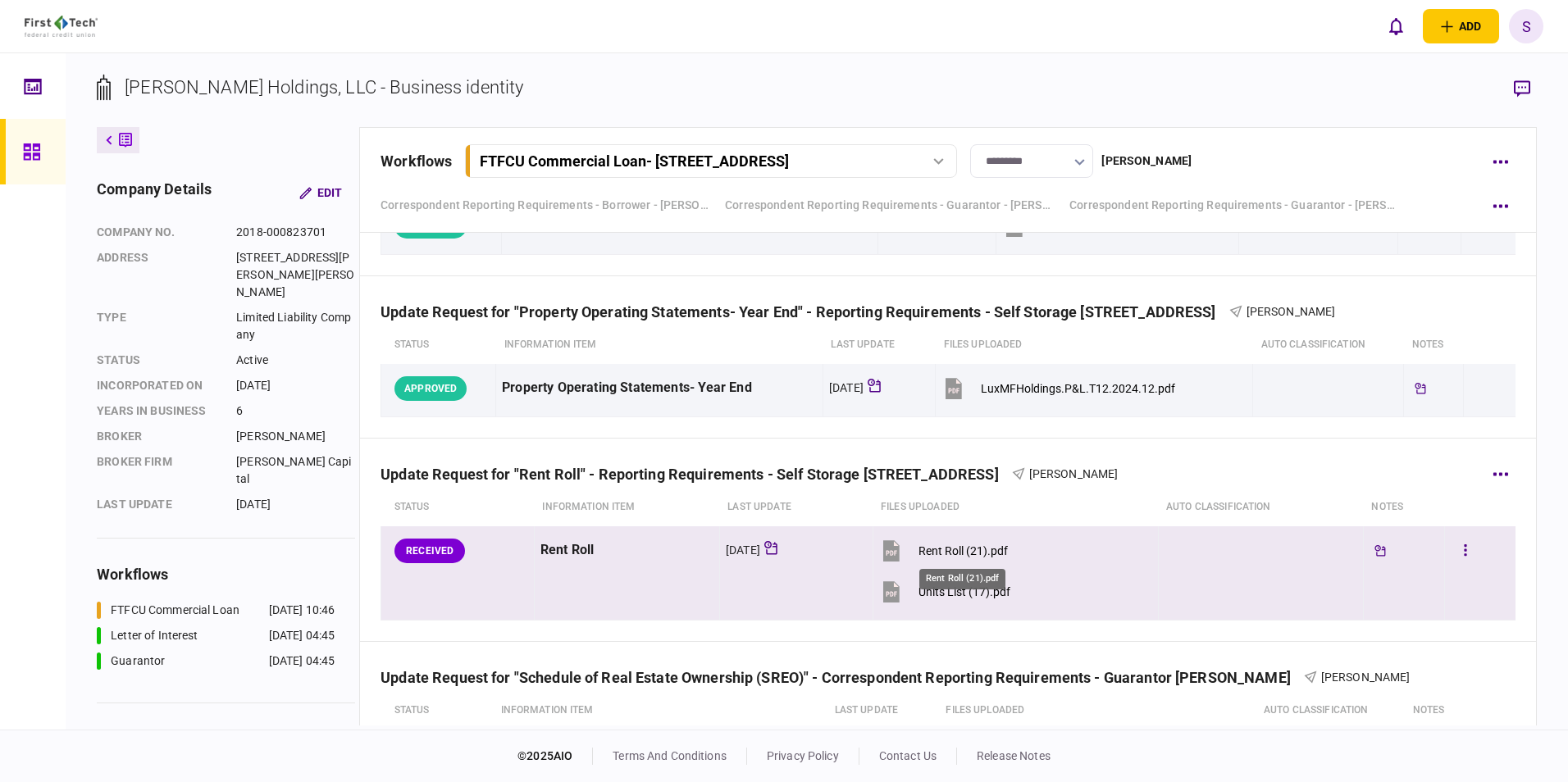
click at [680, 291] on div "Rent Roll (21).pdf" at bounding box center [963, 551] width 90 height 14
click at [680, 291] on div "Units List (17).pdf" at bounding box center [964, 592] width 92 height 14
click at [680, 291] on button "button" at bounding box center [1465, 551] width 30 height 30
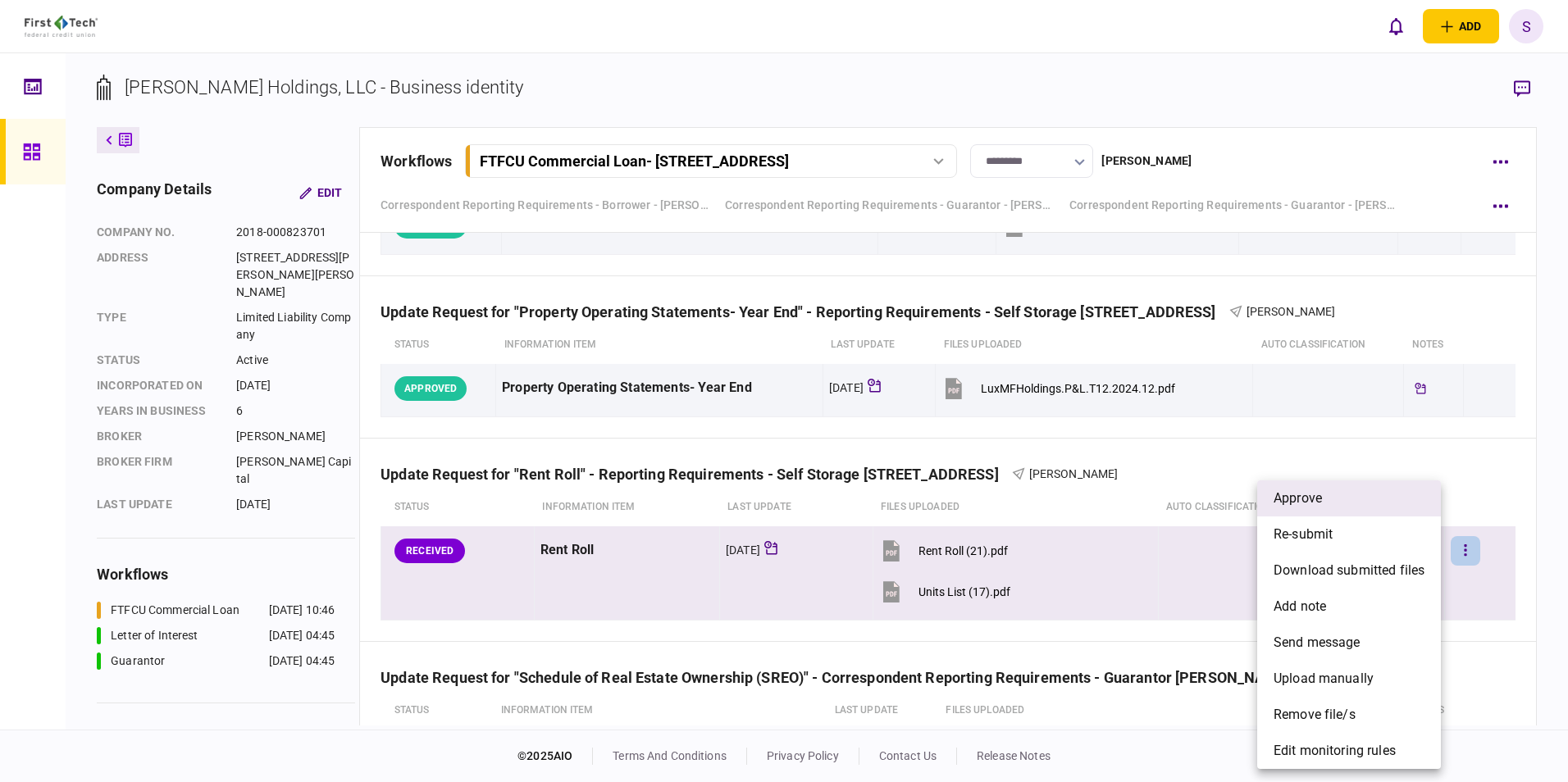
click at [680, 291] on span "approve" at bounding box center [1297, 497] width 48 height 19
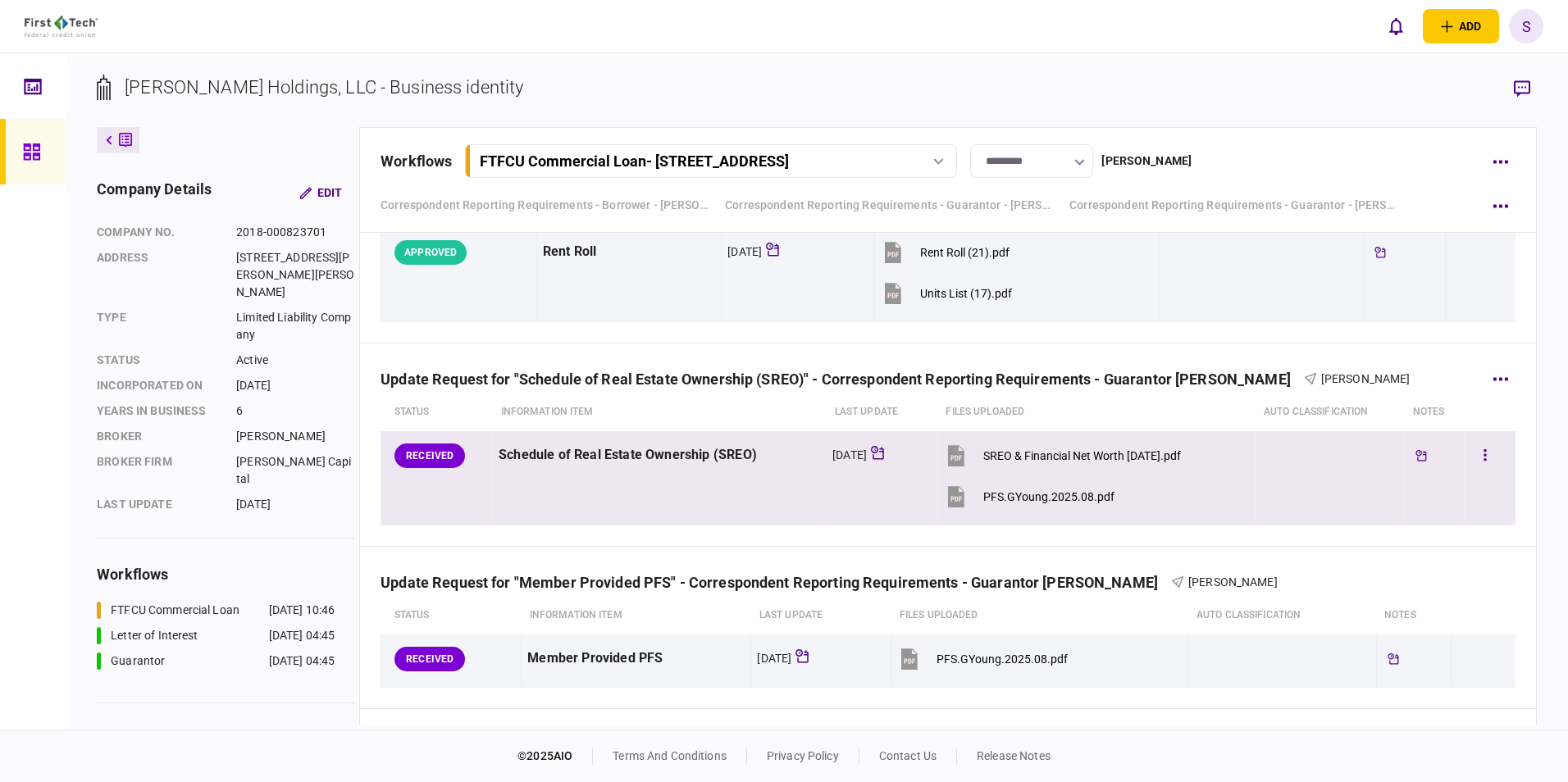
scroll to position [1621, 0]
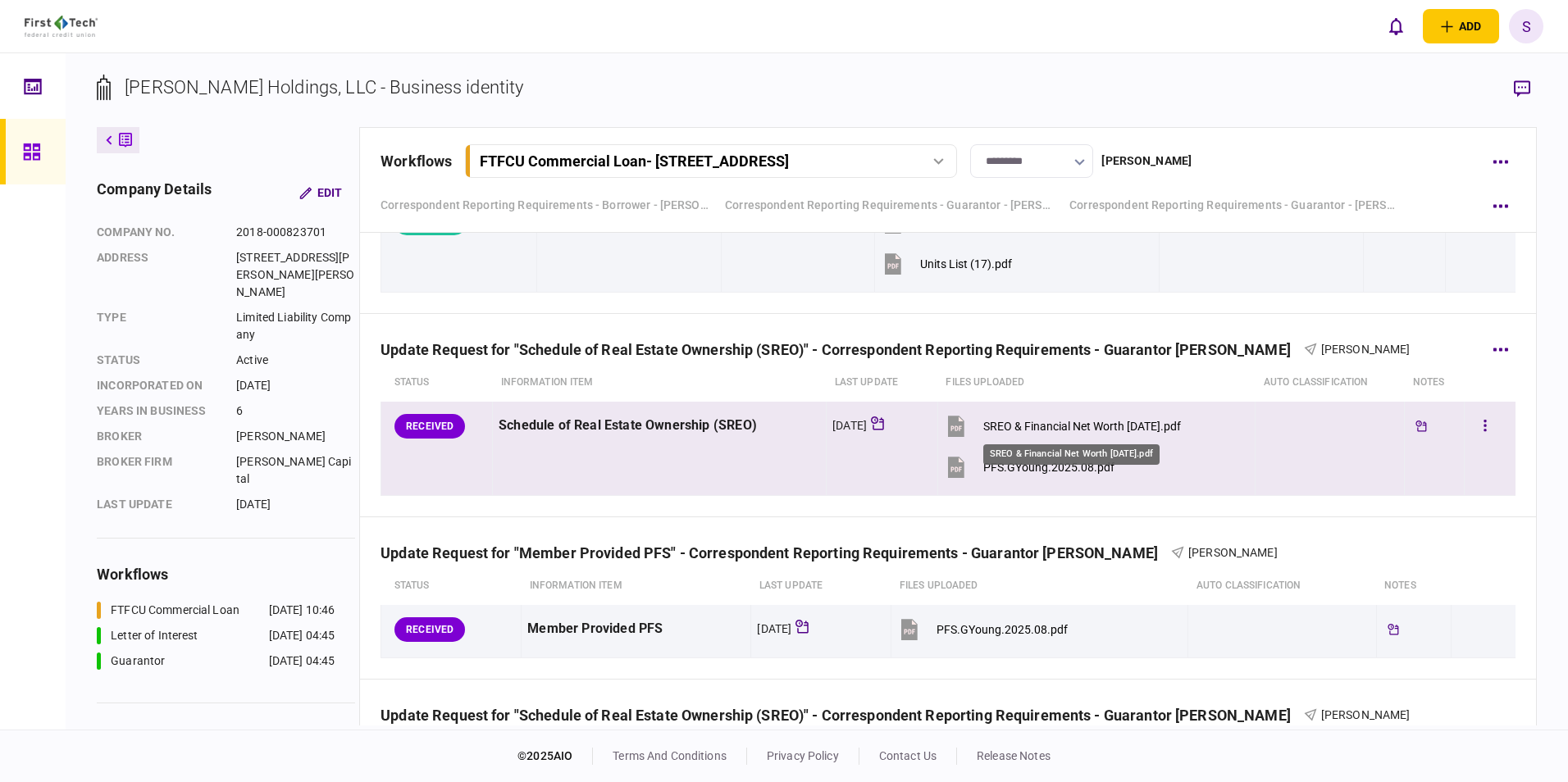
click at [680, 291] on div "SREO & Financial Net Worth [DATE].pdf" at bounding box center [1082, 426] width 198 height 14
click at [680, 291] on div "PFS.GYoung.2025.08.pdf" at bounding box center [1048, 467] width 131 height 14
click at [680, 291] on button "button" at bounding box center [1484, 426] width 30 height 30
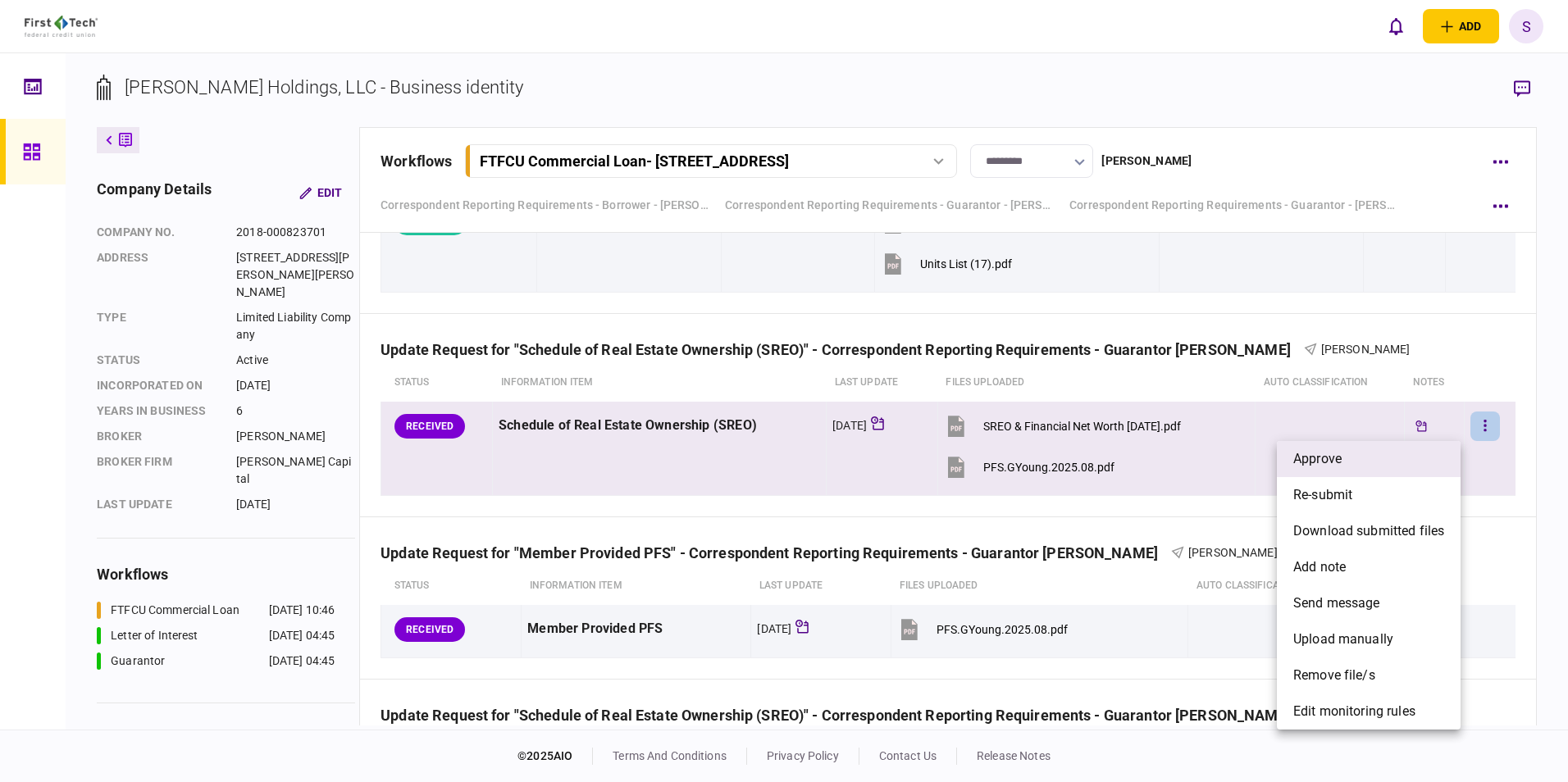
click at [680, 291] on span "approve" at bounding box center [1317, 459] width 48 height 19
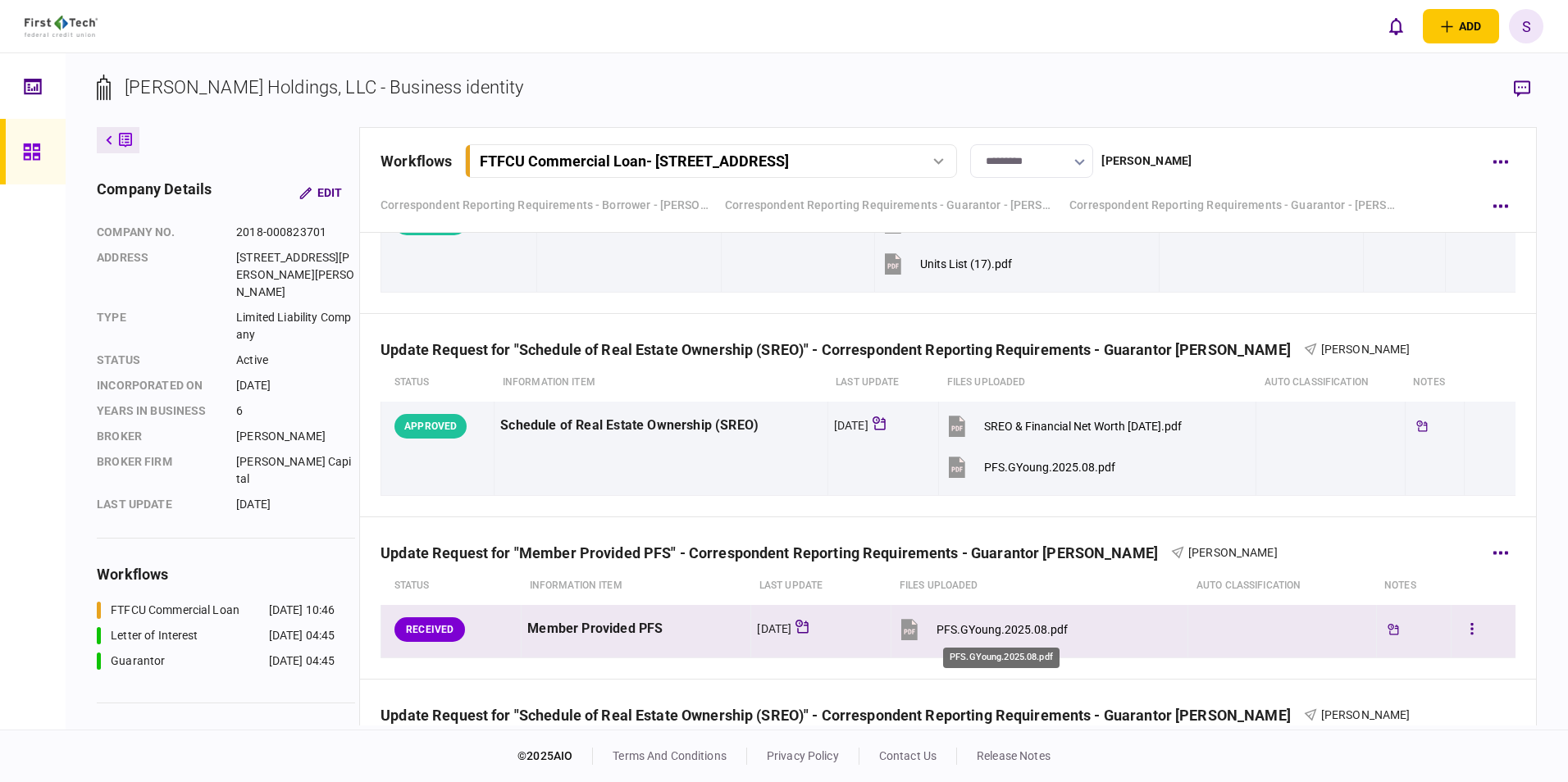
click at [680, 291] on div "PFS.GYoung.2025.08.pdf" at bounding box center [1001, 630] width 131 height 14
click at [680, 291] on button "button" at bounding box center [1472, 629] width 30 height 30
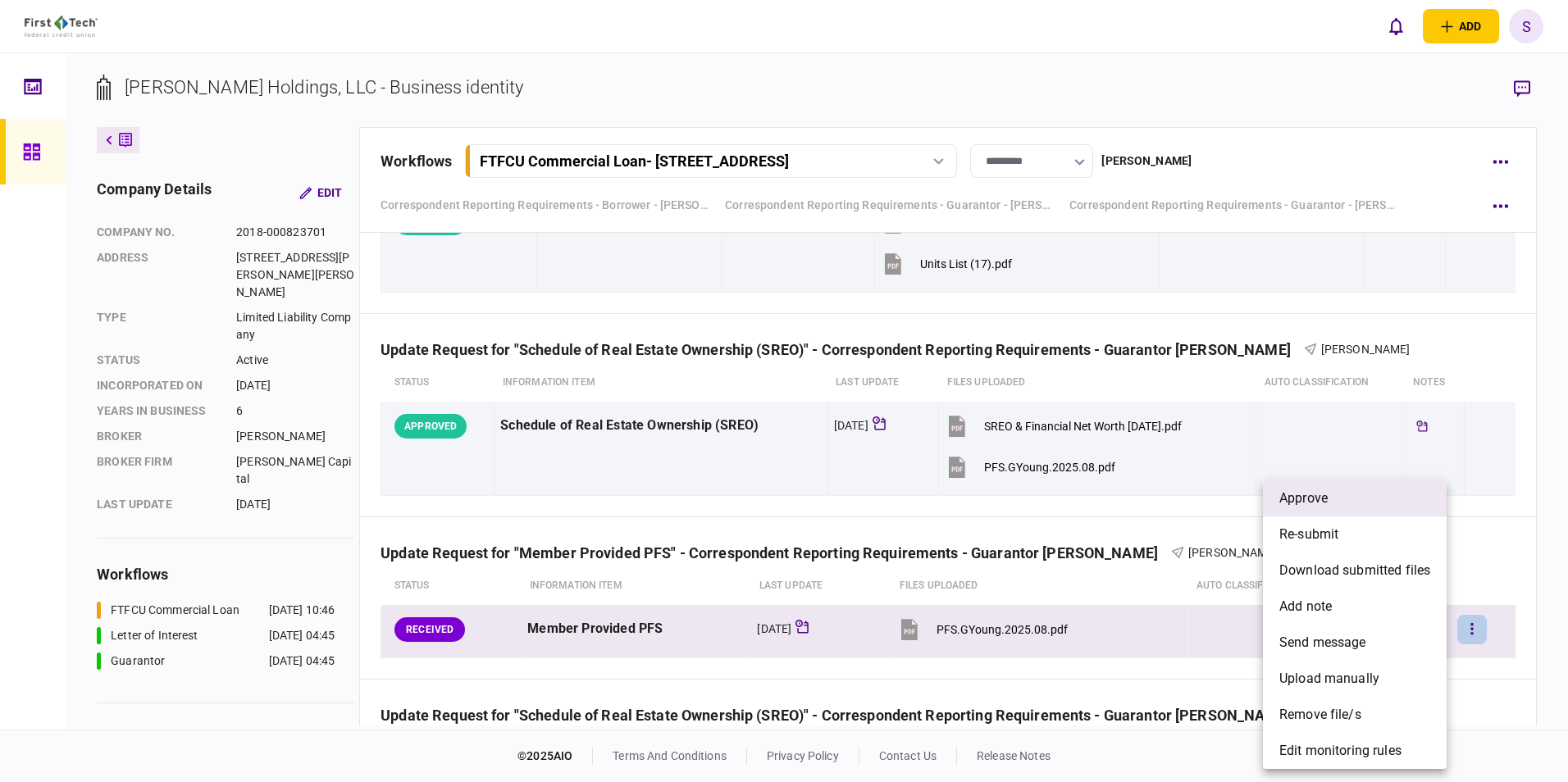
click at [680, 291] on li "approve" at bounding box center [1354, 498] width 183 height 36
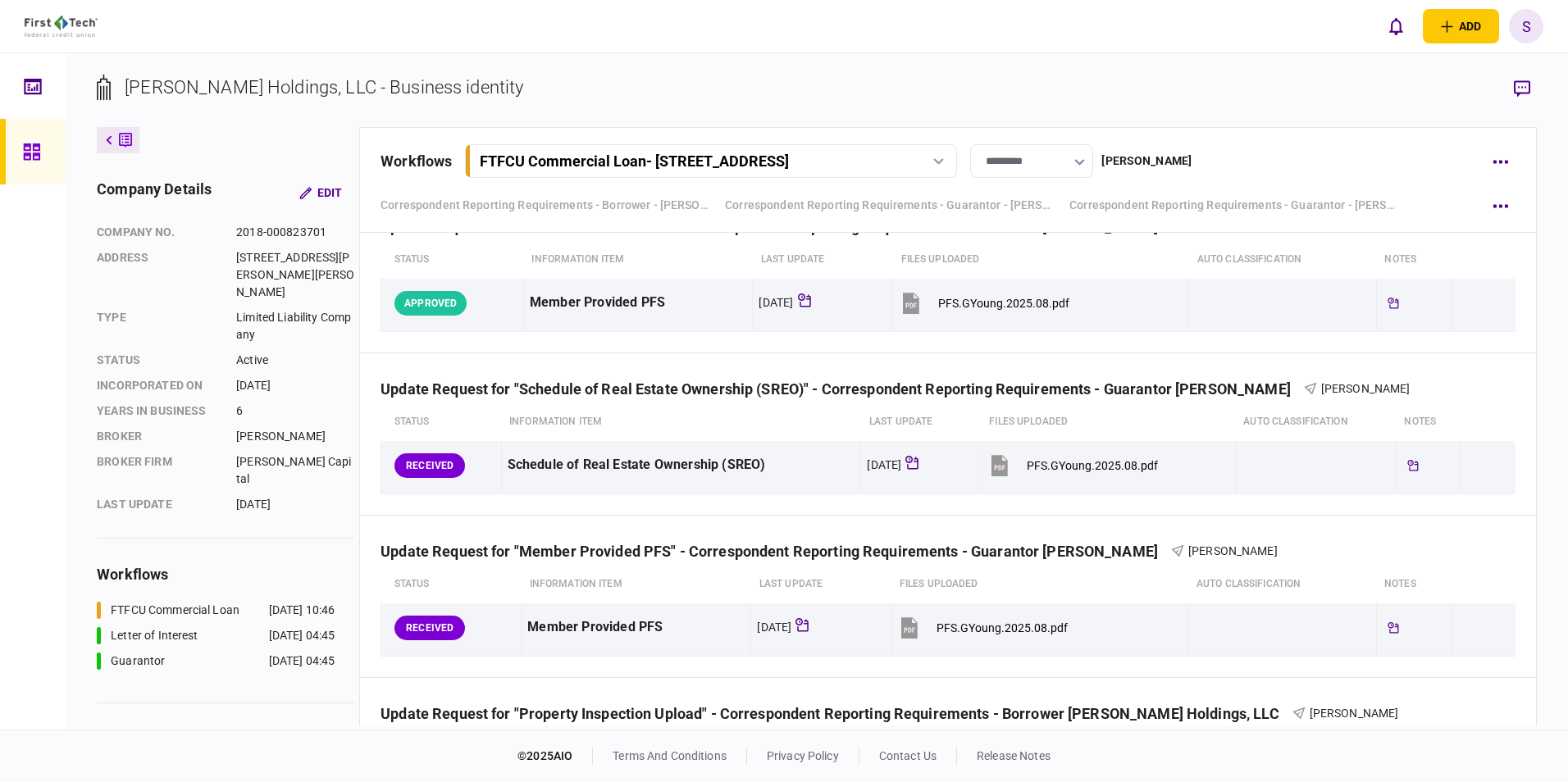
scroll to position [1949, 0]
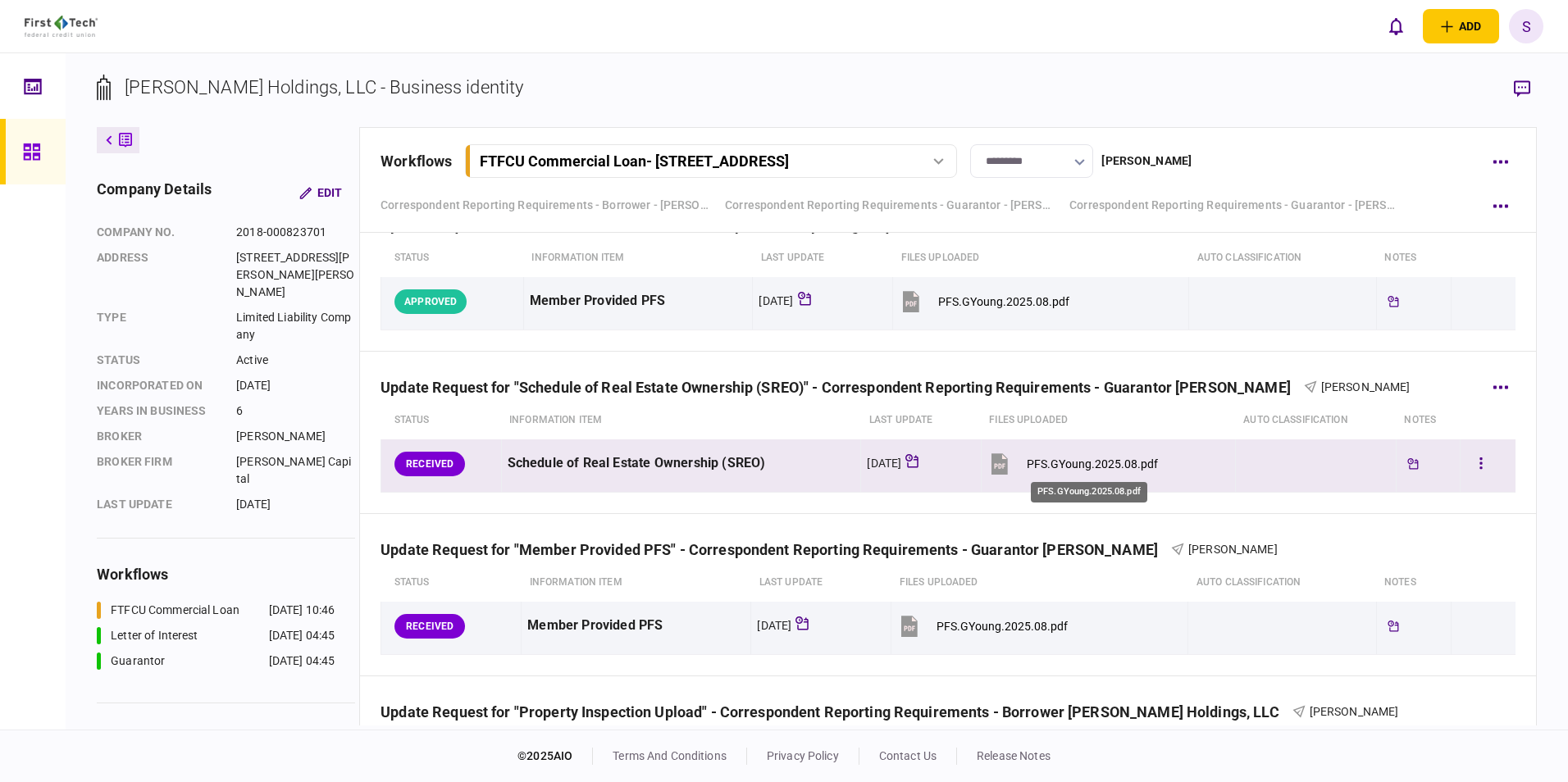
click at [680, 291] on div "PFS.GYoung.2025.08.pdf" at bounding box center [1092, 464] width 131 height 14
click at [680, 291] on button "button" at bounding box center [1480, 464] width 30 height 30
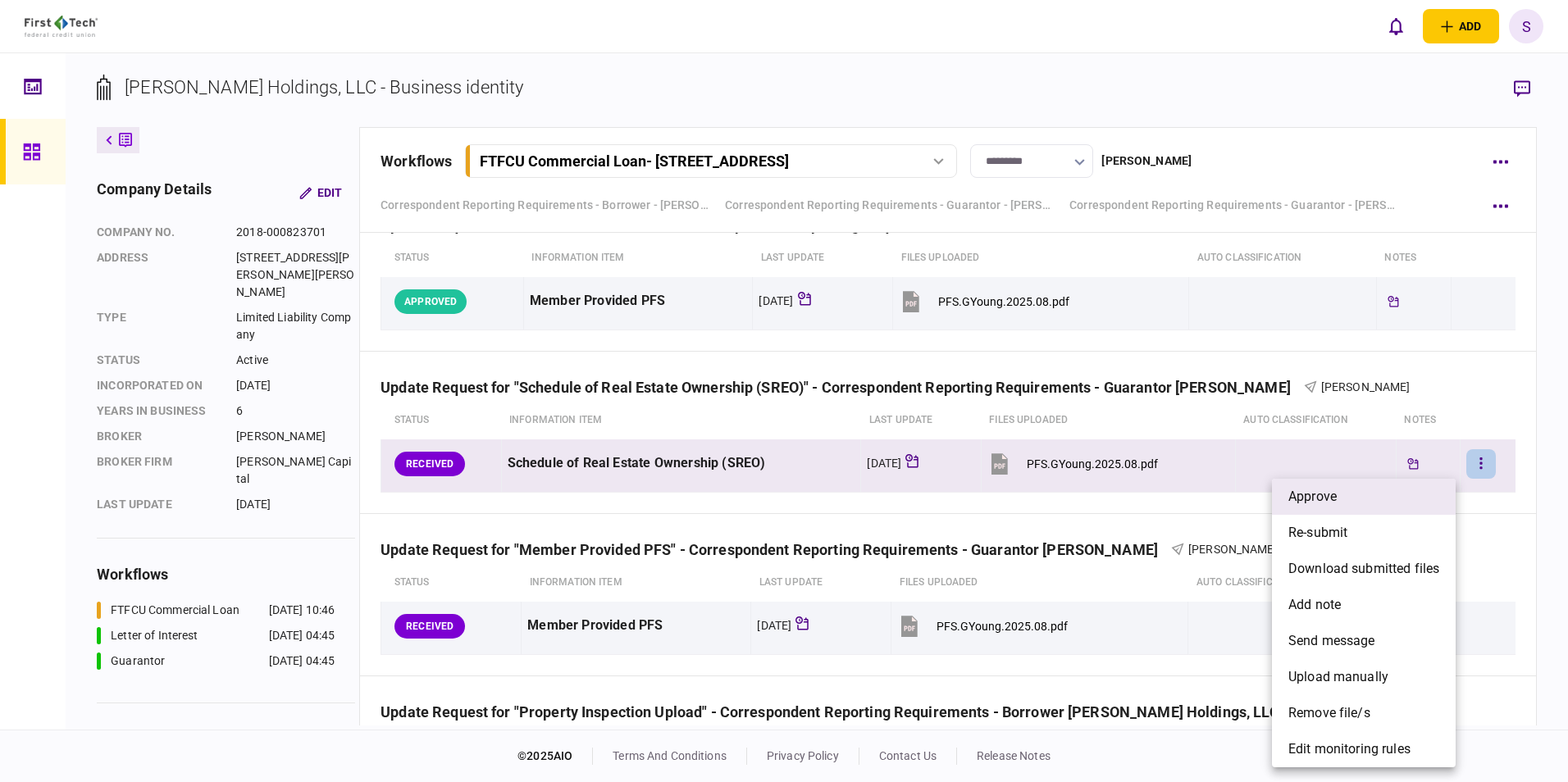
click at [680, 291] on li "approve" at bounding box center [1363, 497] width 183 height 36
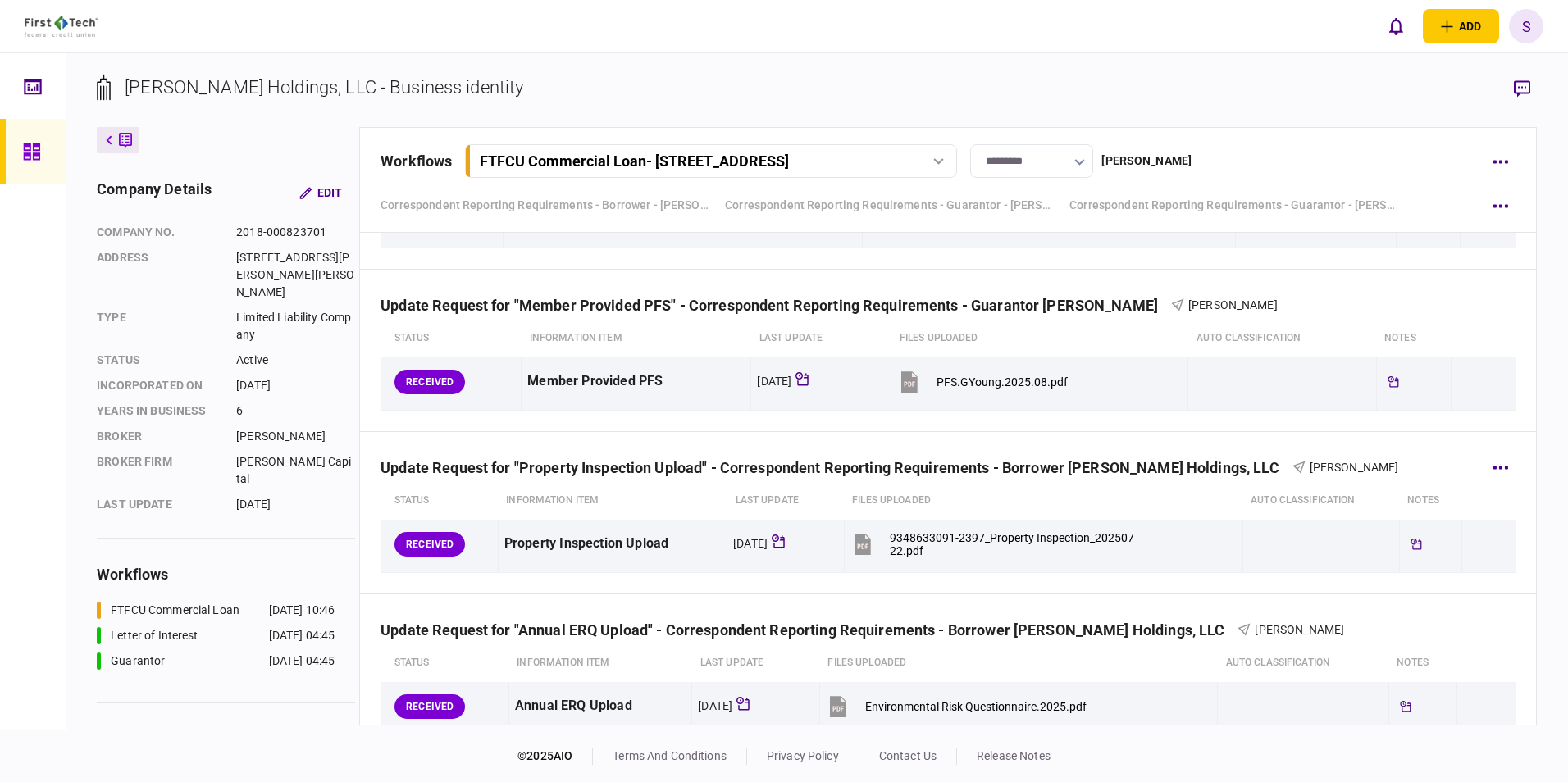
scroll to position [2195, 0]
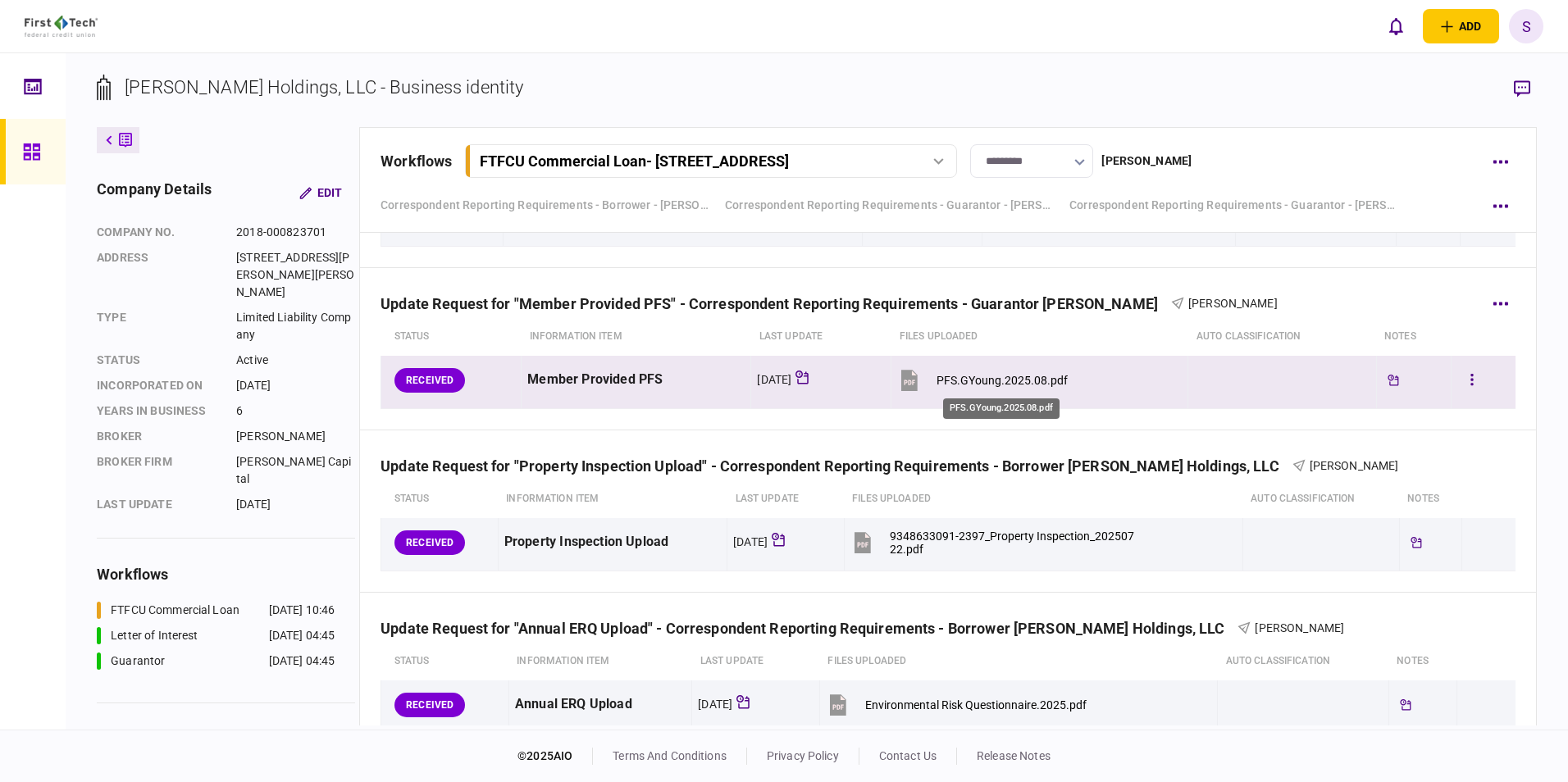
click at [680, 291] on div "PFS.GYoung.2025.08.pdf" at bounding box center [1001, 381] width 131 height 14
click at [680, 291] on icon "button" at bounding box center [1472, 380] width 3 height 15
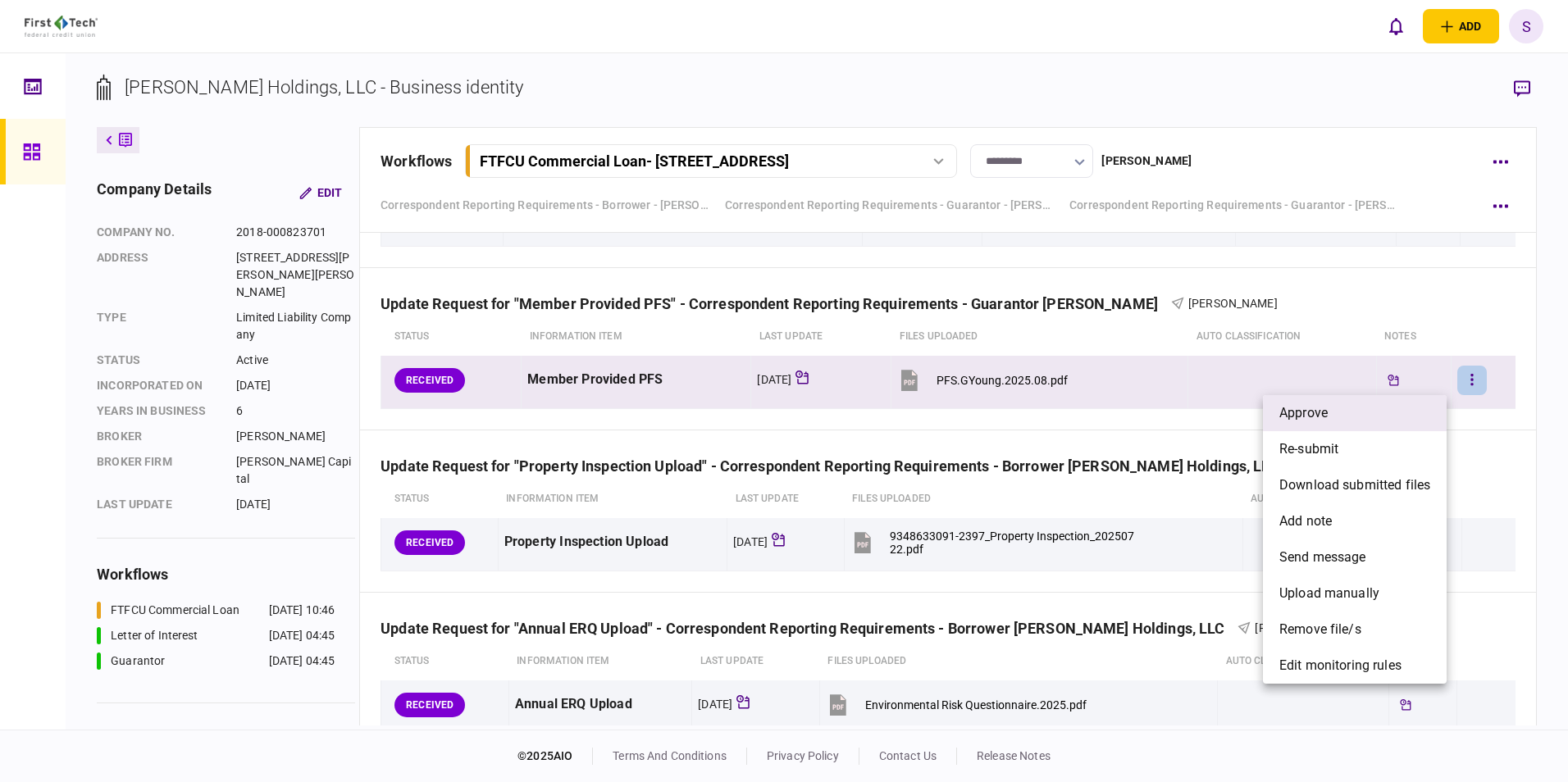
click at [680, 291] on span "approve" at bounding box center [1303, 413] width 48 height 19
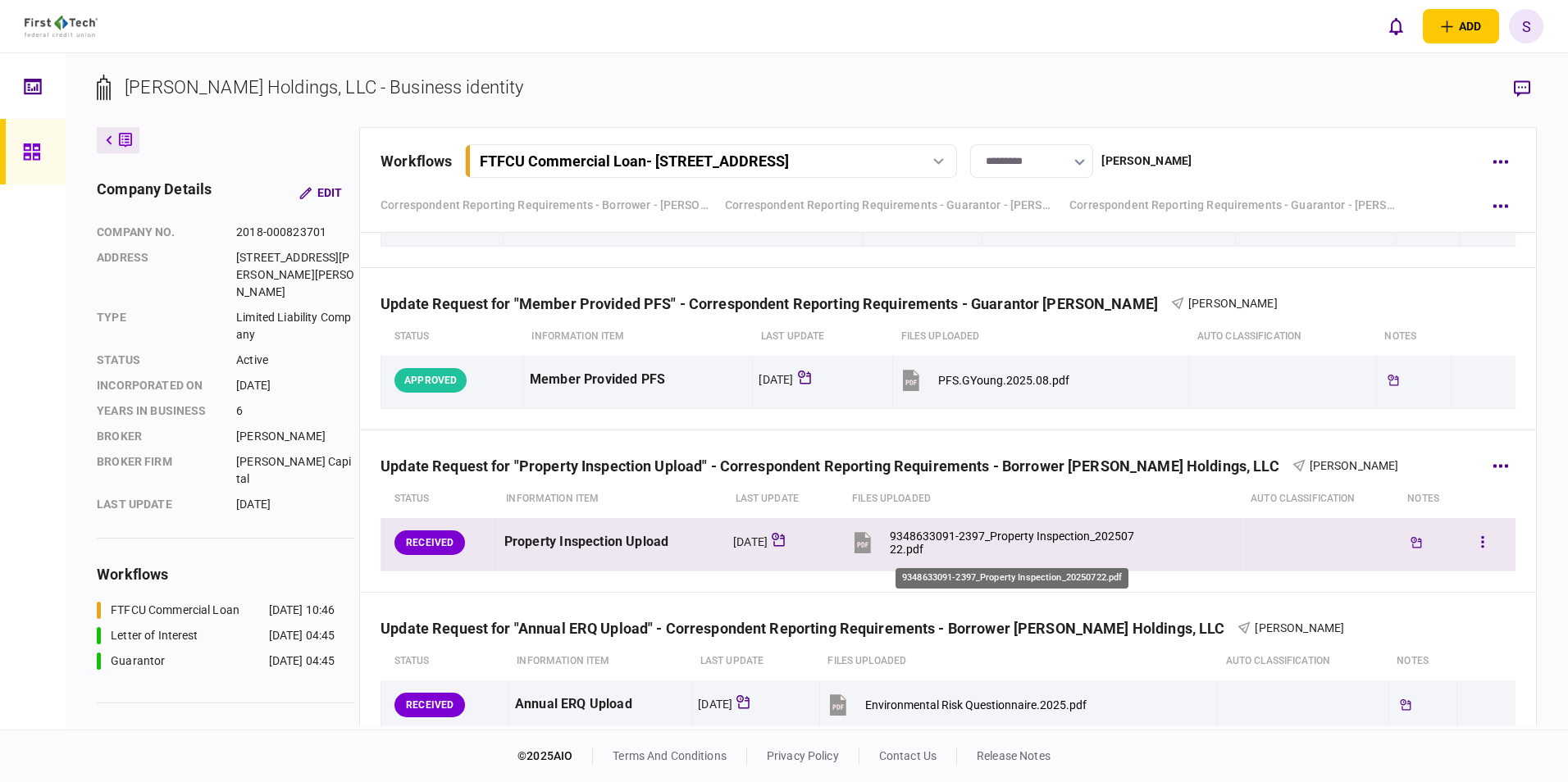
click at [680, 291] on div "9348633091-2397_Property Inspection_20250722.pdf" at bounding box center [1013, 542] width 248 height 26
click at [680, 291] on icon "button" at bounding box center [1483, 542] width 3 height 15
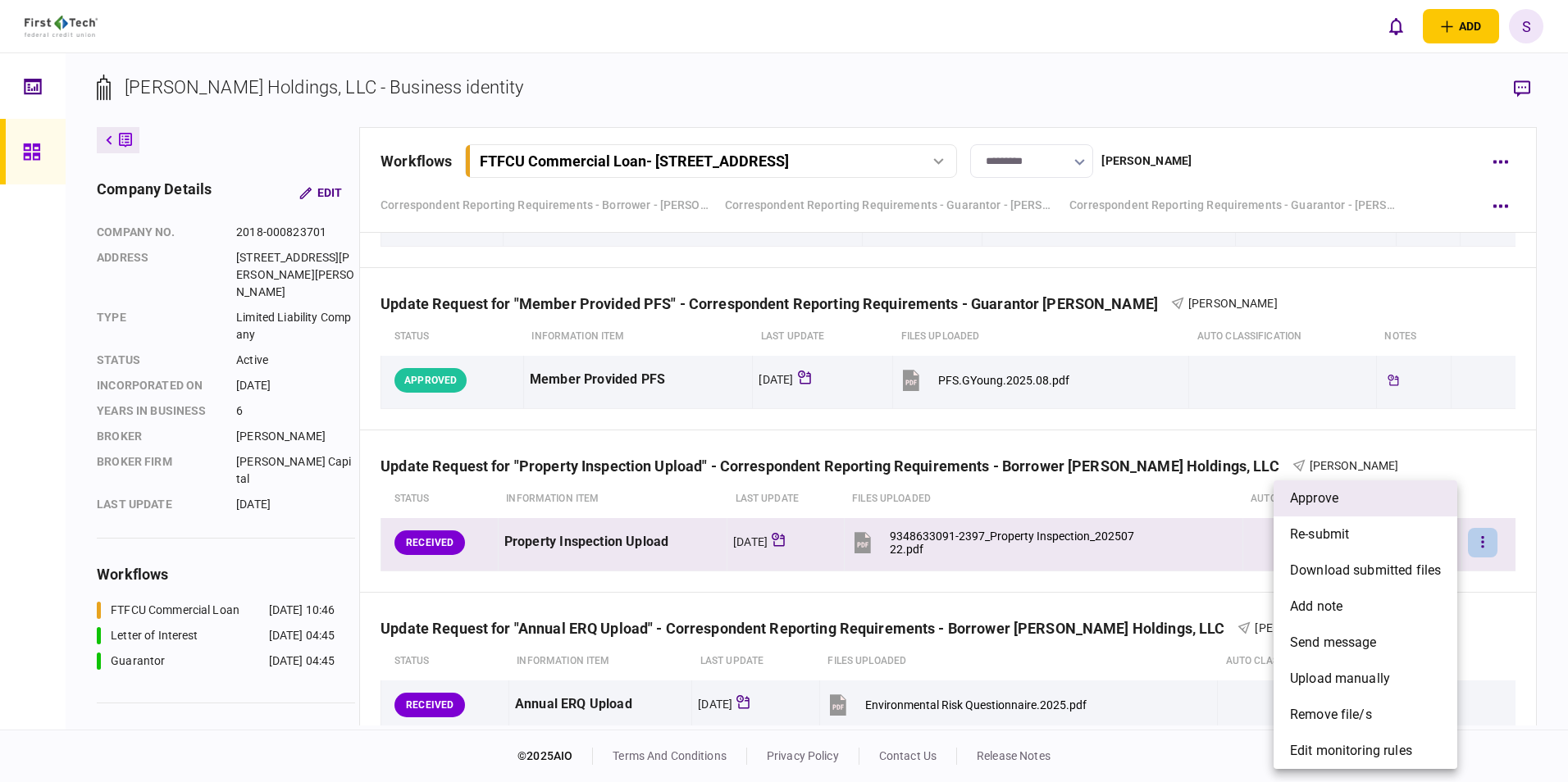
click at [680, 291] on li "approve" at bounding box center [1364, 498] width 183 height 36
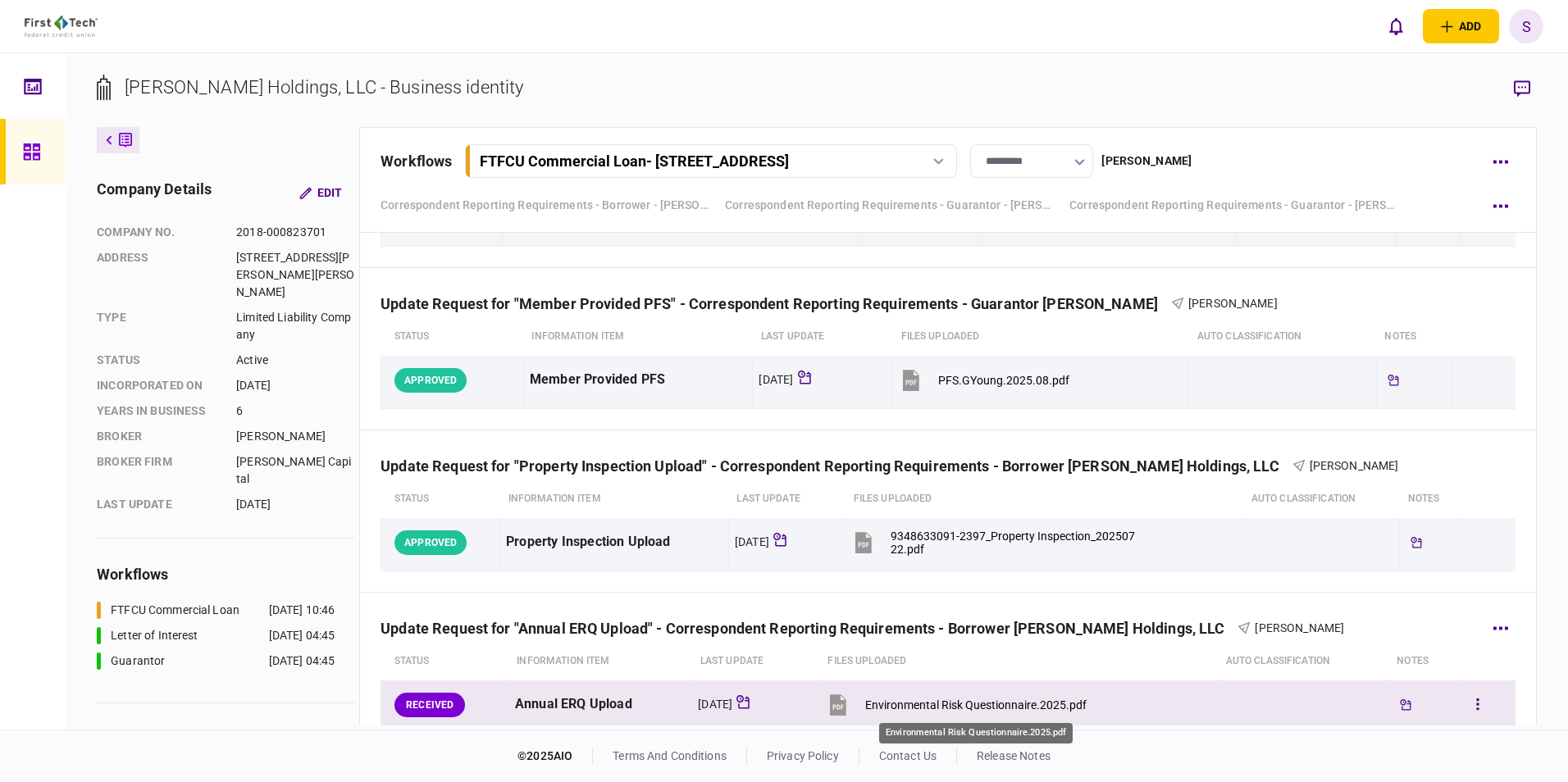
click at [680, 291] on div "Environmental Risk Questionnaire.2025.pdf" at bounding box center [976, 705] width 221 height 14
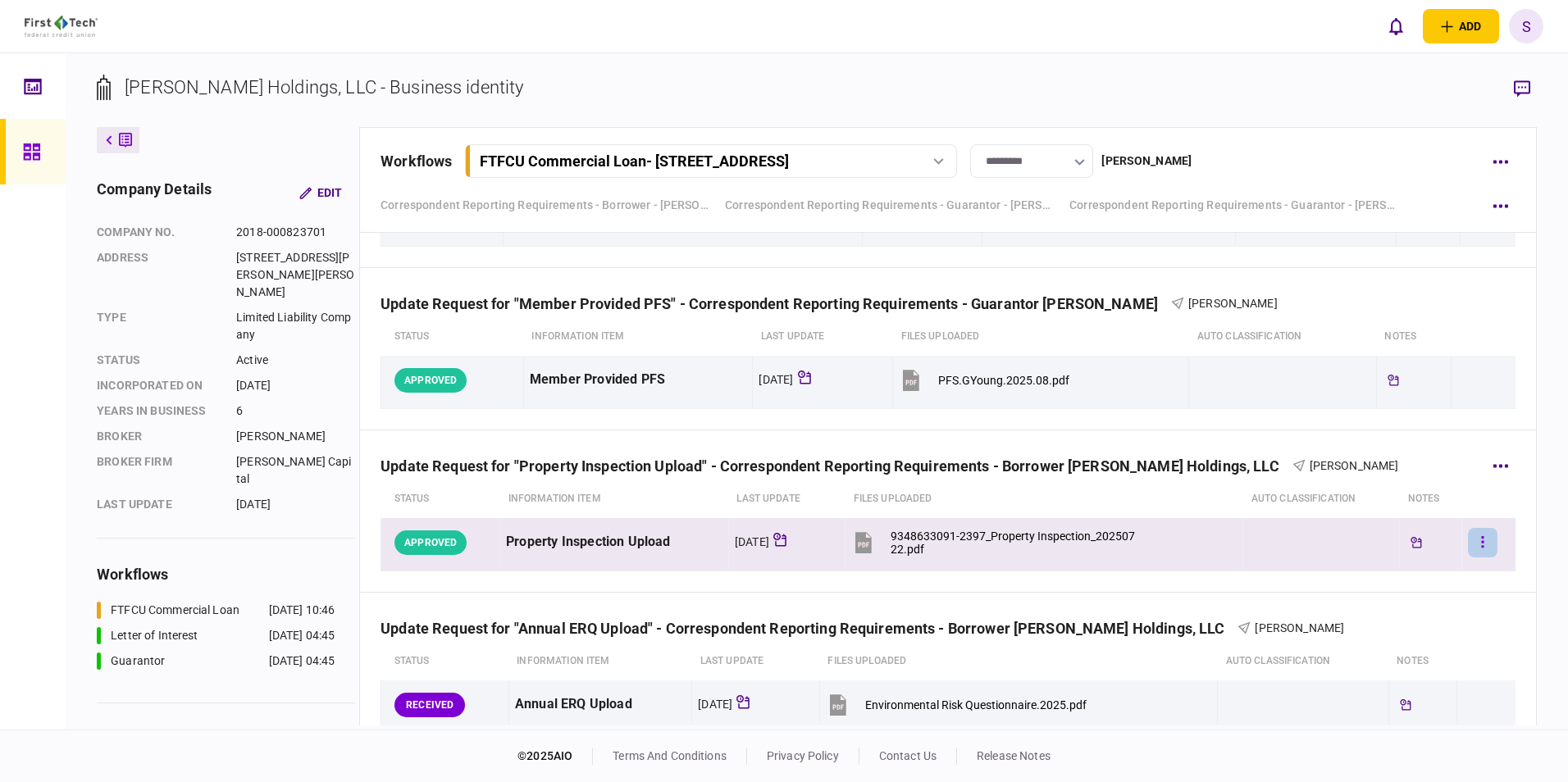
click at [680, 291] on button "button" at bounding box center [1482, 542] width 30 height 30
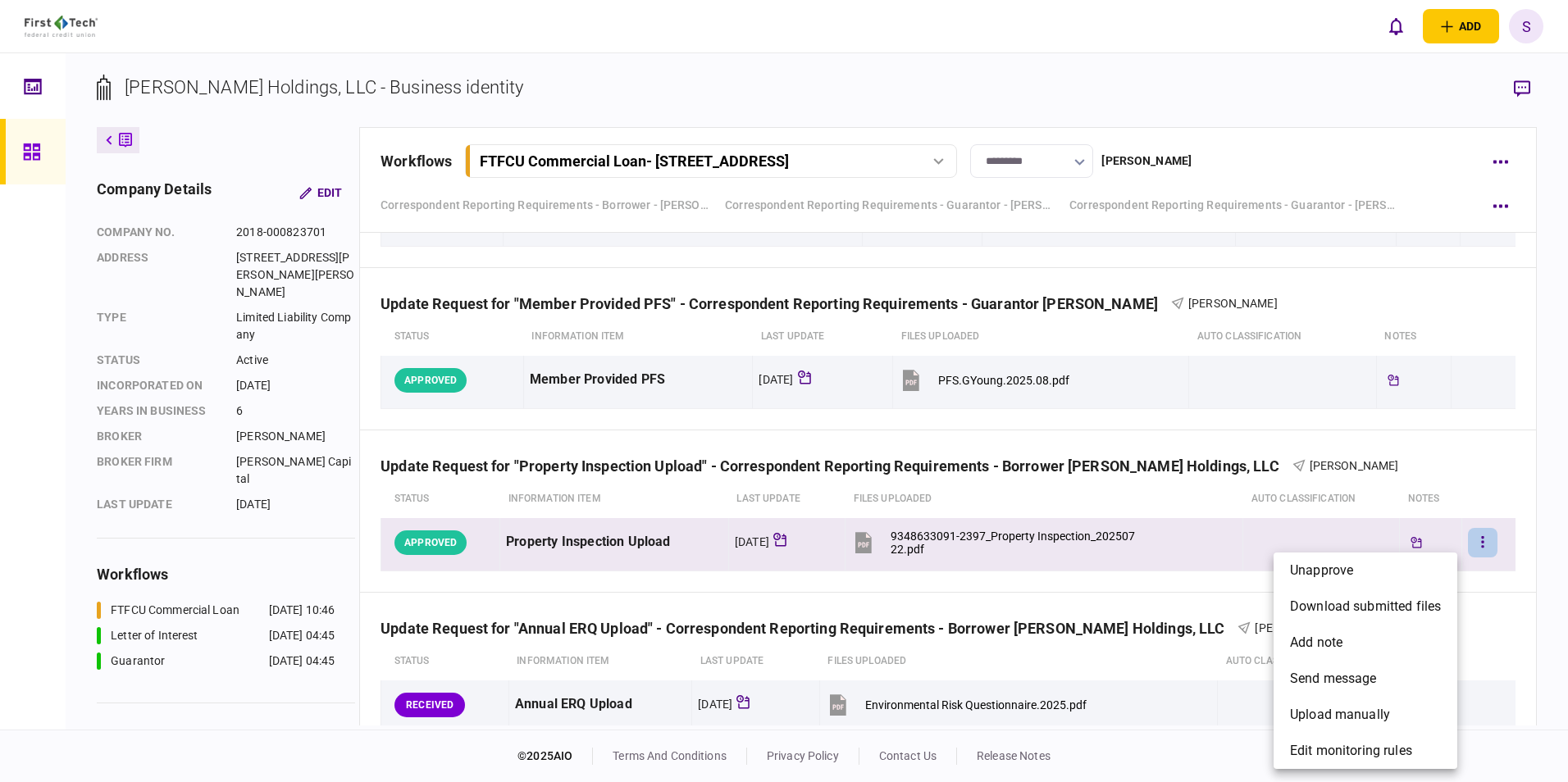
click at [680, 291] on div at bounding box center [784, 391] width 1568 height 782
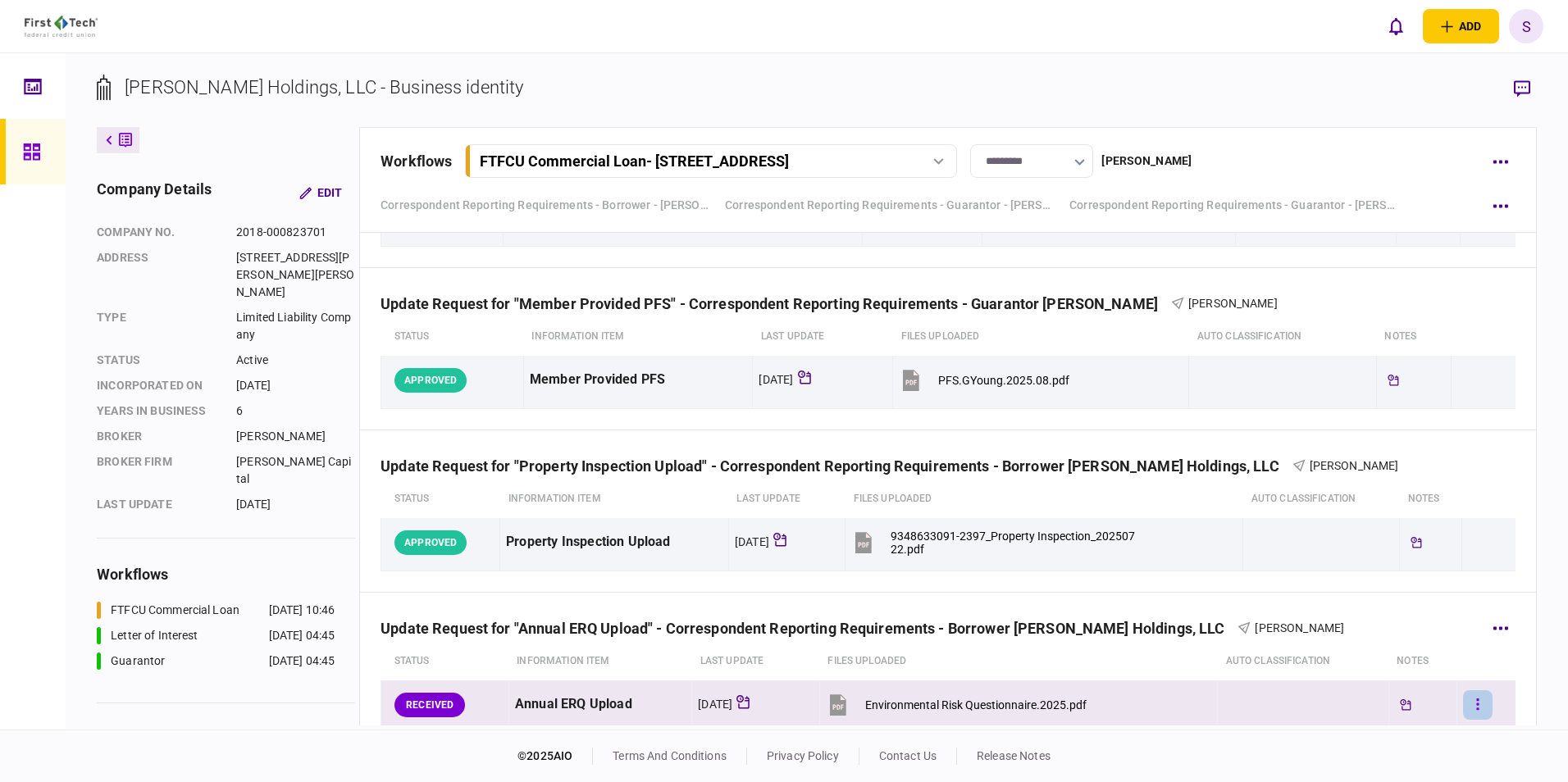
click at [680, 291] on button "button" at bounding box center [1478, 704] width 30 height 30
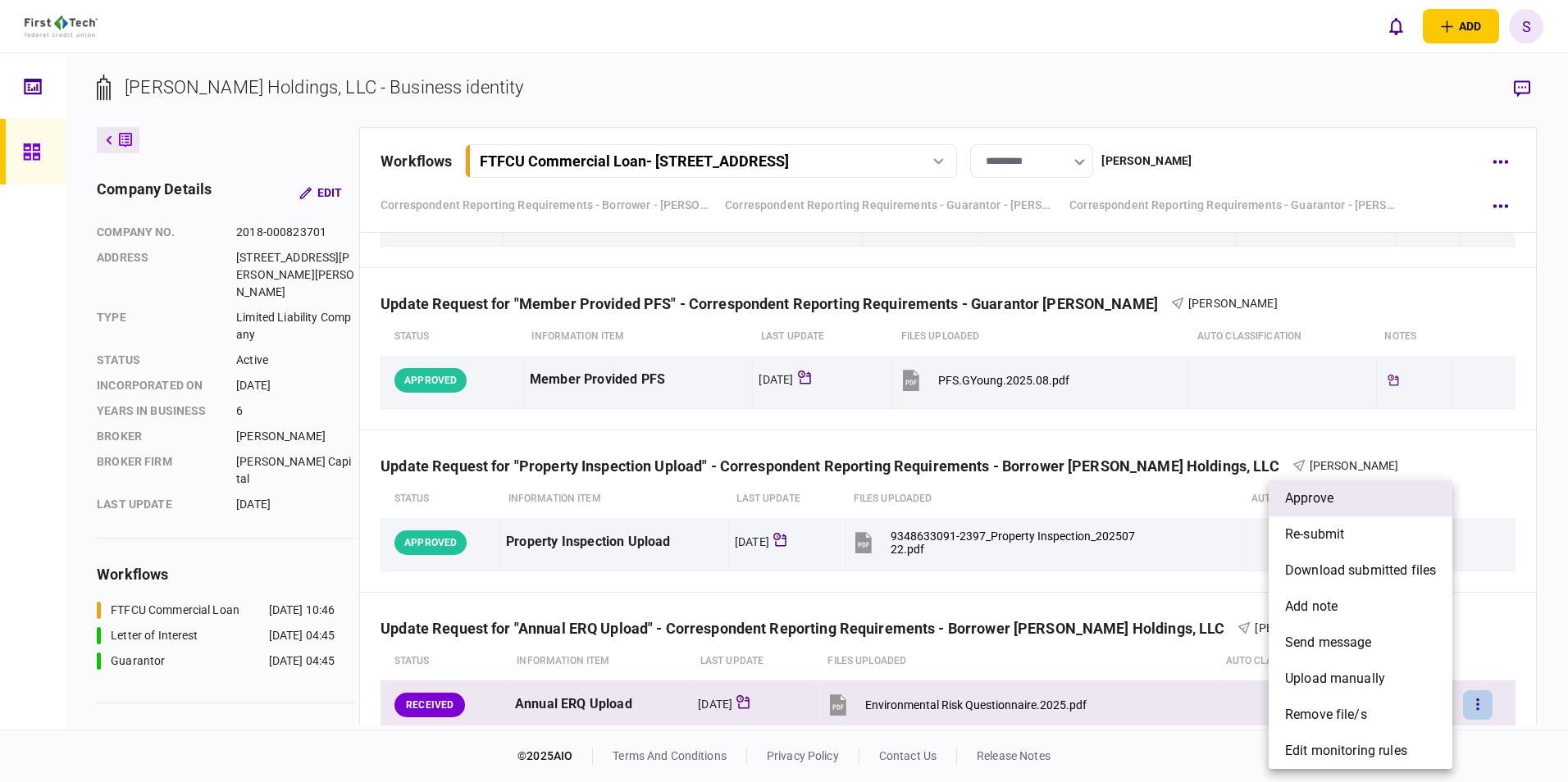
click at [680, 291] on span "approve" at bounding box center [1309, 497] width 48 height 19
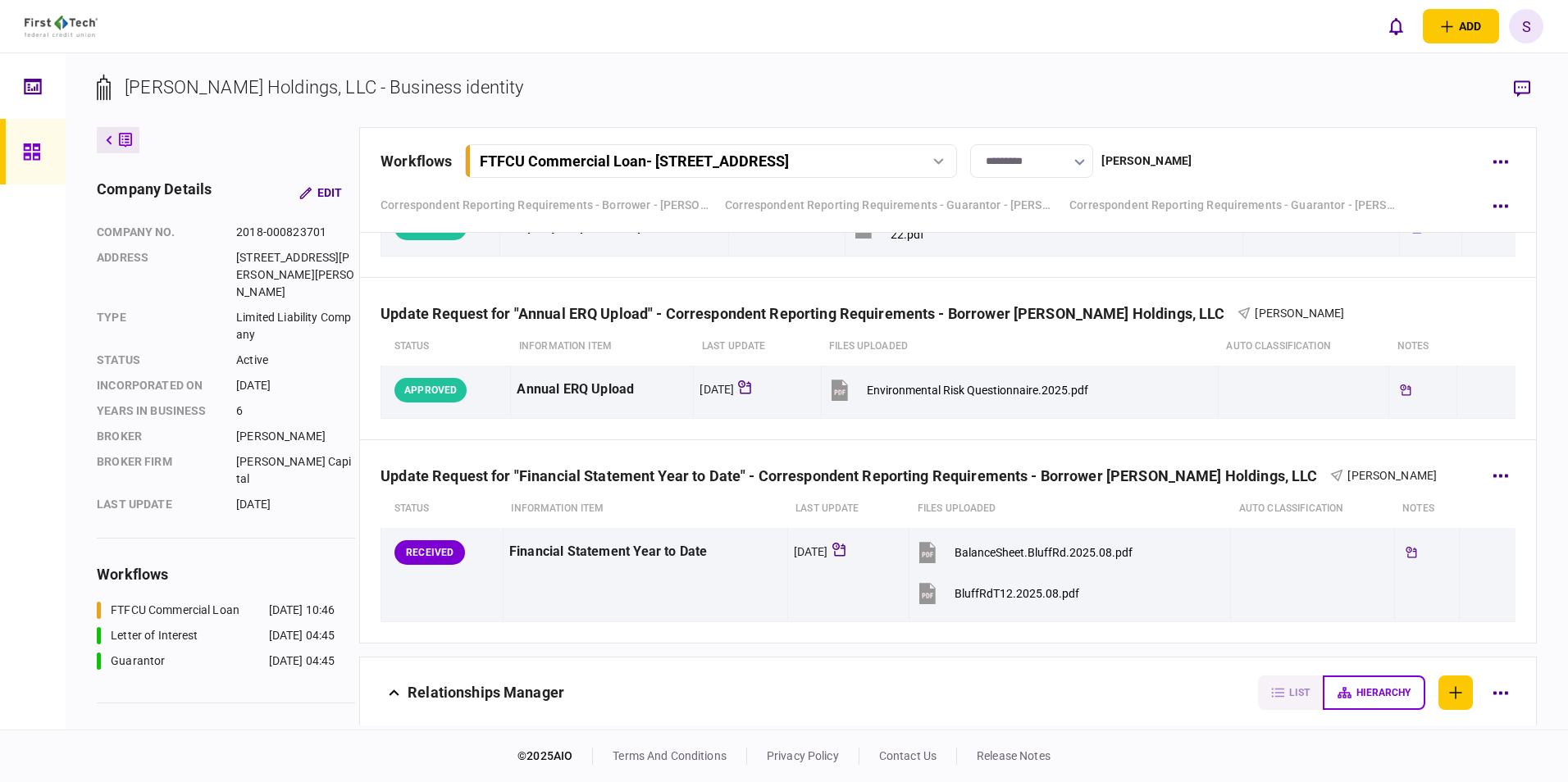
scroll to position [2605, 0]
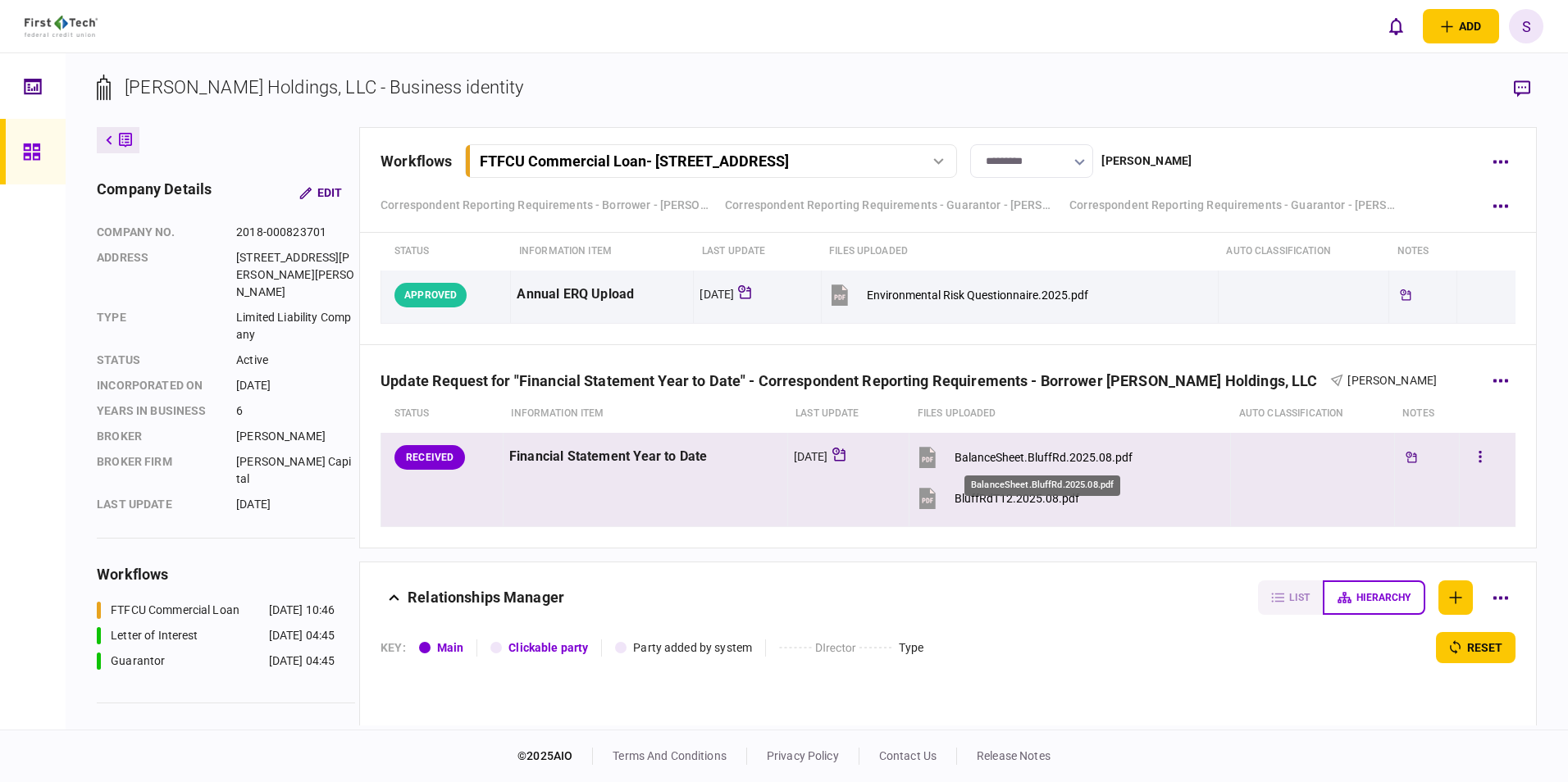
click at [680, 291] on div "BalanceSheet.BluffRd.2025.08.pdf" at bounding box center [1043, 458] width 178 height 14
click at [680, 291] on div "BluffRdT12.2025.08.pdf" at bounding box center [1017, 498] width 125 height 14
click at [680, 291] on button "button" at bounding box center [1479, 457] width 30 height 30
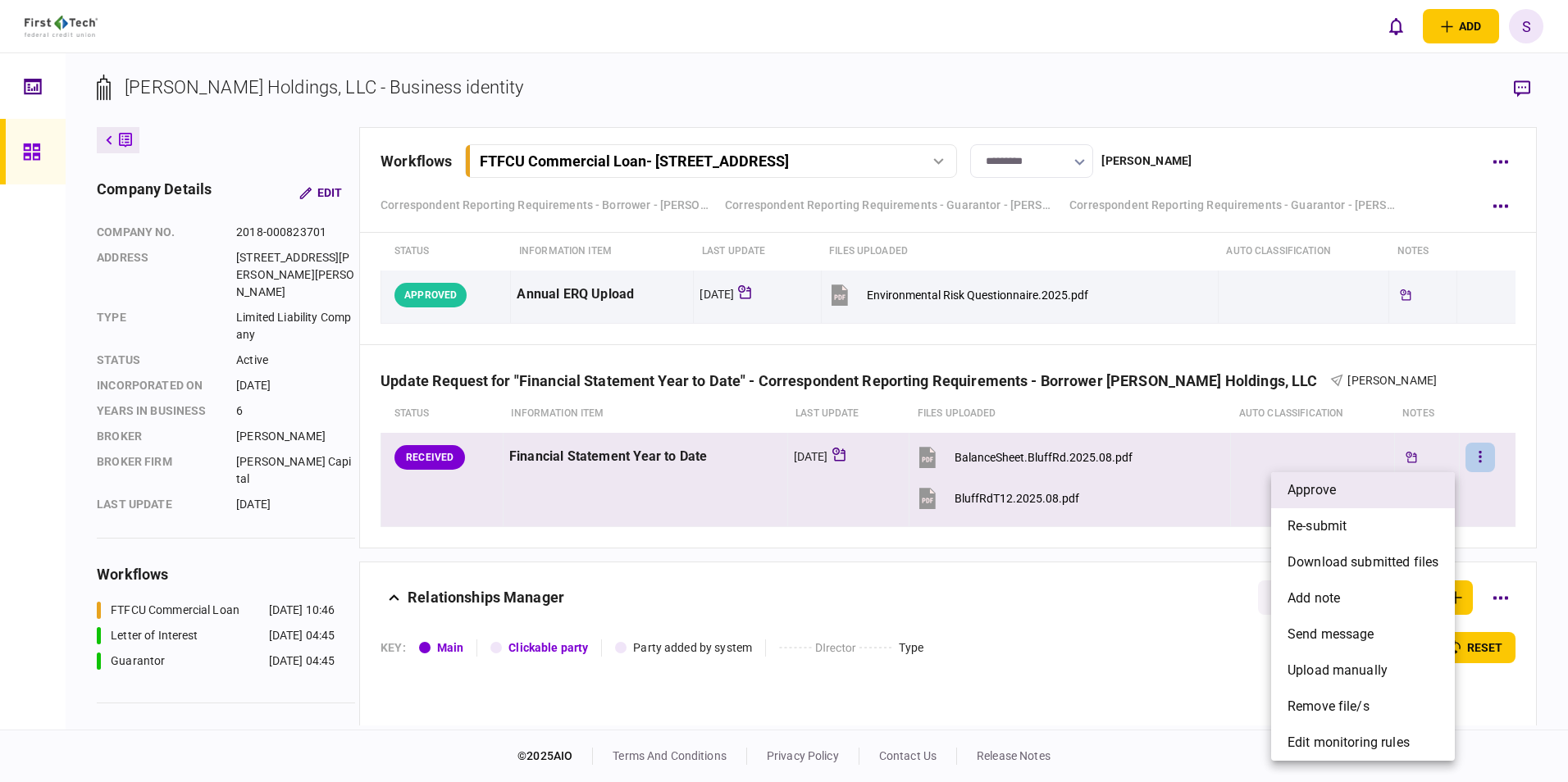
click at [680, 291] on span "approve" at bounding box center [1311, 490] width 48 height 19
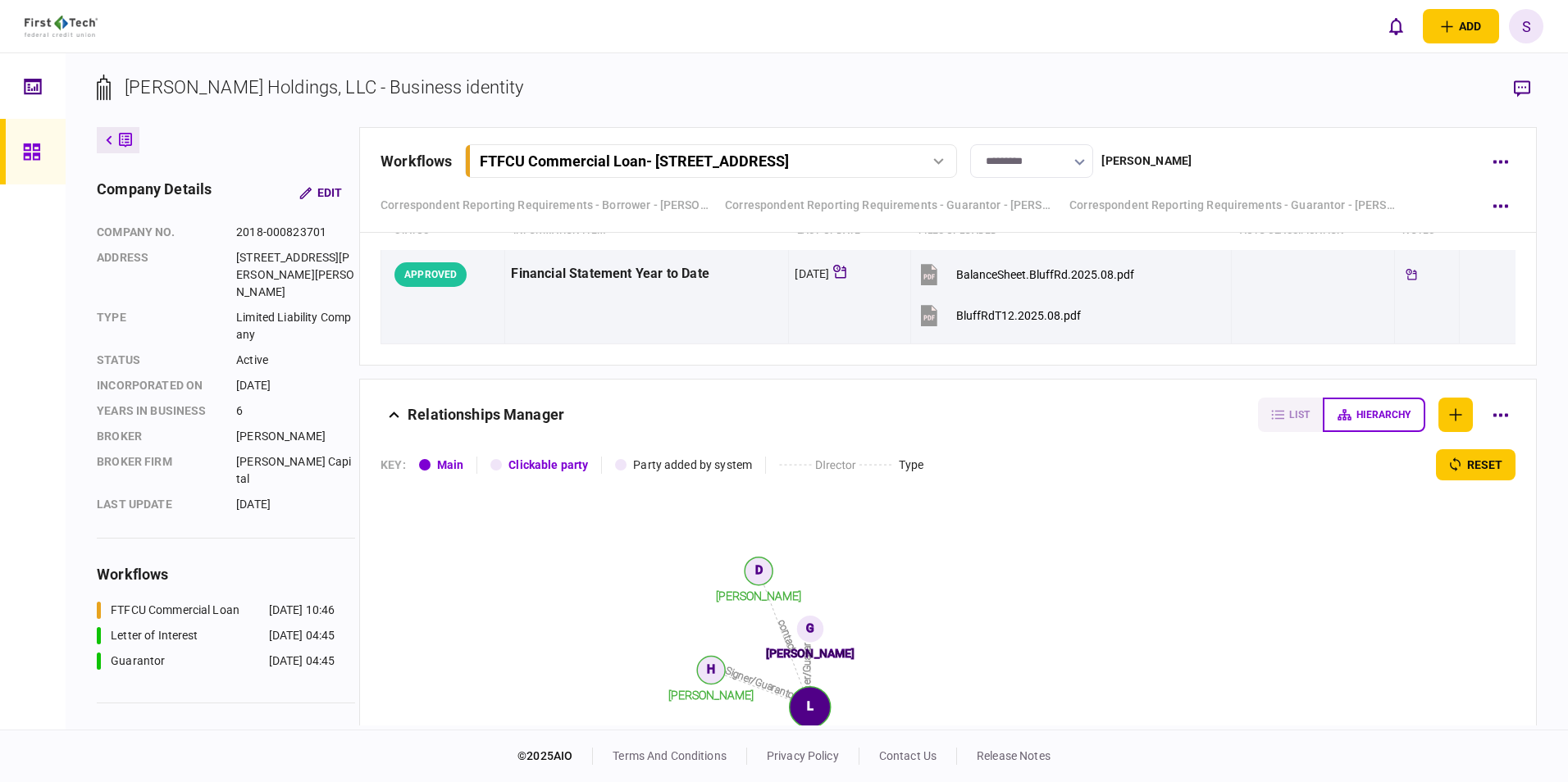
scroll to position [2441, 0]
